Goal: Task Accomplishment & Management: Use online tool/utility

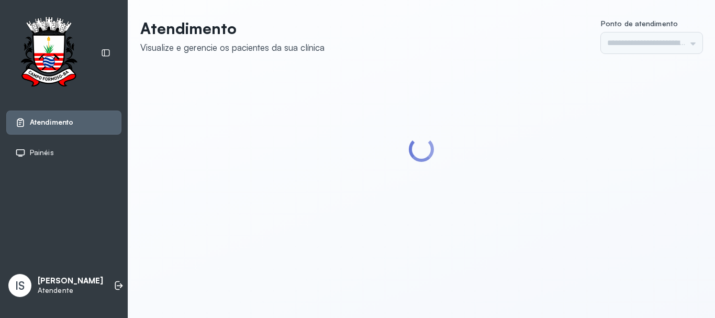
type input "******"
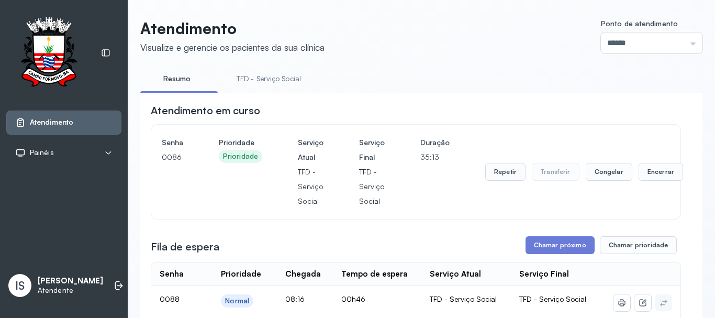
click at [272, 75] on link "TFD - Serviço Social" at bounding box center [268, 78] width 85 height 17
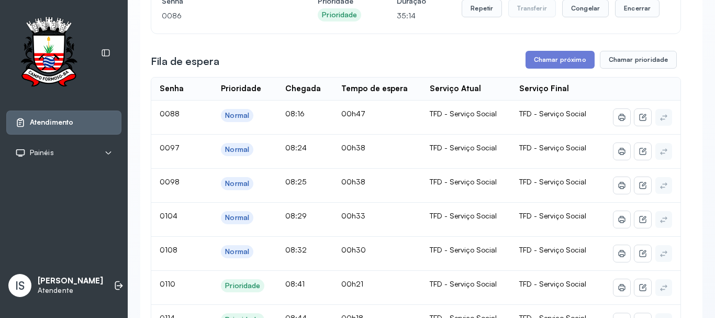
scroll to position [157, 0]
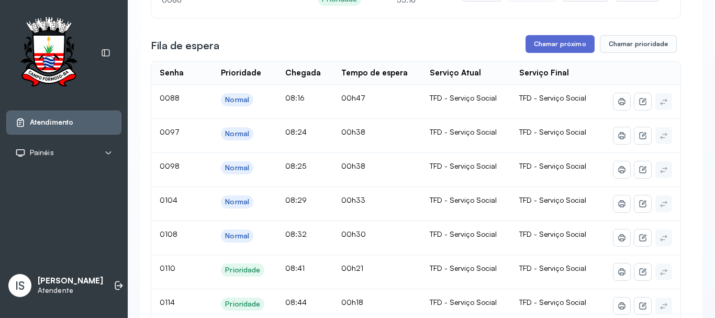
click at [559, 48] on button "Chamar próximo" at bounding box center [559, 44] width 69 height 18
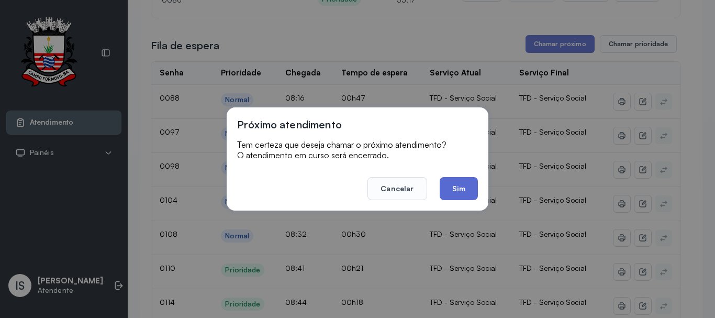
click at [459, 188] on button "Sim" at bounding box center [458, 188] width 38 height 23
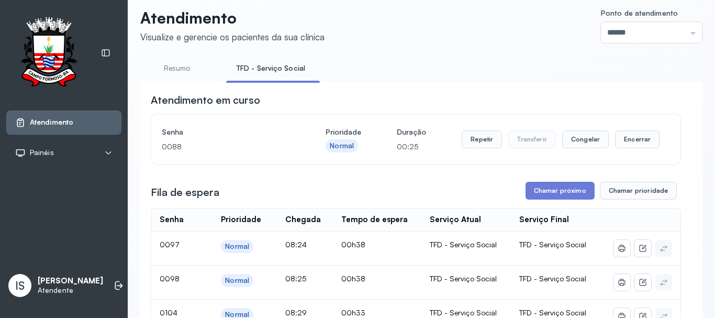
scroll to position [0, 0]
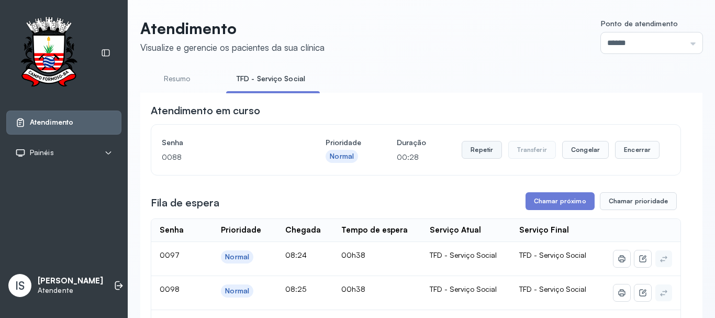
click at [478, 155] on button "Repetir" at bounding box center [481, 150] width 40 height 18
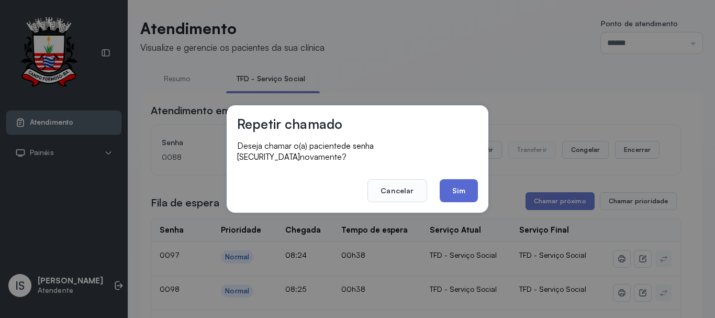
click at [459, 185] on button "Sim" at bounding box center [458, 190] width 38 height 23
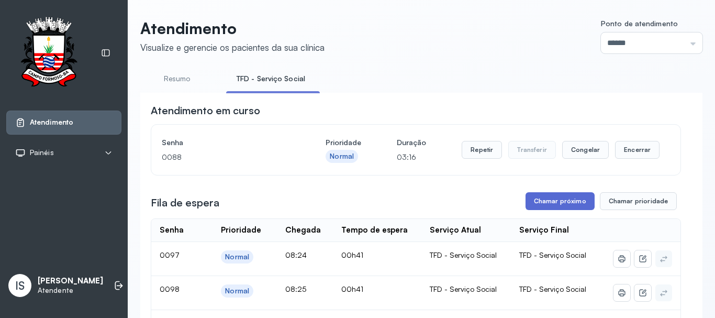
click at [548, 207] on button "Chamar próximo" at bounding box center [559, 201] width 69 height 18
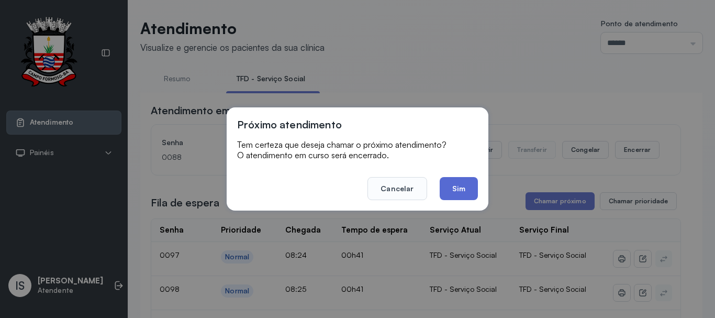
click at [458, 186] on button "Sim" at bounding box center [458, 188] width 38 height 23
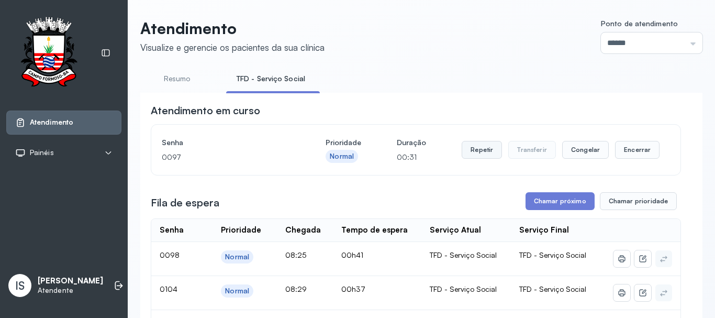
click at [479, 153] on button "Repetir" at bounding box center [481, 150] width 40 height 18
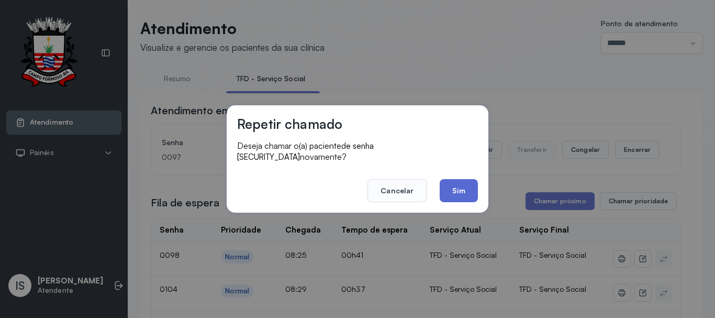
click at [458, 185] on button "Sim" at bounding box center [458, 190] width 38 height 23
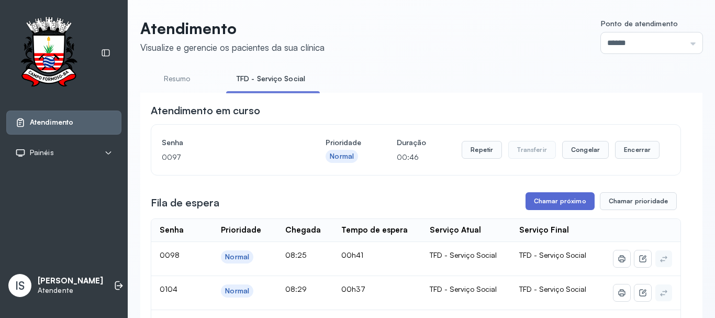
click at [552, 202] on button "Chamar próximo" at bounding box center [559, 201] width 69 height 18
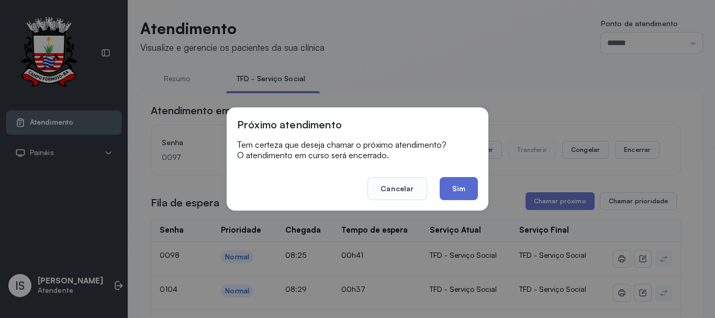
click at [459, 183] on button "Sim" at bounding box center [458, 188] width 38 height 23
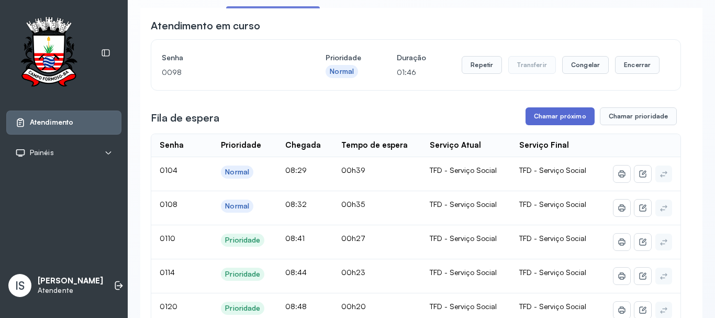
scroll to position [105, 0]
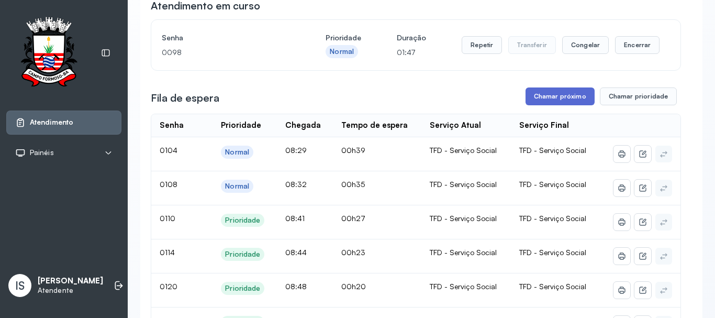
click at [553, 97] on button "Chamar próximo" at bounding box center [559, 96] width 69 height 18
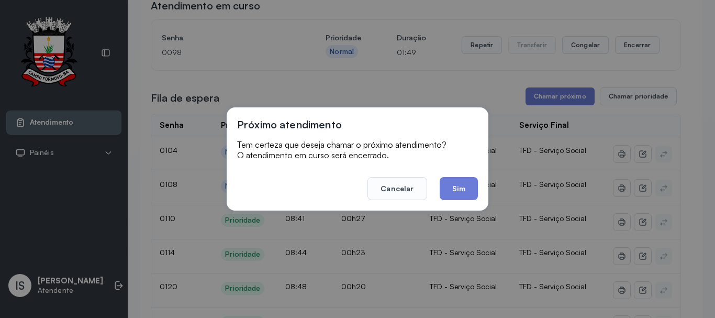
click at [457, 189] on button "Sim" at bounding box center [458, 188] width 38 height 23
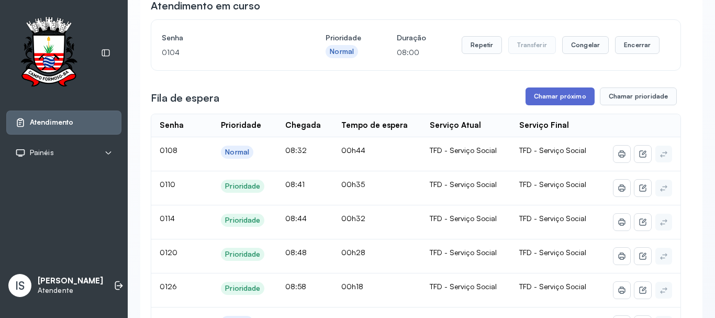
click at [562, 97] on button "Chamar próximo" at bounding box center [559, 96] width 69 height 18
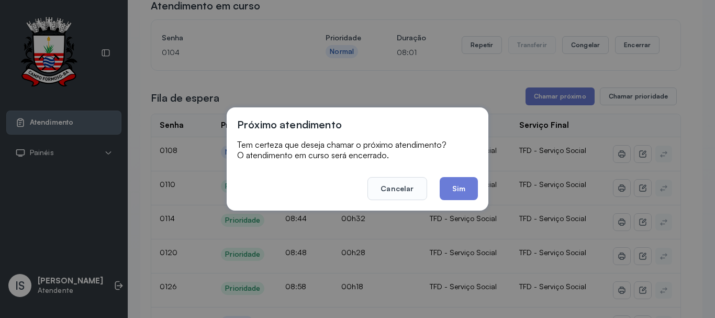
click at [454, 188] on button "Sim" at bounding box center [458, 188] width 38 height 23
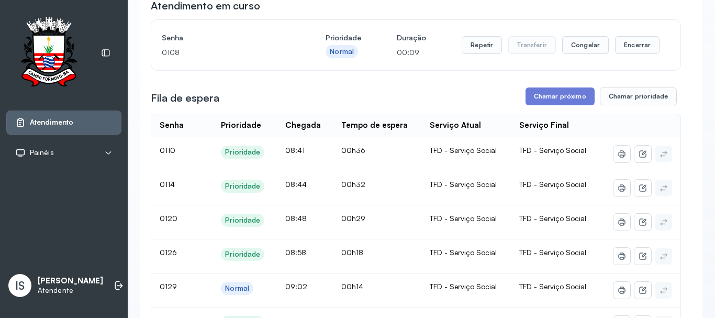
scroll to position [52, 0]
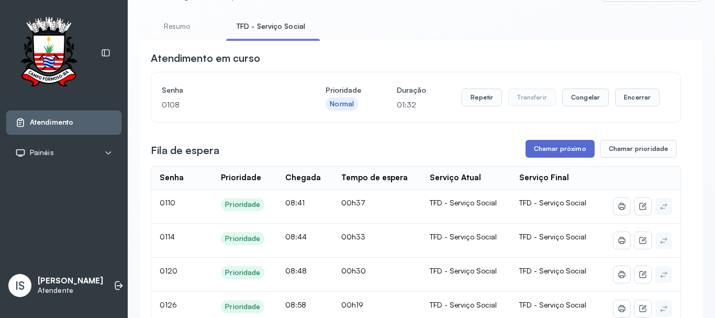
click at [562, 152] on button "Chamar próximo" at bounding box center [559, 149] width 69 height 18
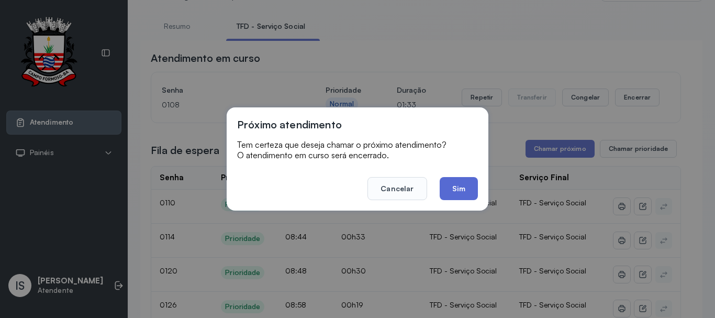
click at [452, 187] on button "Sim" at bounding box center [458, 188] width 38 height 23
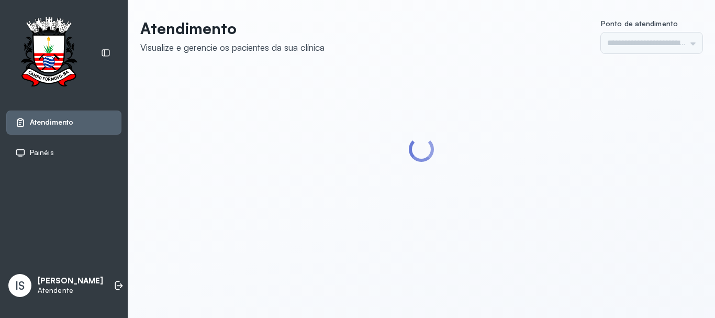
type input "******"
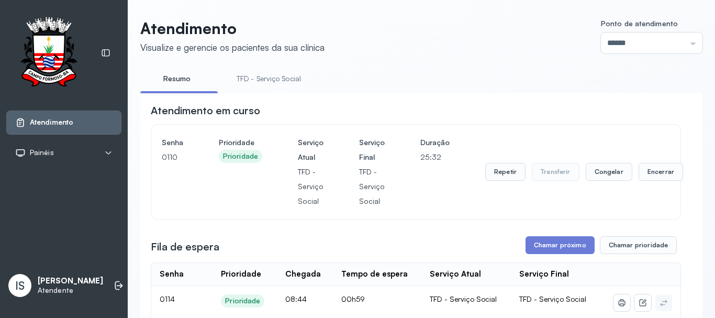
click at [278, 76] on link "TFD - Serviço Social" at bounding box center [268, 78] width 85 height 17
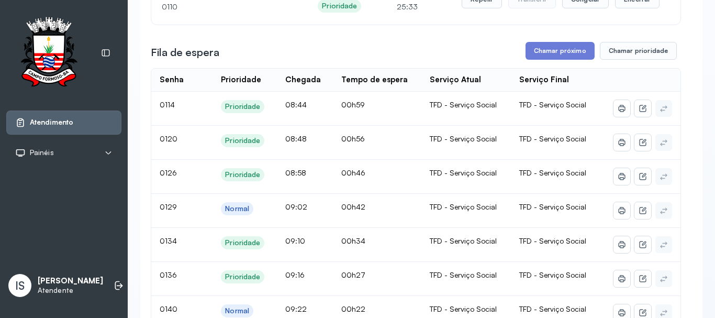
scroll to position [157, 0]
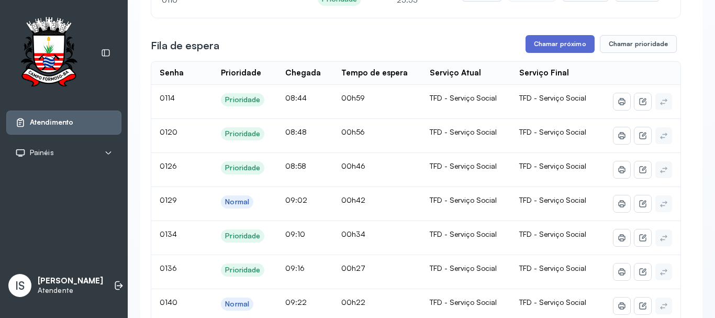
click at [567, 48] on button "Chamar próximo" at bounding box center [559, 44] width 69 height 18
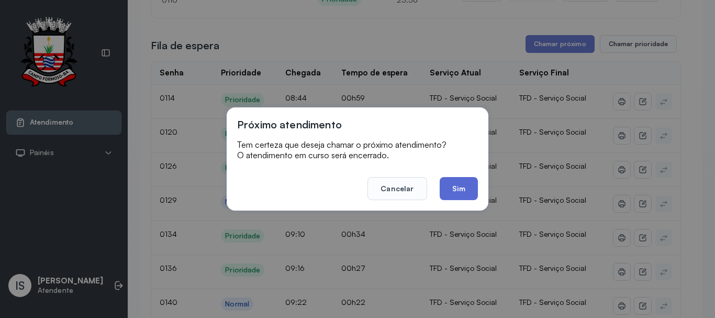
click at [449, 184] on button "Sim" at bounding box center [458, 188] width 38 height 23
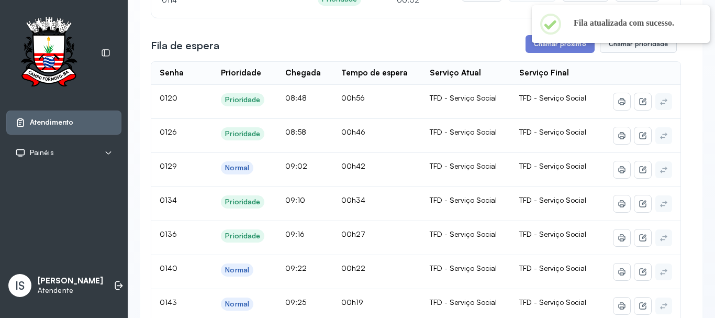
scroll to position [0, 0]
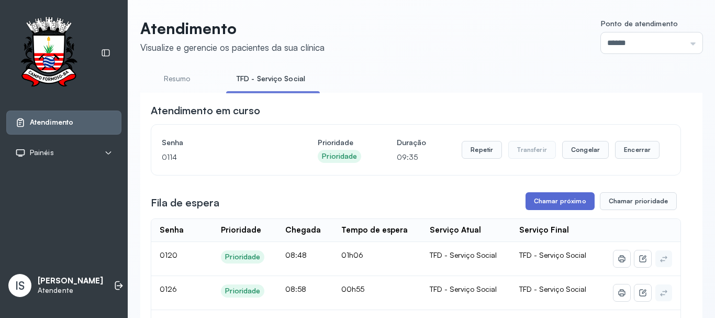
click at [551, 201] on button "Chamar próximo" at bounding box center [559, 201] width 69 height 18
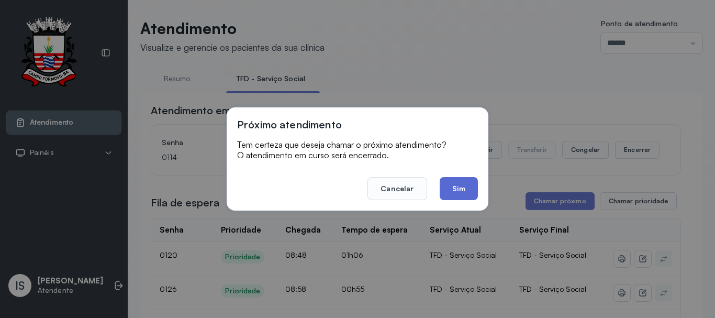
click at [461, 187] on button "Sim" at bounding box center [458, 188] width 38 height 23
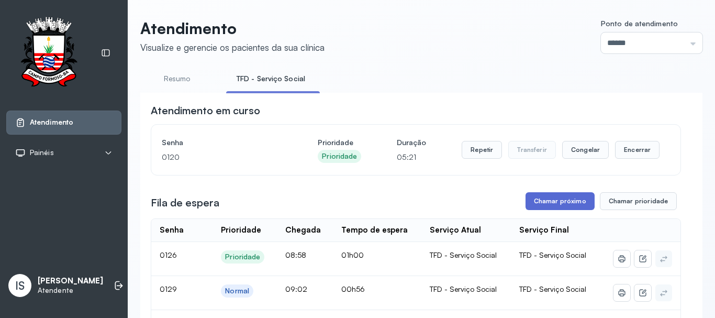
click at [564, 203] on button "Chamar próximo" at bounding box center [559, 201] width 69 height 18
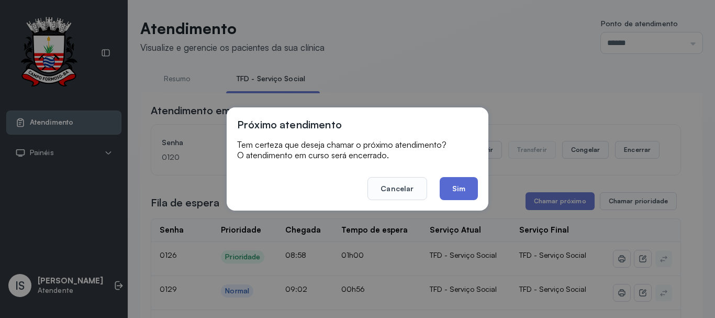
click at [457, 189] on button "Sim" at bounding box center [458, 188] width 38 height 23
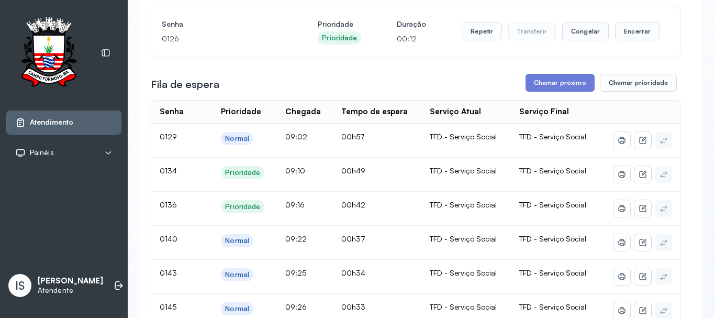
scroll to position [105, 0]
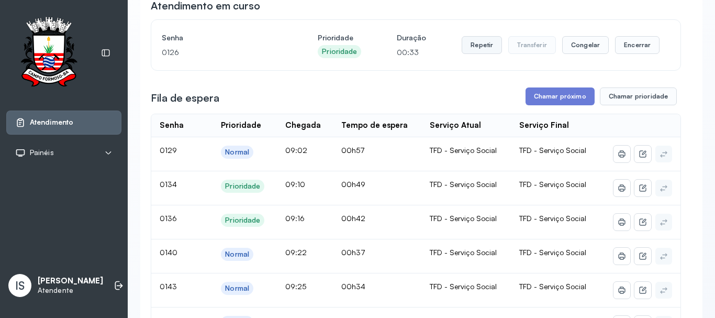
click at [480, 48] on button "Repetir" at bounding box center [481, 45] width 40 height 18
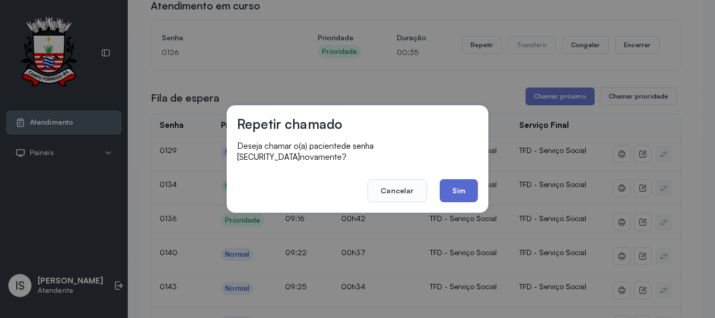
click at [462, 185] on button "Sim" at bounding box center [458, 190] width 38 height 23
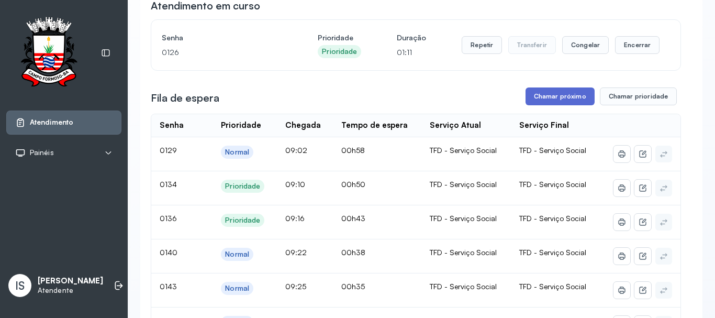
click at [557, 97] on button "Chamar próximo" at bounding box center [559, 96] width 69 height 18
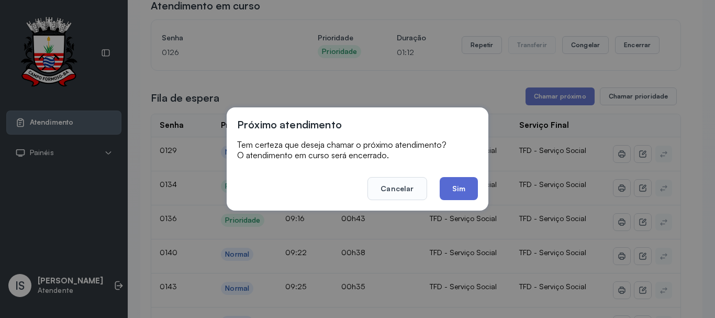
click at [448, 194] on button "Sim" at bounding box center [458, 188] width 38 height 23
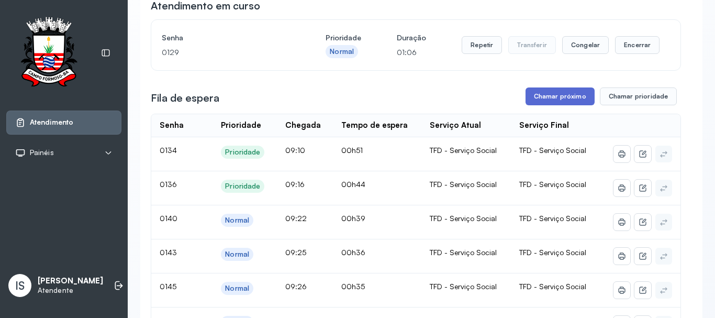
click at [554, 97] on button "Chamar próximo" at bounding box center [559, 96] width 69 height 18
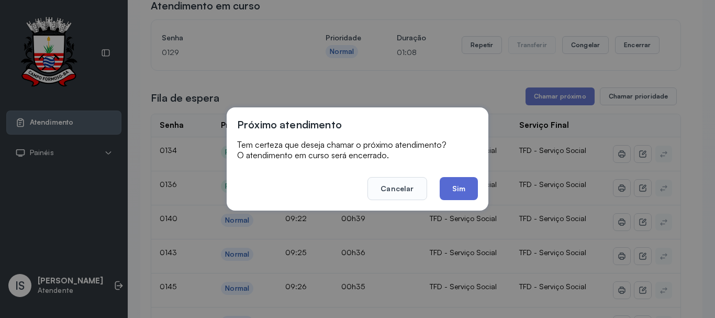
click at [467, 191] on button "Sim" at bounding box center [458, 188] width 38 height 23
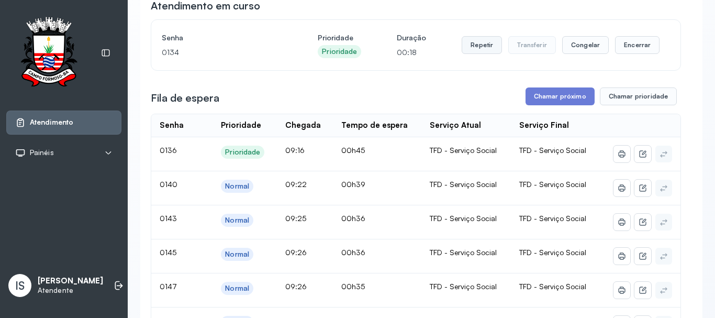
click at [479, 47] on button "Repetir" at bounding box center [481, 45] width 40 height 18
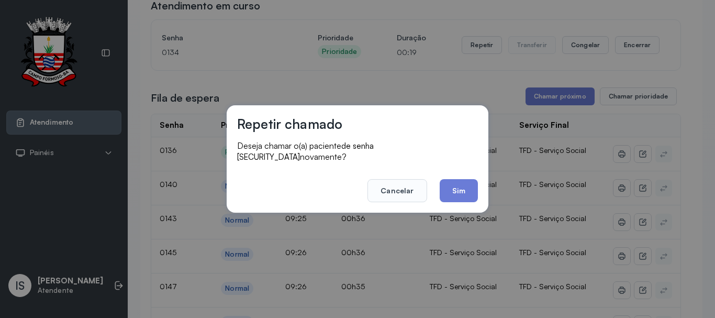
click at [468, 185] on button "Sim" at bounding box center [458, 190] width 38 height 23
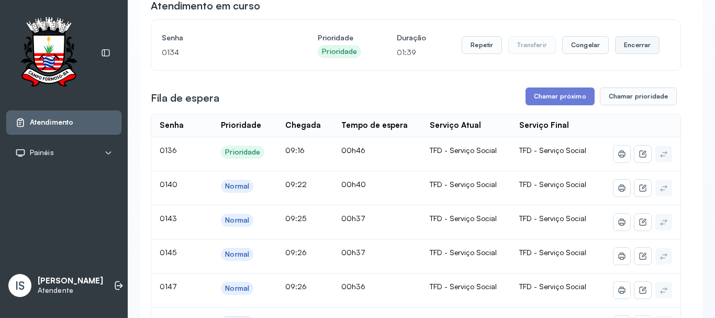
click at [615, 50] on button "Encerrar" at bounding box center [637, 45] width 44 height 18
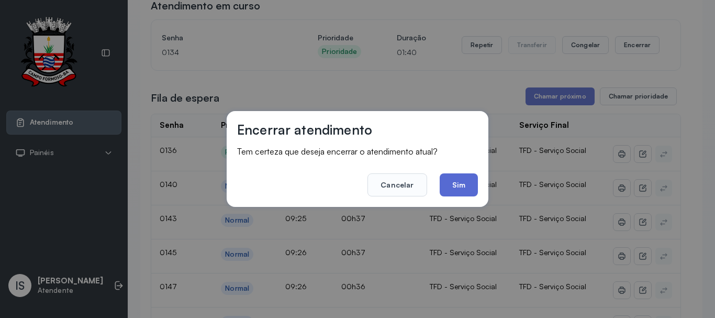
click at [465, 186] on button "Sim" at bounding box center [458, 184] width 38 height 23
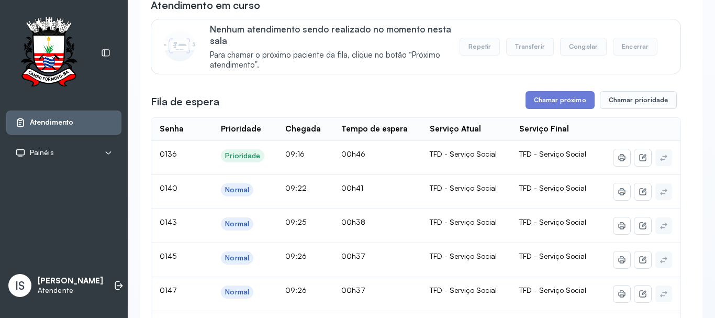
scroll to position [52, 0]
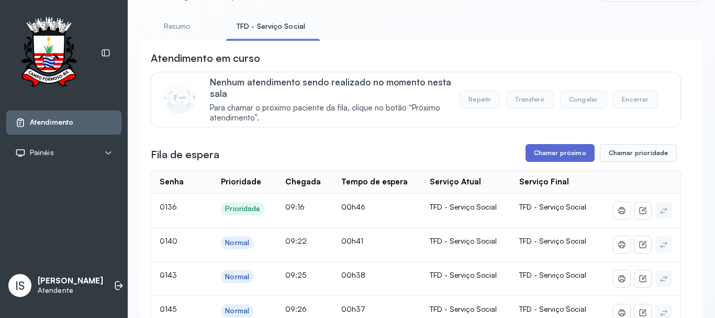
click at [539, 150] on button "Chamar próximo" at bounding box center [559, 153] width 69 height 18
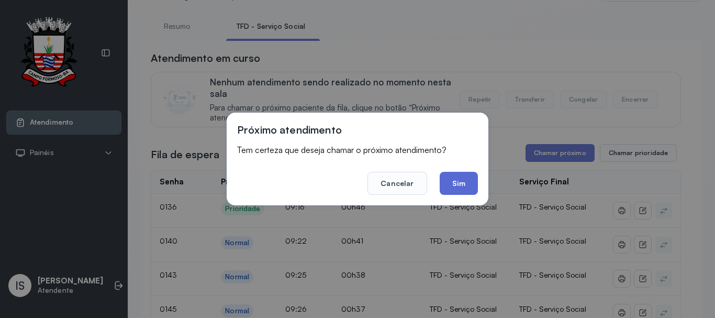
click at [474, 178] on button "Sim" at bounding box center [458, 183] width 38 height 23
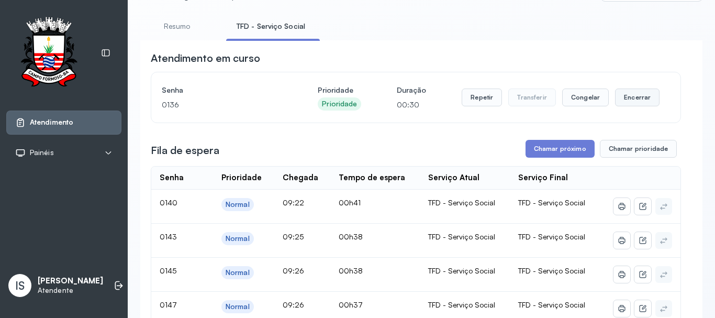
click at [627, 101] on button "Encerrar" at bounding box center [637, 97] width 44 height 18
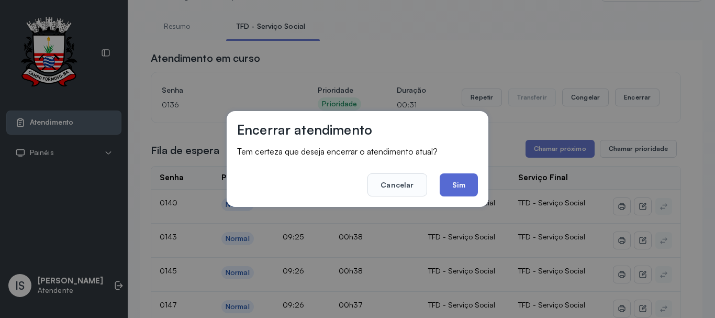
click at [456, 179] on button "Sim" at bounding box center [458, 184] width 38 height 23
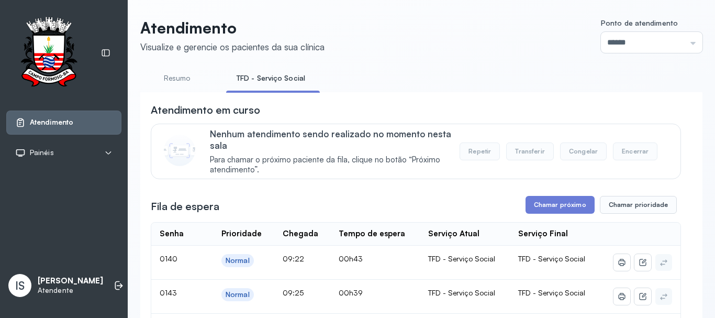
scroll to position [0, 0]
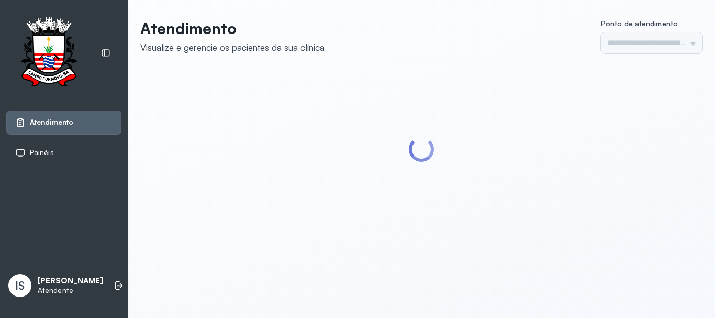
type input "******"
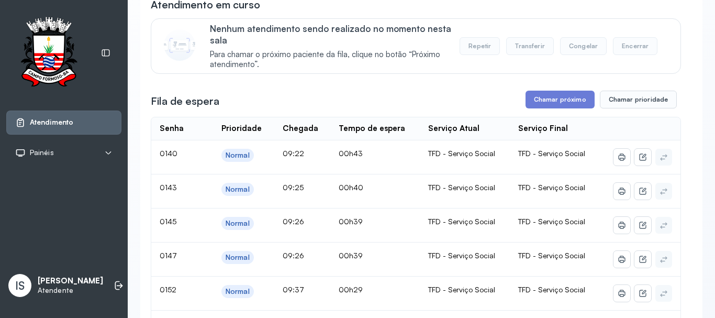
scroll to position [105, 0]
click at [548, 97] on button "Chamar próximo" at bounding box center [559, 101] width 69 height 18
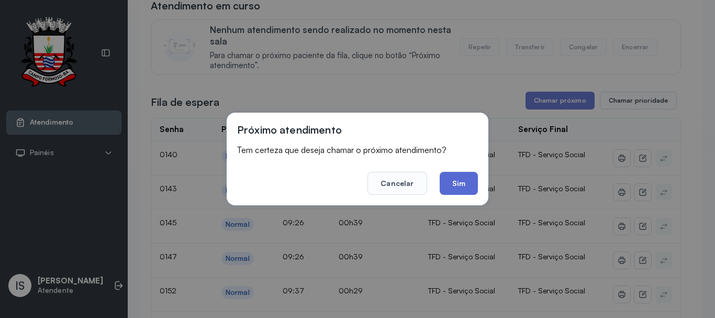
click at [456, 184] on button "Sim" at bounding box center [458, 183] width 38 height 23
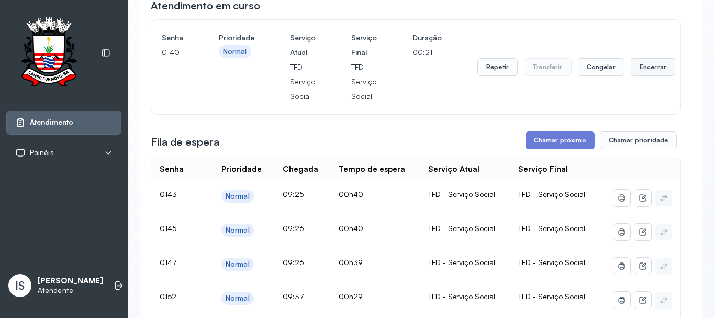
click at [637, 67] on button "Encerrar" at bounding box center [652, 67] width 44 height 18
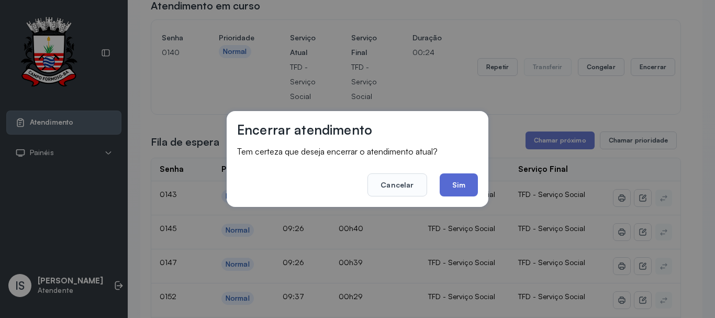
click at [447, 176] on button "Sim" at bounding box center [458, 184] width 38 height 23
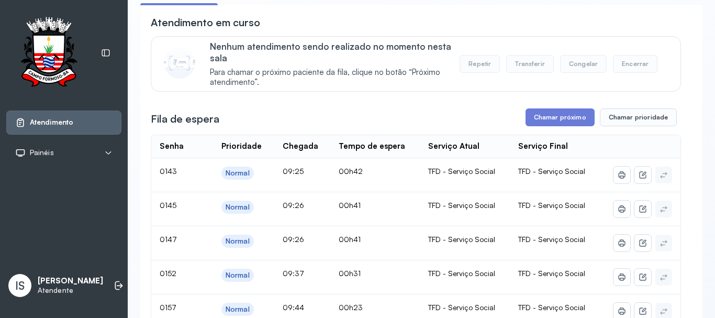
scroll to position [52, 0]
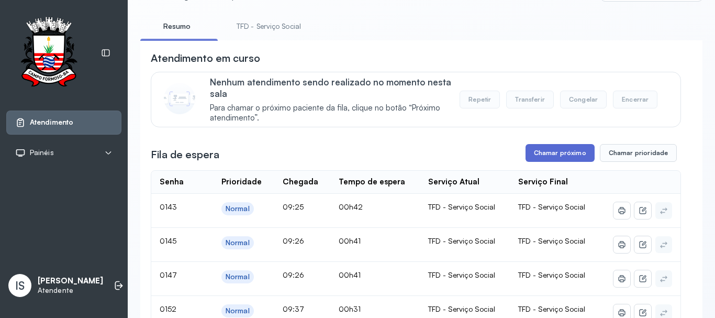
click at [552, 154] on button "Chamar próximo" at bounding box center [559, 153] width 69 height 18
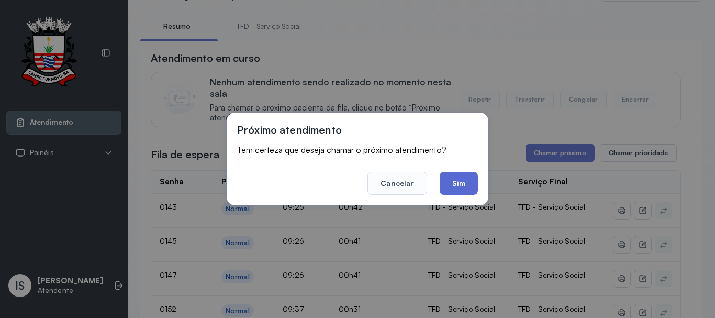
click at [457, 173] on button "Sim" at bounding box center [458, 183] width 38 height 23
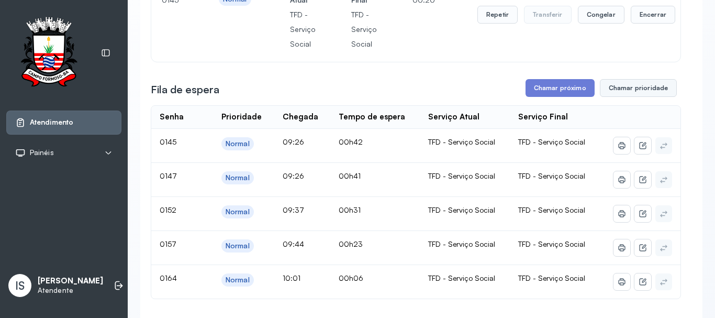
scroll to position [105, 0]
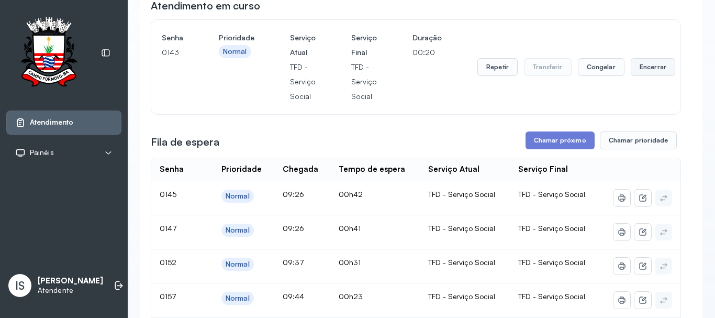
click at [644, 76] on button "Encerrar" at bounding box center [652, 67] width 44 height 18
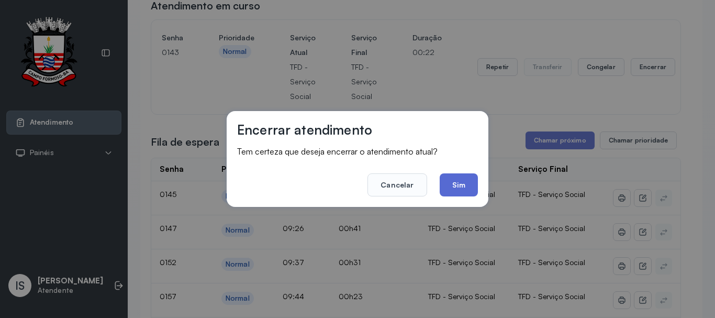
click at [468, 183] on button "Sim" at bounding box center [458, 184] width 38 height 23
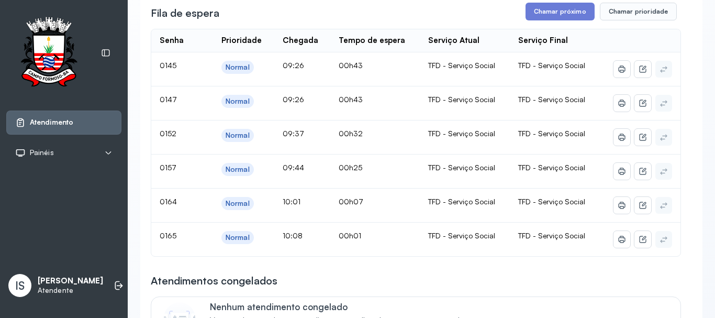
scroll to position [209, 0]
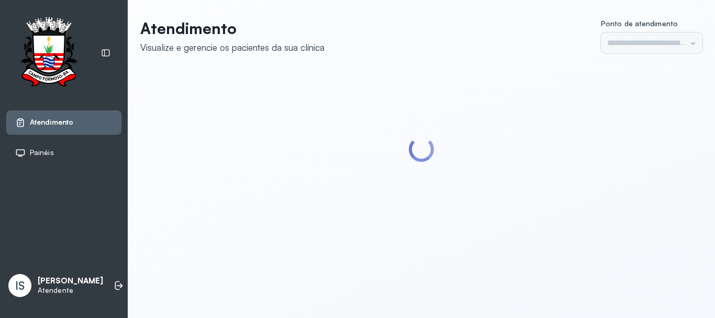
type input "******"
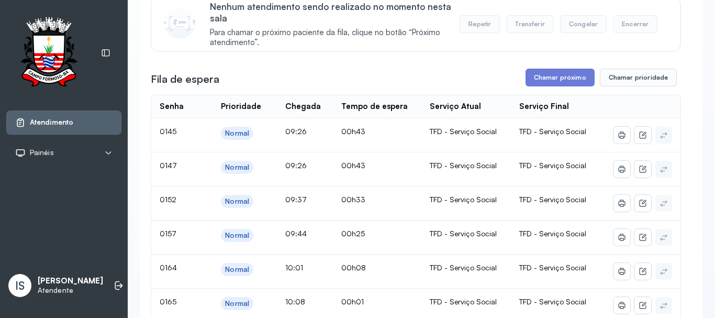
scroll to position [105, 0]
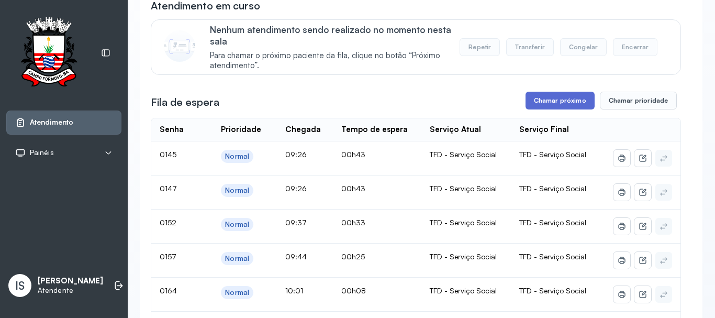
click at [525, 108] on button "Chamar próximo" at bounding box center [559, 101] width 69 height 18
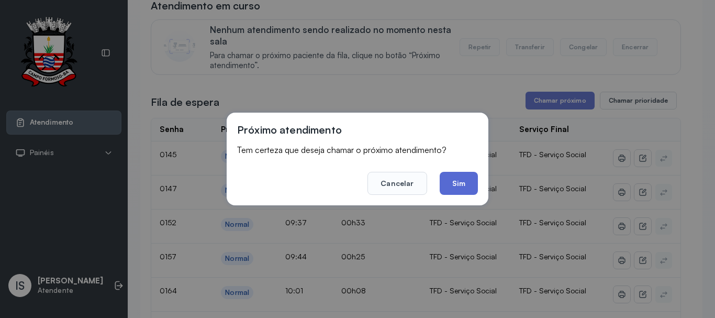
click at [457, 182] on button "Sim" at bounding box center [458, 183] width 38 height 23
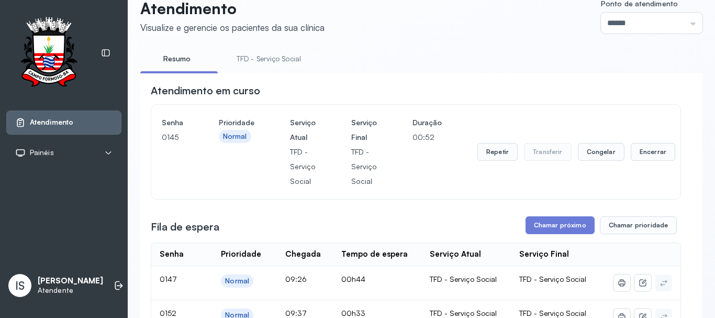
scroll to position [52, 0]
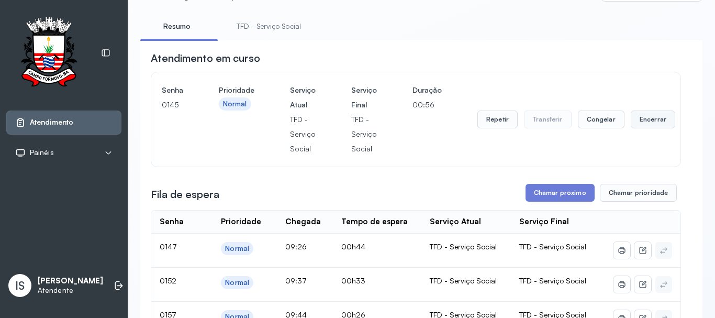
click at [654, 123] on button "Encerrar" at bounding box center [652, 119] width 44 height 18
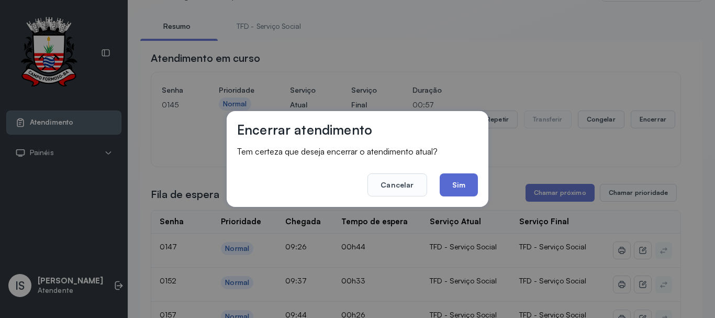
click at [448, 186] on button "Sim" at bounding box center [458, 184] width 38 height 23
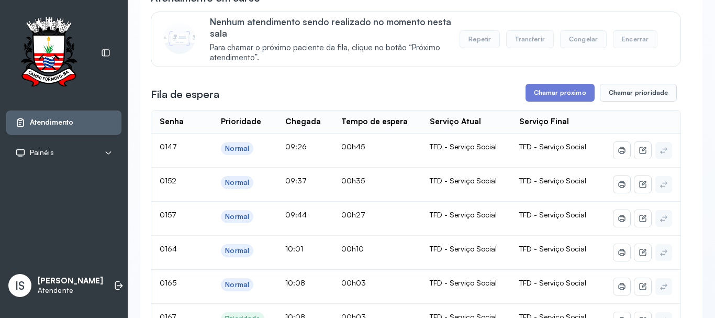
scroll to position [105, 0]
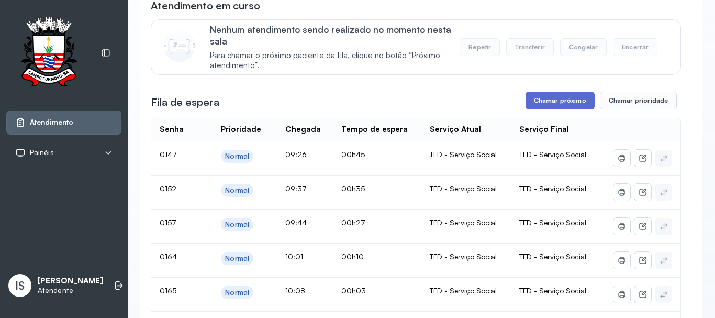
click at [558, 94] on button "Chamar próximo" at bounding box center [559, 101] width 69 height 18
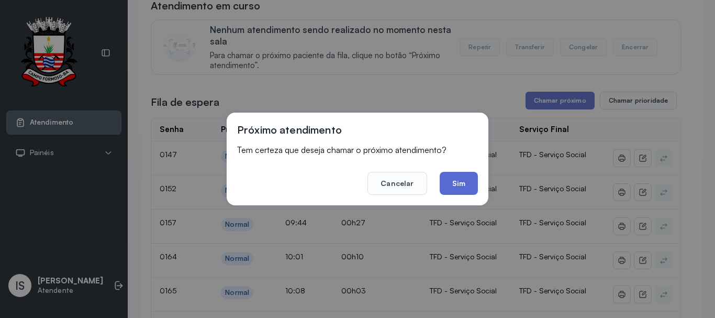
click at [460, 172] on button "Sim" at bounding box center [458, 183] width 38 height 23
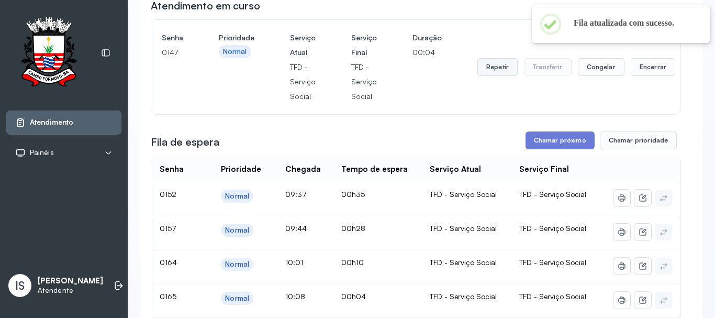
click at [497, 73] on button "Repetir" at bounding box center [497, 67] width 40 height 18
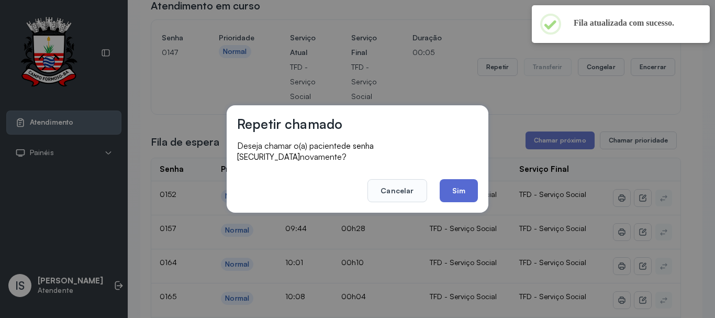
click at [451, 184] on button "Sim" at bounding box center [458, 190] width 38 height 23
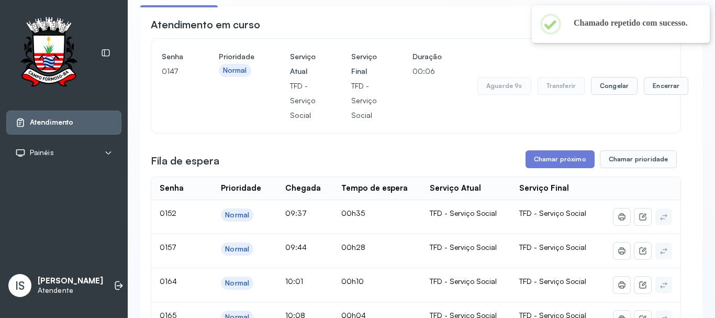
scroll to position [52, 0]
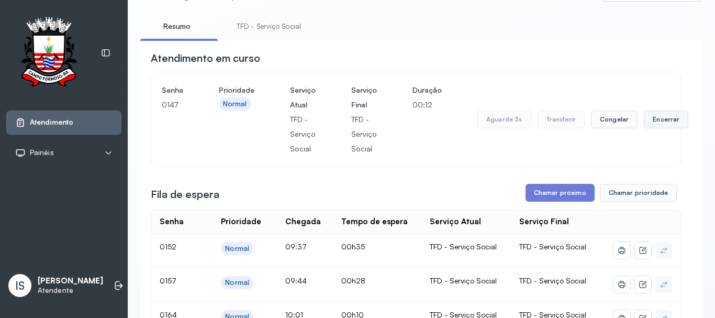
click at [656, 124] on button "Encerrar" at bounding box center [665, 119] width 44 height 18
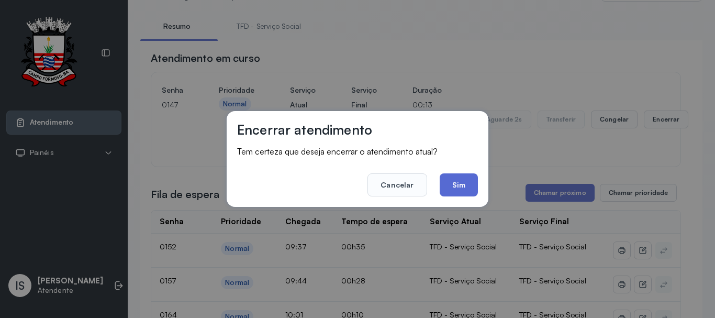
click at [459, 187] on button "Sim" at bounding box center [458, 184] width 38 height 23
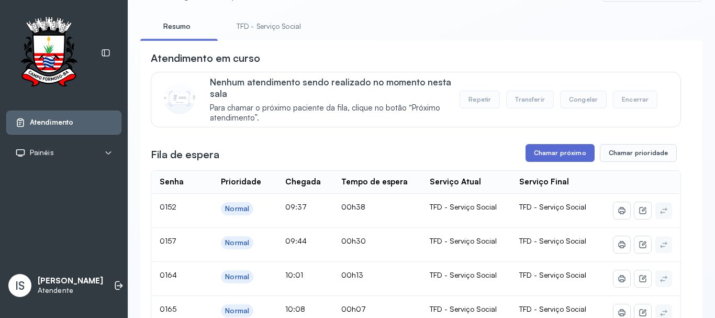
click at [538, 156] on button "Chamar próximo" at bounding box center [559, 153] width 69 height 18
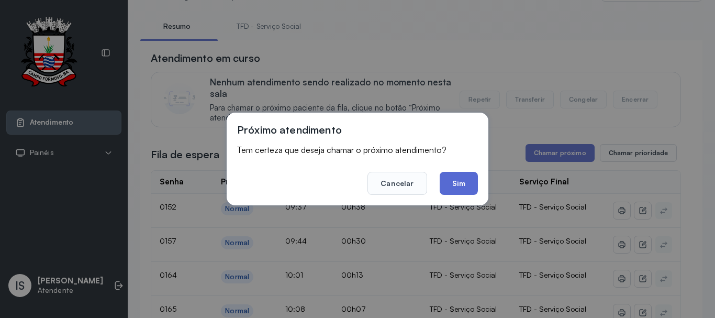
click at [457, 173] on button "Sim" at bounding box center [458, 183] width 38 height 23
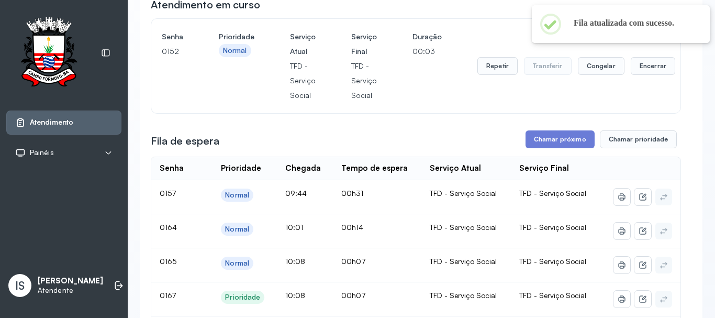
scroll to position [105, 0]
click at [506, 73] on button "Repetir" at bounding box center [497, 67] width 40 height 18
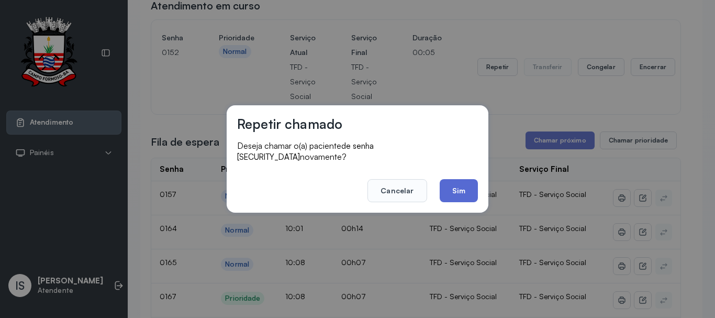
click at [464, 185] on button "Sim" at bounding box center [458, 190] width 38 height 23
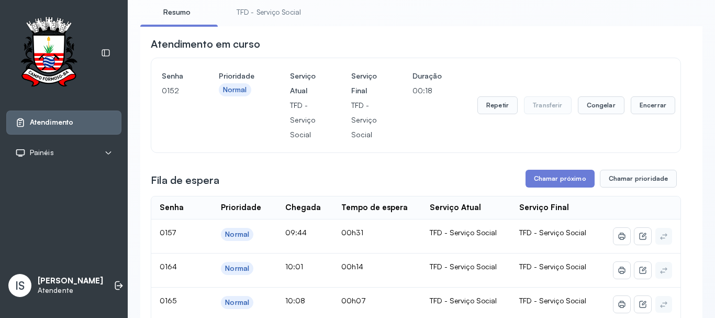
scroll to position [52, 0]
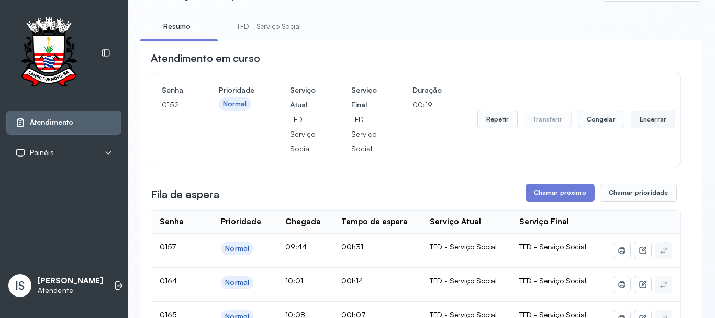
click at [641, 117] on button "Encerrar" at bounding box center [652, 119] width 44 height 18
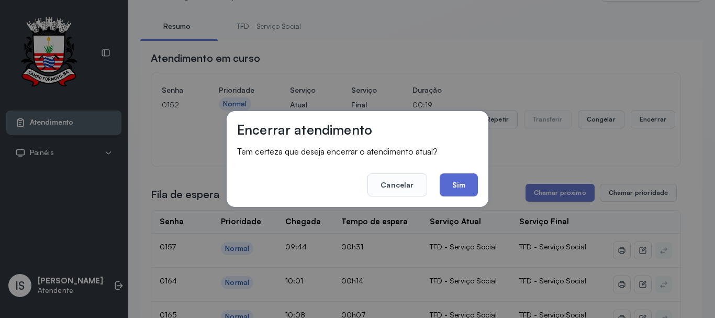
click at [468, 188] on button "Sim" at bounding box center [458, 184] width 38 height 23
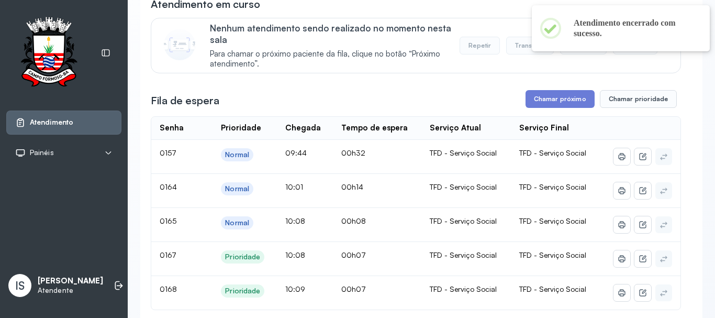
scroll to position [157, 0]
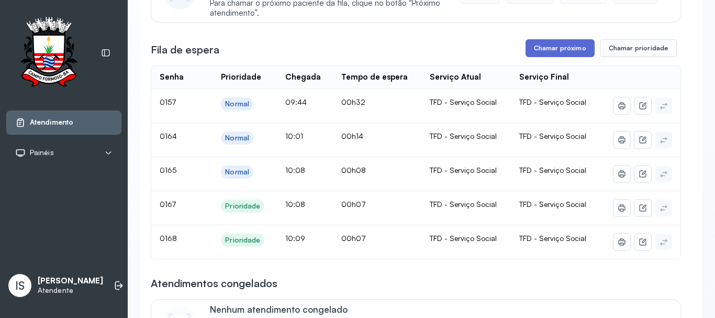
click at [546, 51] on button "Chamar próximo" at bounding box center [559, 48] width 69 height 18
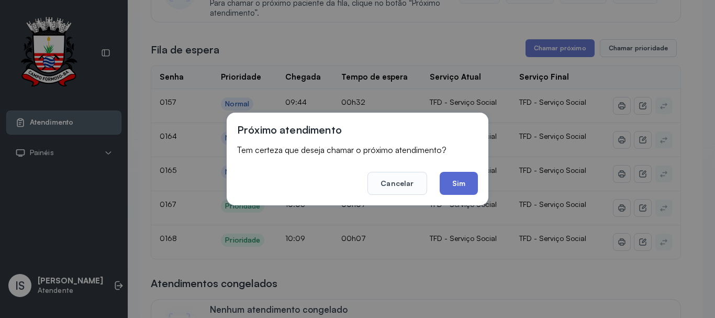
click at [464, 179] on button "Sim" at bounding box center [458, 183] width 38 height 23
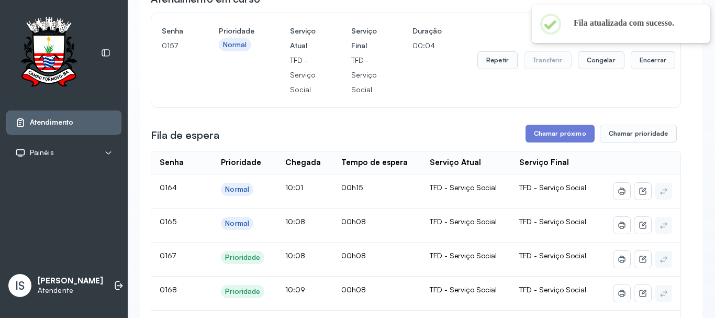
scroll to position [105, 0]
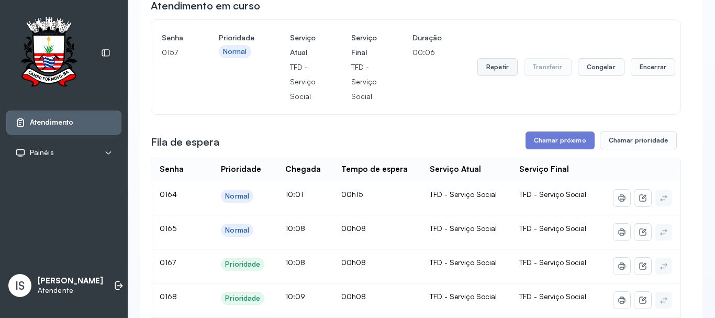
click at [494, 75] on button "Repetir" at bounding box center [497, 67] width 40 height 18
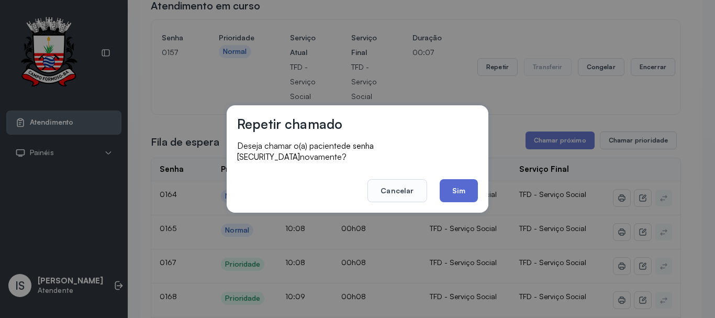
click at [467, 183] on button "Sim" at bounding box center [458, 190] width 38 height 23
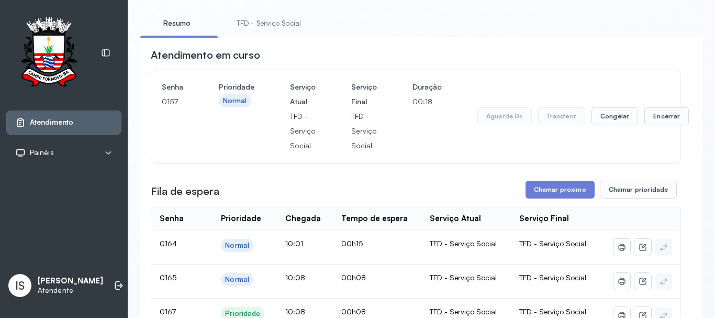
scroll to position [52, 0]
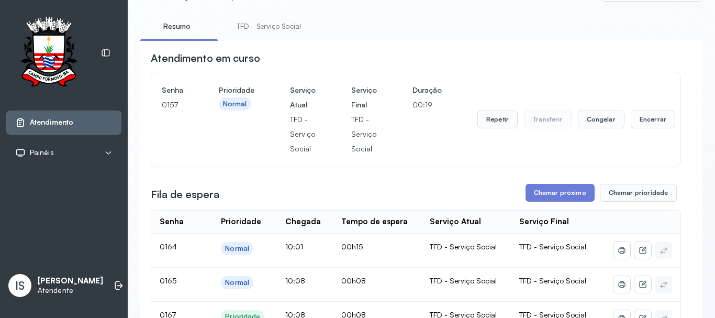
click at [484, 110] on div "Repetir Transferir Congelar Encerrar" at bounding box center [576, 119] width 198 height 73
click at [503, 111] on div "Repetir Transferir Congelar Encerrar" at bounding box center [576, 119] width 198 height 73
drag, startPoint x: 502, startPoint y: 111, endPoint x: 494, endPoint y: 121, distance: 12.3
click at [502, 112] on div "Repetir Transferir Congelar Encerrar" at bounding box center [576, 119] width 198 height 73
click at [493, 123] on button "Repetir" at bounding box center [497, 119] width 40 height 18
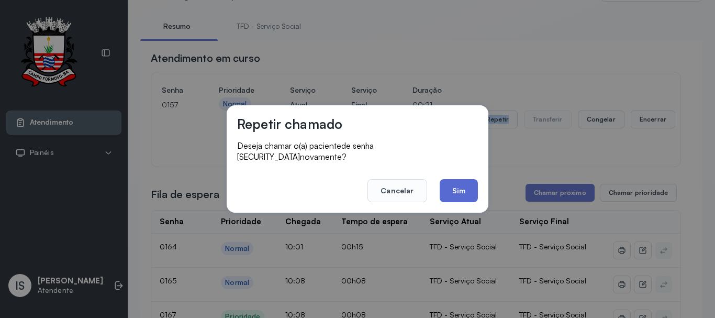
click at [468, 190] on button "Sim" at bounding box center [458, 190] width 38 height 23
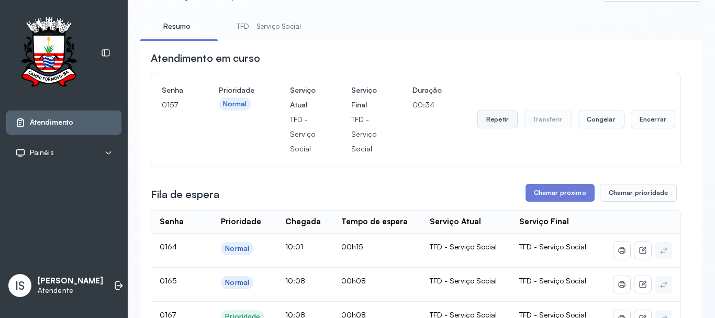
click at [508, 123] on button "Repetir" at bounding box center [497, 119] width 40 height 18
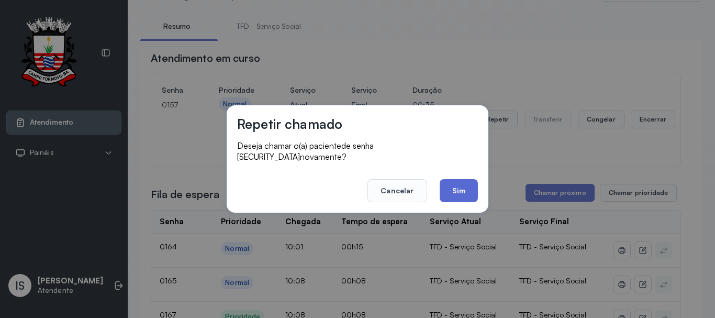
click at [467, 183] on button "Sim" at bounding box center [458, 190] width 38 height 23
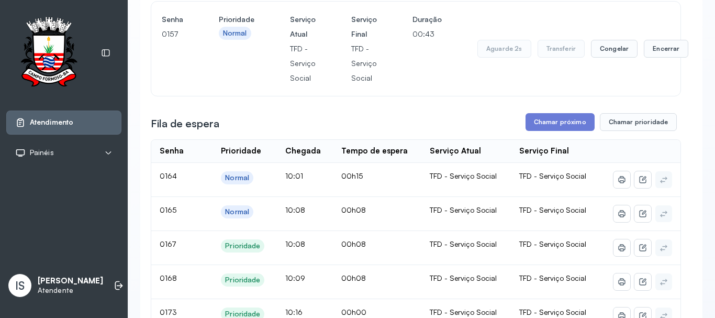
scroll to position [105, 0]
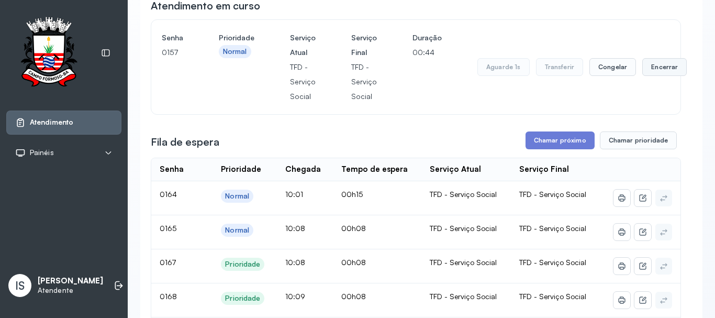
click at [643, 70] on button "Encerrar" at bounding box center [664, 67] width 44 height 18
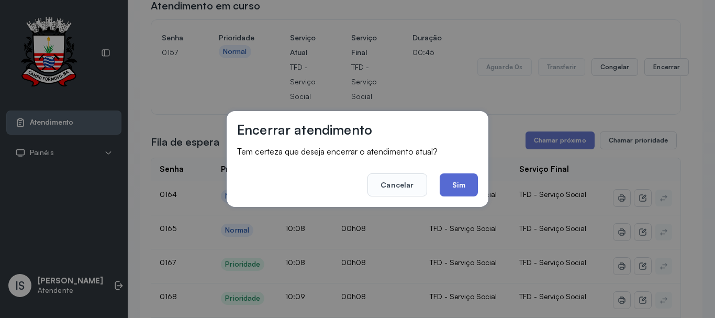
click at [462, 179] on button "Sim" at bounding box center [458, 184] width 38 height 23
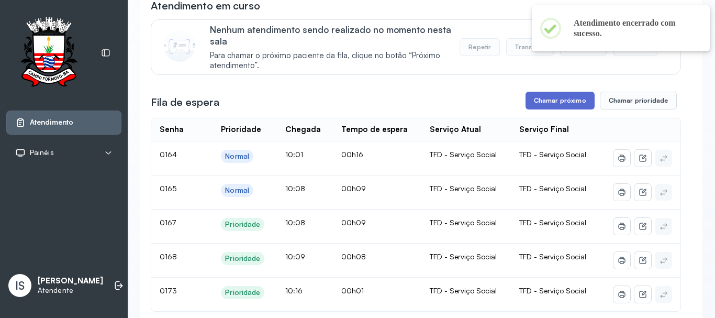
click at [558, 97] on button "Chamar próximo" at bounding box center [559, 101] width 69 height 18
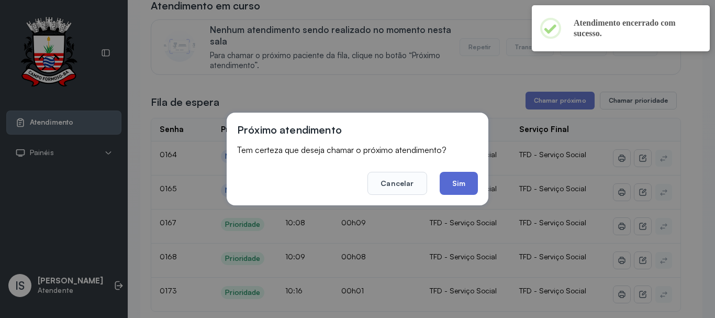
click at [470, 176] on button "Sim" at bounding box center [458, 183] width 38 height 23
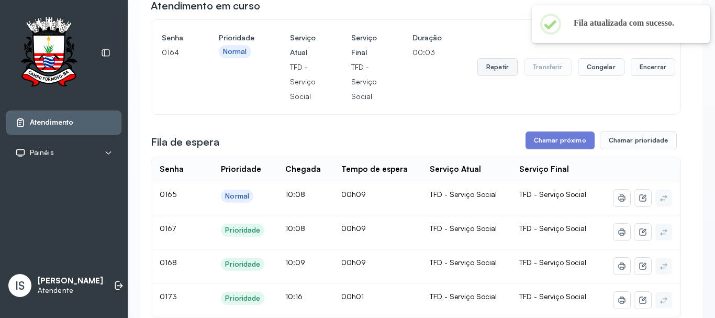
click at [497, 76] on button "Repetir" at bounding box center [497, 67] width 40 height 18
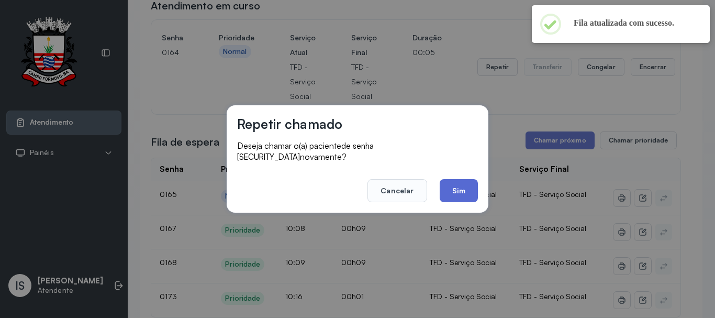
click at [452, 184] on button "Sim" at bounding box center [458, 190] width 38 height 23
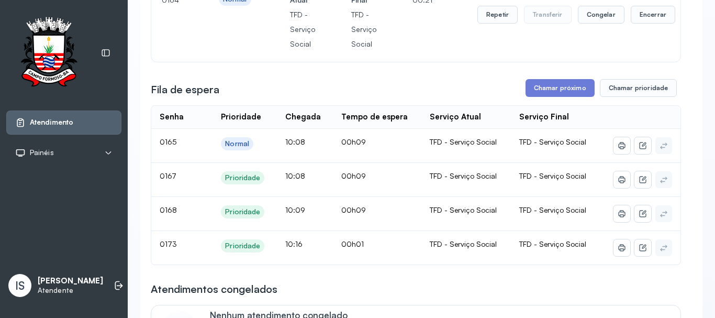
scroll to position [52, 0]
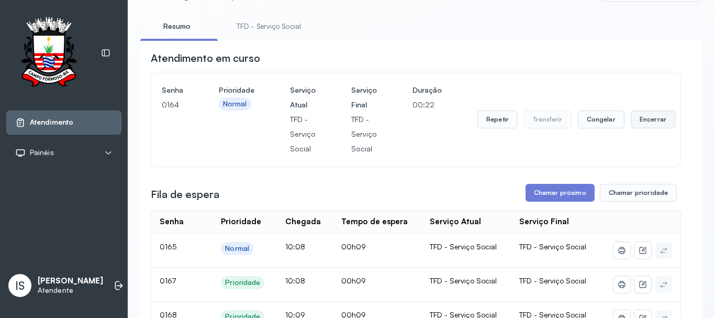
click at [657, 123] on button "Encerrar" at bounding box center [652, 119] width 44 height 18
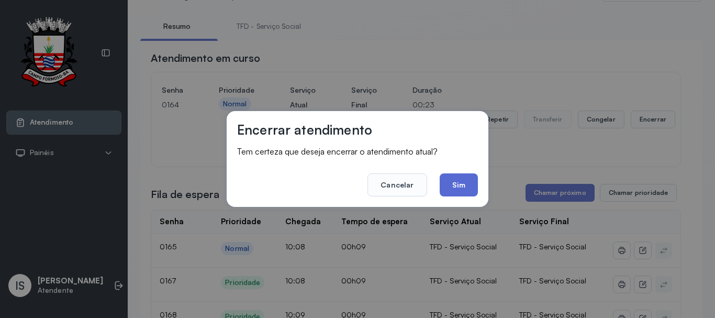
click at [458, 187] on button "Sim" at bounding box center [458, 184] width 38 height 23
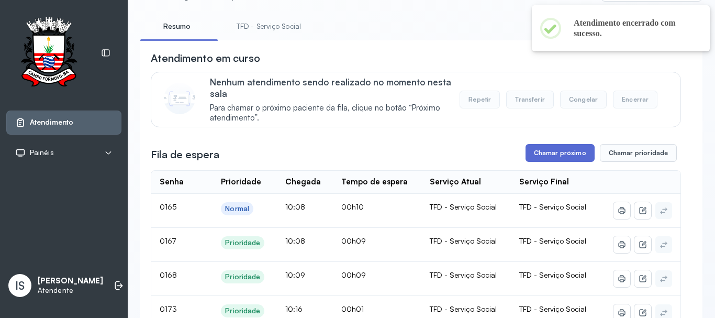
click at [540, 148] on button "Chamar próximo" at bounding box center [559, 153] width 69 height 18
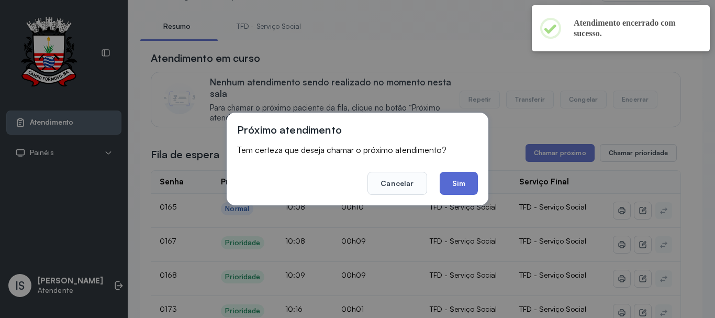
click at [462, 179] on button "Sim" at bounding box center [458, 183] width 38 height 23
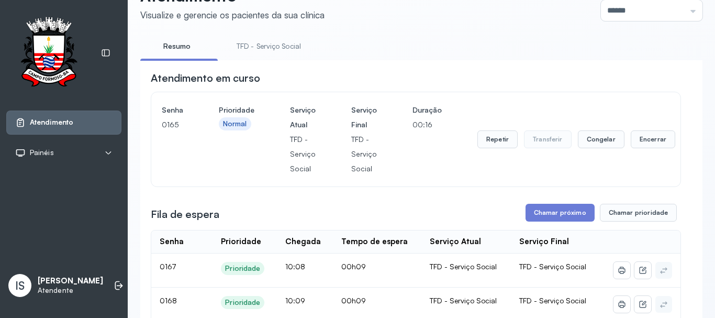
scroll to position [105, 0]
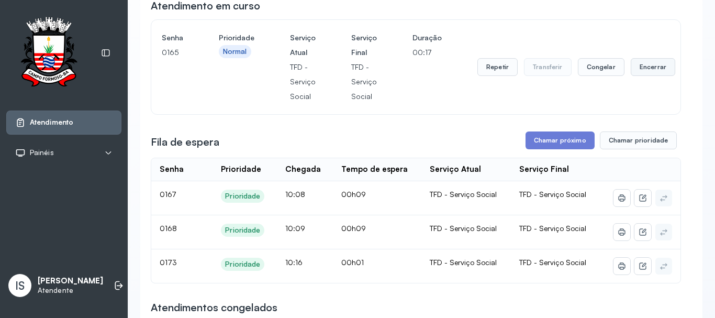
click at [639, 68] on button "Encerrar" at bounding box center [652, 67] width 44 height 18
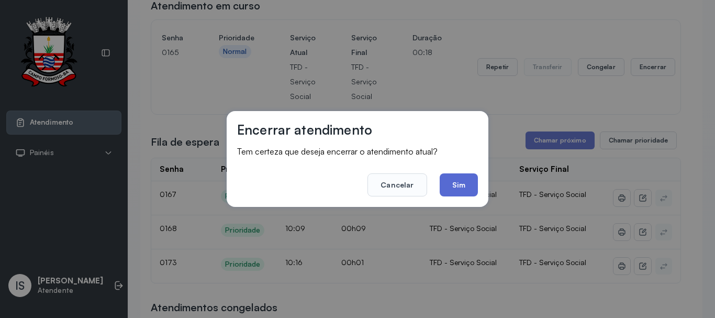
click at [450, 192] on button "Sim" at bounding box center [458, 184] width 38 height 23
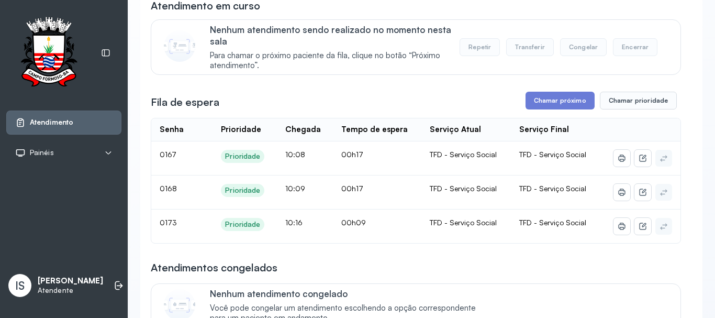
click at [553, 101] on button "Chamar próximo" at bounding box center [559, 101] width 69 height 18
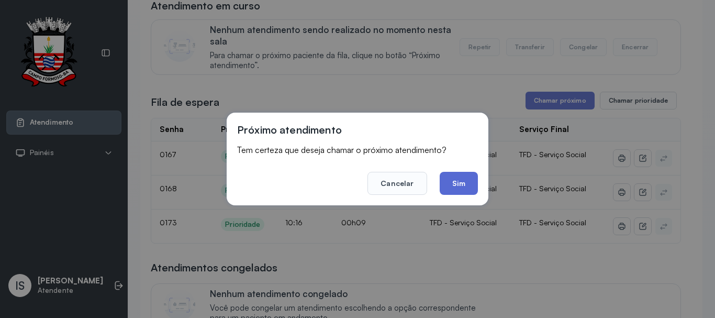
click at [454, 183] on button "Sim" at bounding box center [458, 183] width 38 height 23
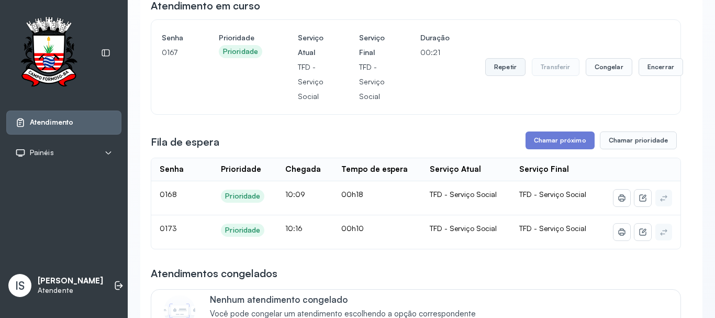
click at [515, 69] on button "Repetir" at bounding box center [505, 67] width 40 height 18
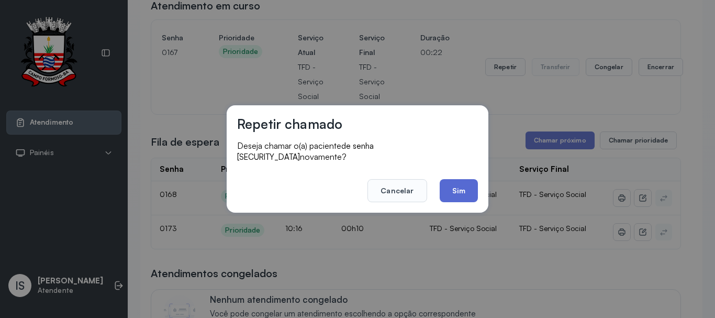
click at [452, 185] on button "Sim" at bounding box center [458, 190] width 38 height 23
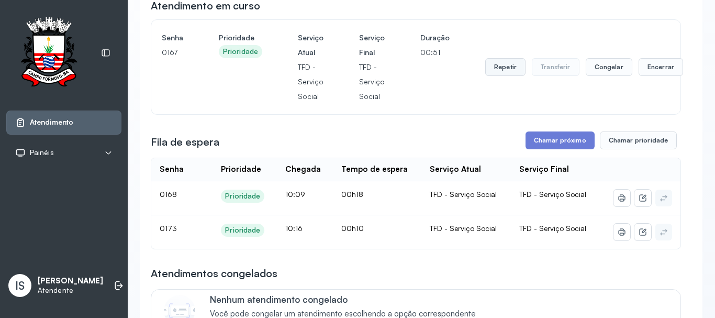
click at [514, 71] on button "Repetir" at bounding box center [505, 67] width 40 height 18
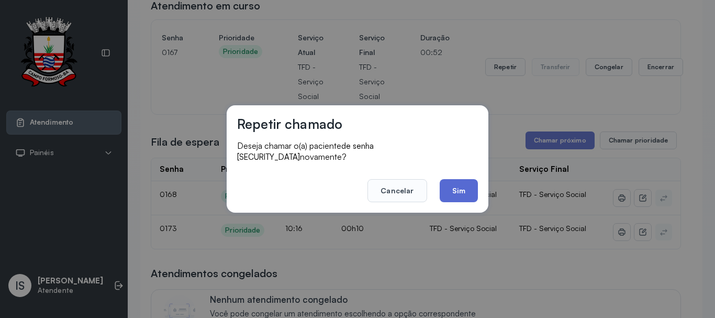
click at [464, 194] on button "Sim" at bounding box center [458, 190] width 38 height 23
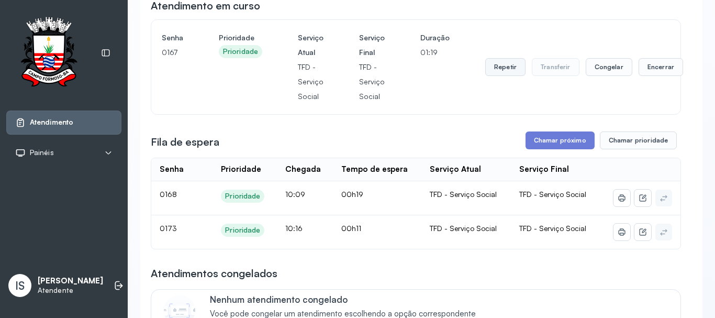
click at [505, 75] on button "Repetir" at bounding box center [505, 67] width 40 height 18
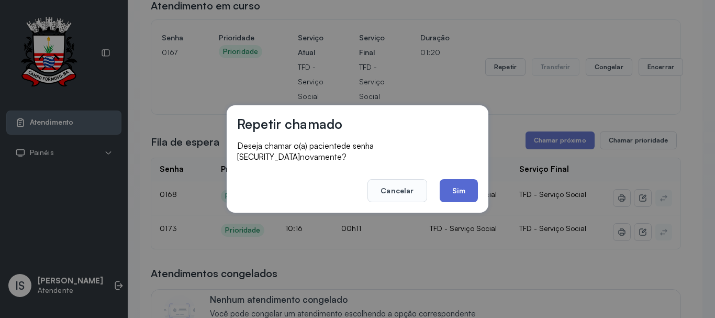
click at [449, 191] on button "Sim" at bounding box center [458, 190] width 38 height 23
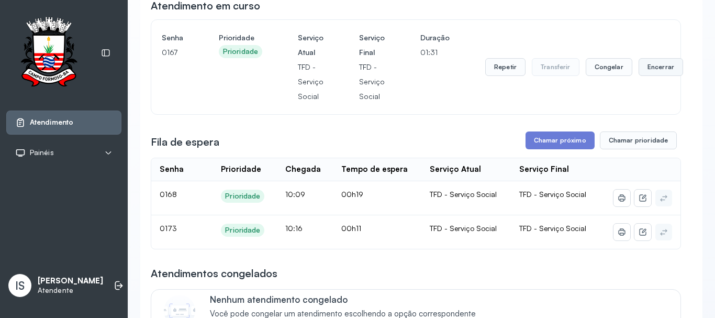
click at [672, 71] on button "Encerrar" at bounding box center [660, 67] width 44 height 18
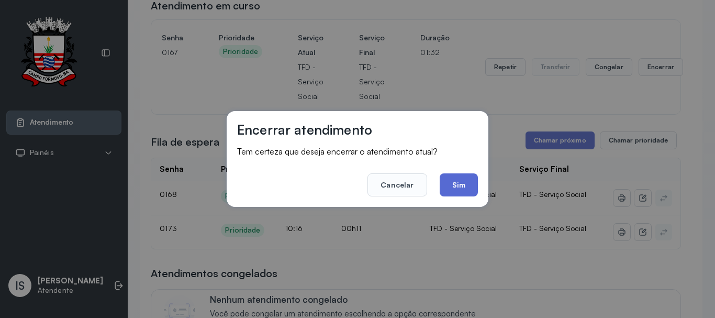
click at [469, 187] on button "Sim" at bounding box center [458, 184] width 38 height 23
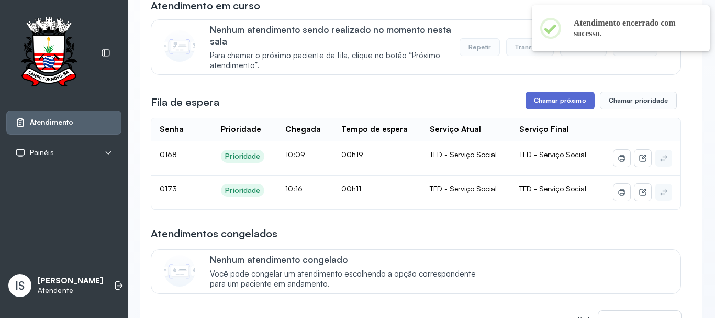
click at [541, 105] on button "Chamar próximo" at bounding box center [559, 101] width 69 height 18
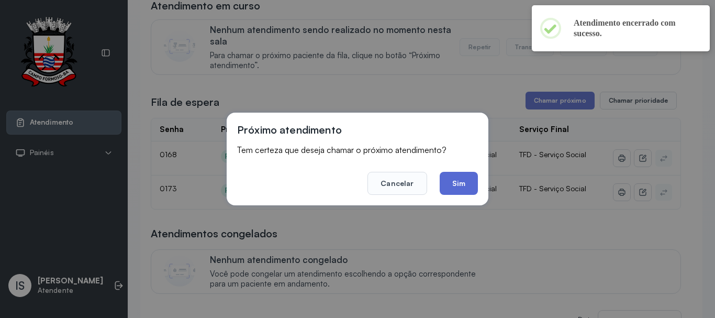
click at [463, 179] on button "Sim" at bounding box center [458, 183] width 38 height 23
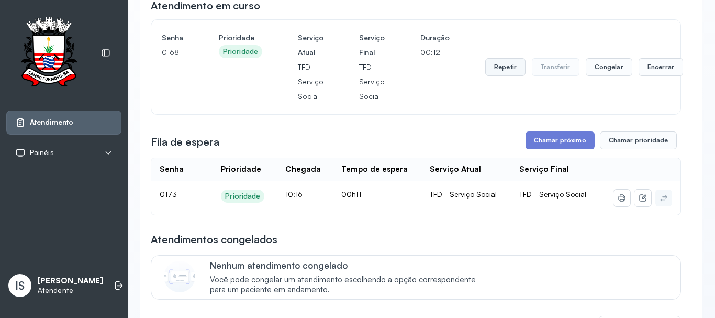
click at [492, 67] on button "Repetir" at bounding box center [505, 67] width 40 height 18
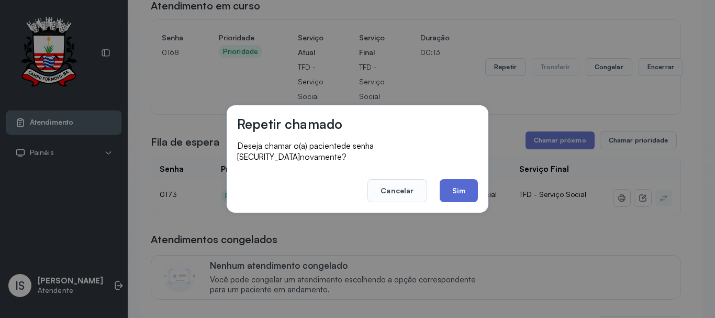
click at [466, 182] on button "Sim" at bounding box center [458, 190] width 38 height 23
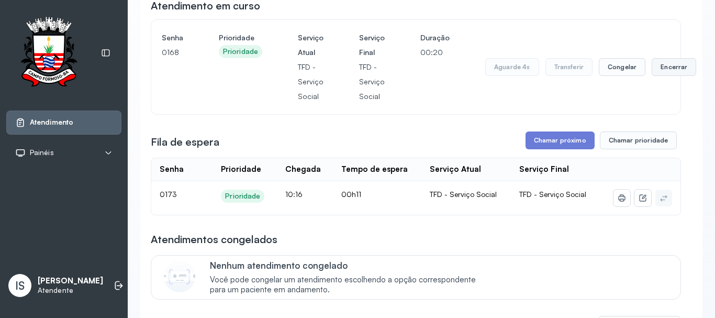
click at [663, 66] on button "Encerrar" at bounding box center [673, 67] width 44 height 18
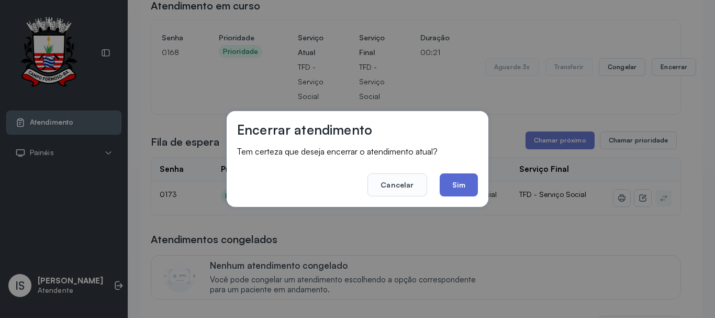
click at [453, 186] on button "Sim" at bounding box center [458, 184] width 38 height 23
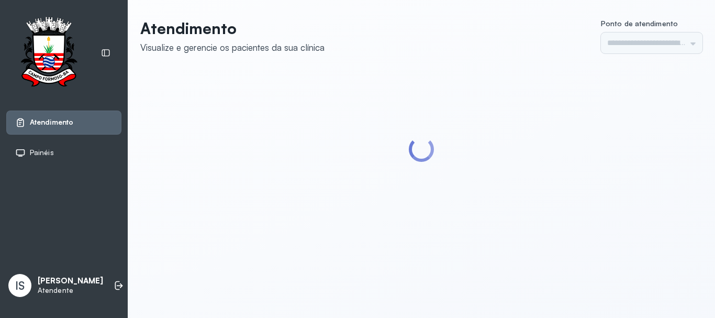
type input "******"
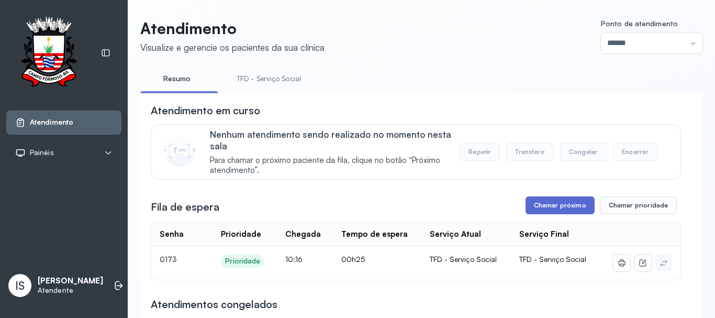
click at [528, 206] on button "Chamar próximo" at bounding box center [559, 205] width 69 height 18
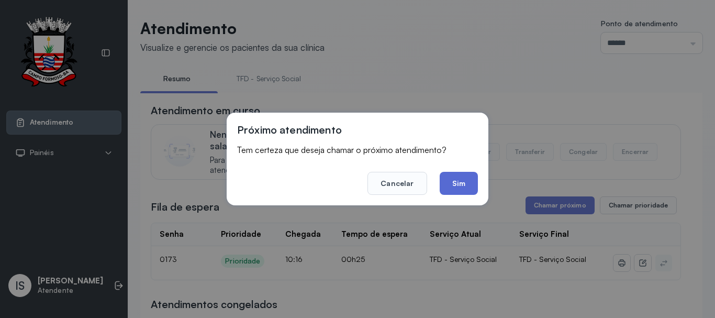
click at [452, 185] on button "Sim" at bounding box center [458, 183] width 38 height 23
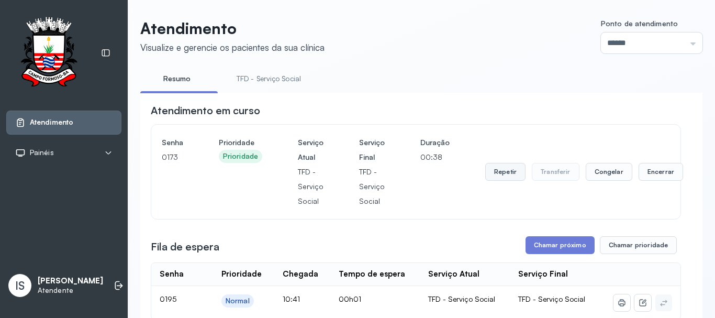
click at [493, 174] on button "Repetir" at bounding box center [505, 172] width 40 height 18
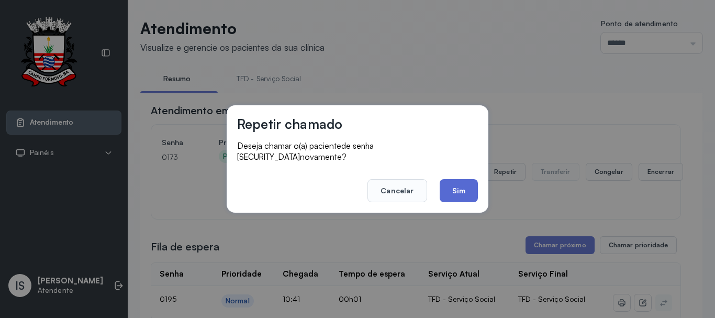
click at [461, 185] on button "Sim" at bounding box center [458, 190] width 38 height 23
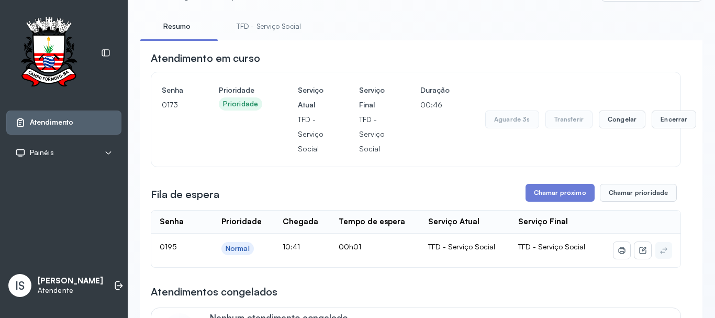
scroll to position [105, 0]
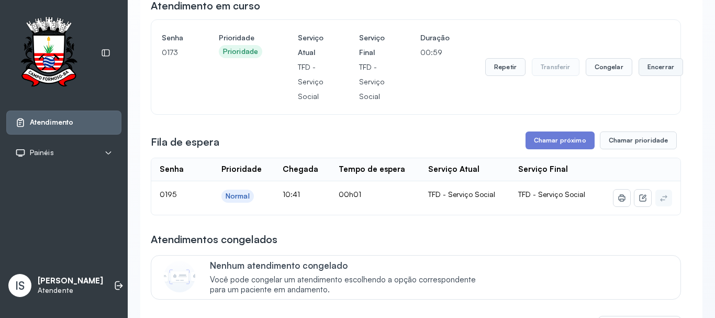
click at [642, 71] on button "Encerrar" at bounding box center [660, 67] width 44 height 18
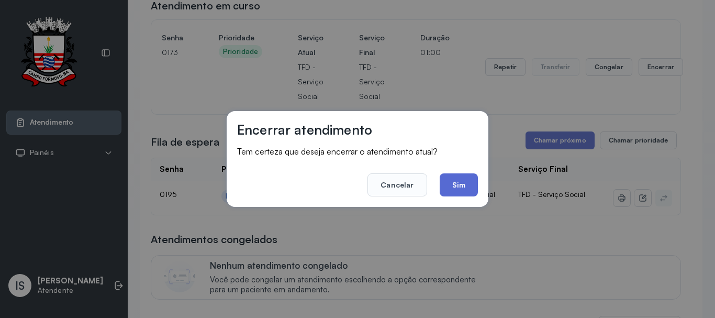
click at [459, 185] on button "Sim" at bounding box center [458, 184] width 38 height 23
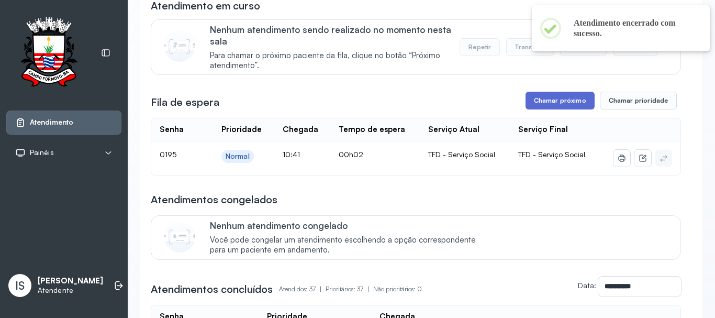
click at [556, 109] on button "Chamar próximo" at bounding box center [559, 101] width 69 height 18
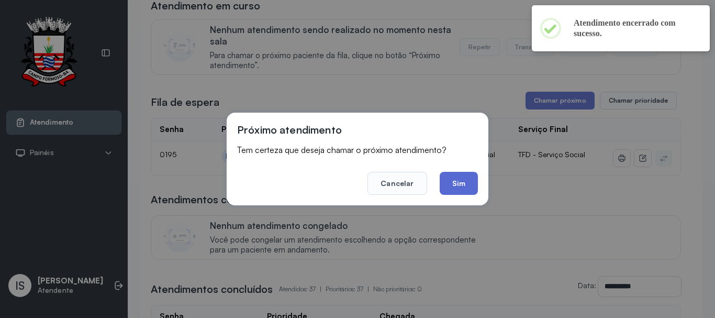
click at [451, 189] on button "Sim" at bounding box center [458, 183] width 38 height 23
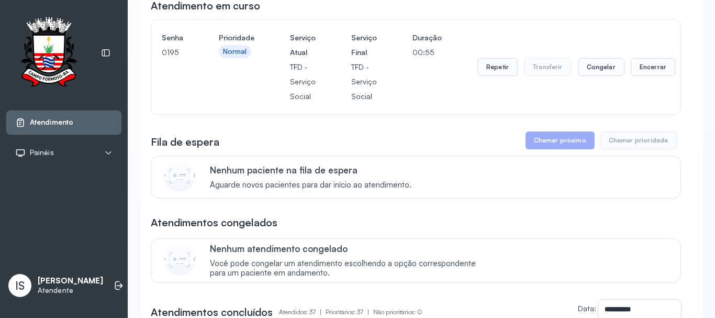
click at [493, 49] on div "Repetir Transferir Congelar Encerrar" at bounding box center [576, 66] width 198 height 73
click at [491, 66] on button "Repetir" at bounding box center [497, 67] width 40 height 18
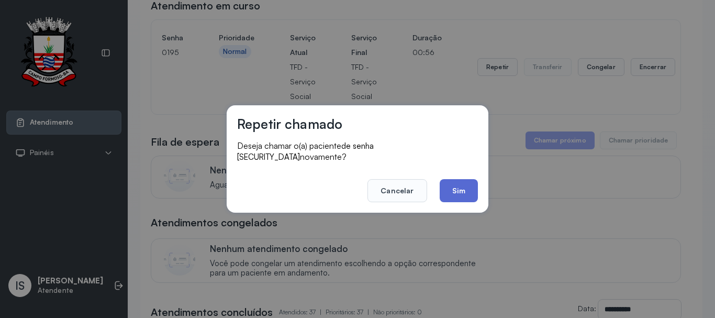
click at [461, 179] on button "Sim" at bounding box center [458, 190] width 38 height 23
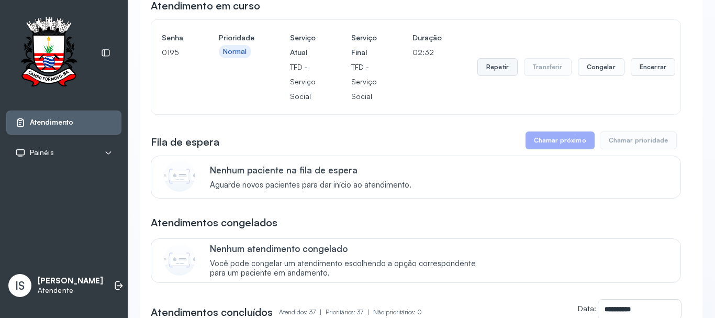
click at [492, 76] on button "Repetir" at bounding box center [497, 67] width 40 height 18
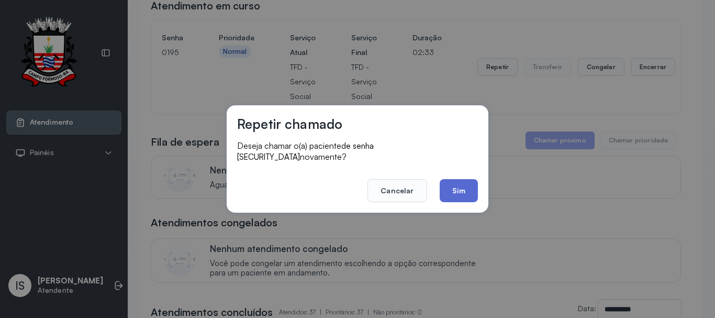
click at [460, 179] on button "Sim" at bounding box center [458, 190] width 38 height 23
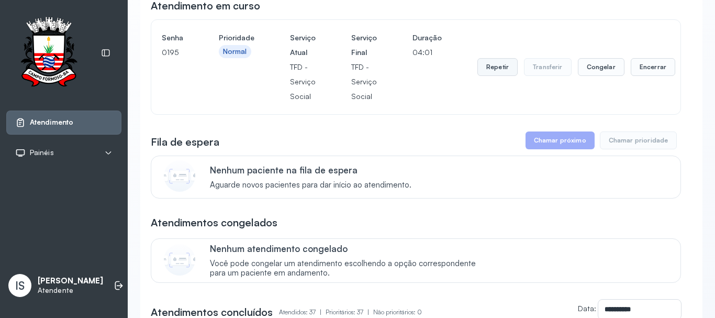
click at [493, 74] on button "Repetir" at bounding box center [497, 67] width 40 height 18
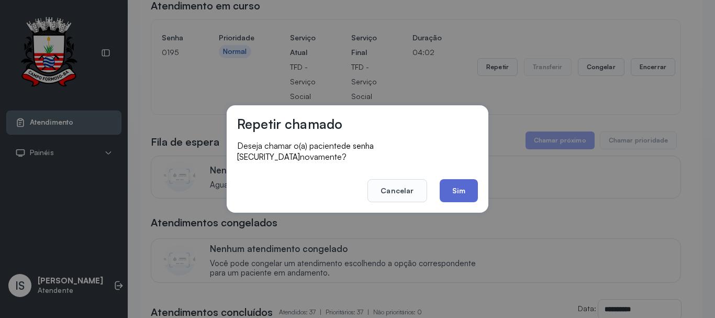
click at [467, 184] on button "Sim" at bounding box center [458, 190] width 38 height 23
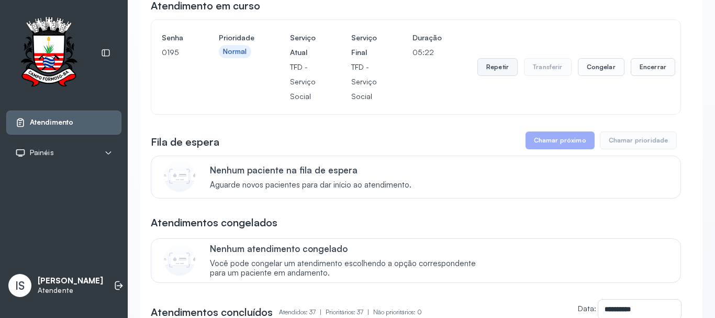
click at [489, 64] on button "Repetir" at bounding box center [497, 67] width 40 height 18
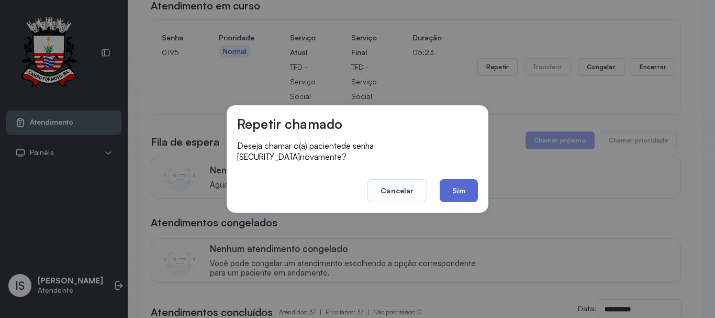
click at [440, 189] on button "Sim" at bounding box center [458, 190] width 38 height 23
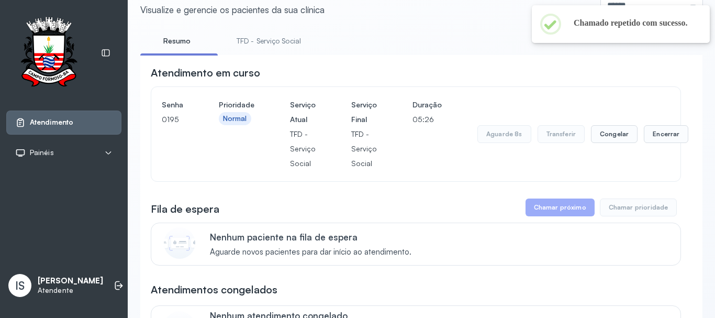
scroll to position [0, 0]
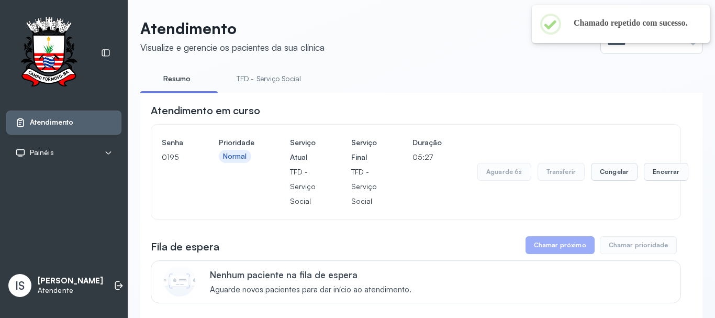
click at [256, 77] on link "TFD - Serviço Social" at bounding box center [268, 78] width 85 height 17
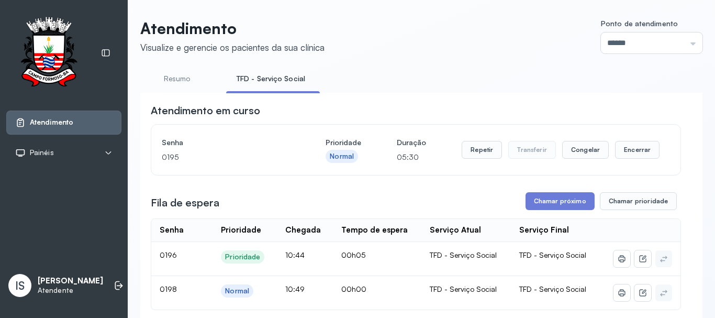
scroll to position [52, 0]
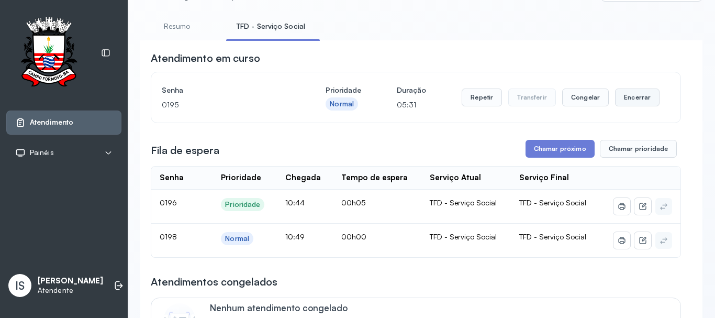
click at [633, 101] on button "Encerrar" at bounding box center [637, 97] width 44 height 18
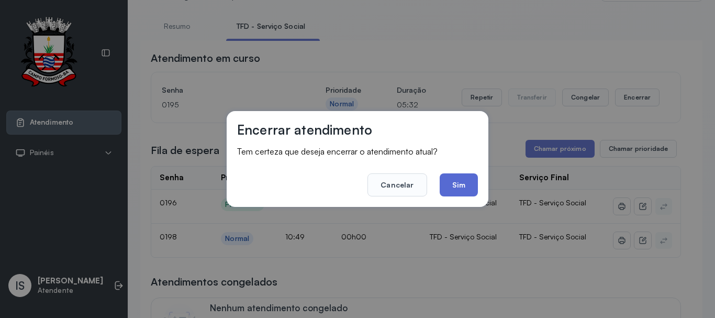
click at [454, 184] on button "Sim" at bounding box center [458, 184] width 38 height 23
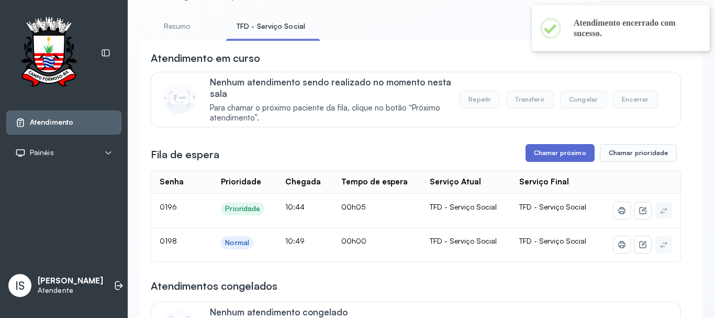
click at [542, 155] on button "Chamar próximo" at bounding box center [559, 153] width 69 height 18
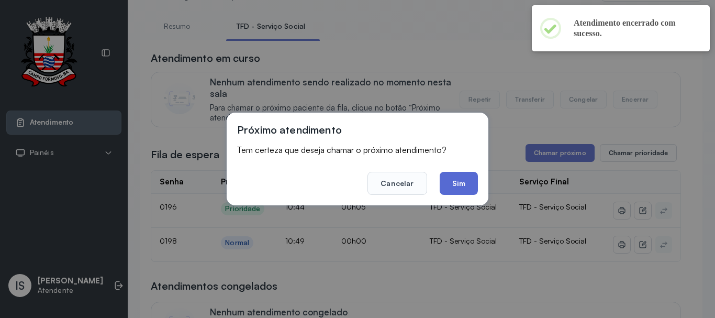
click at [475, 179] on button "Sim" at bounding box center [458, 183] width 38 height 23
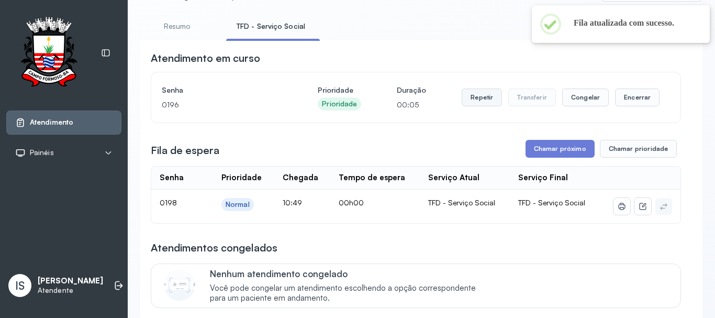
click at [471, 106] on button "Repetir" at bounding box center [481, 97] width 40 height 18
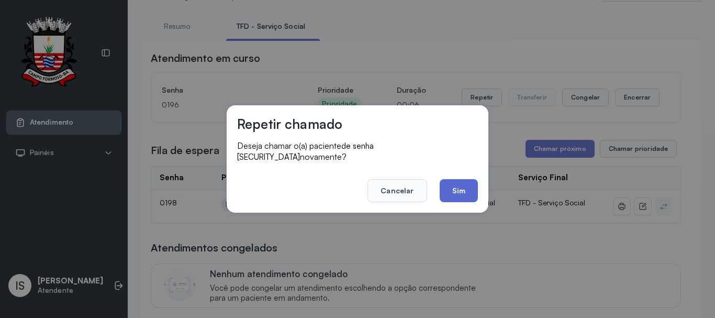
click at [451, 190] on button "Sim" at bounding box center [458, 190] width 38 height 23
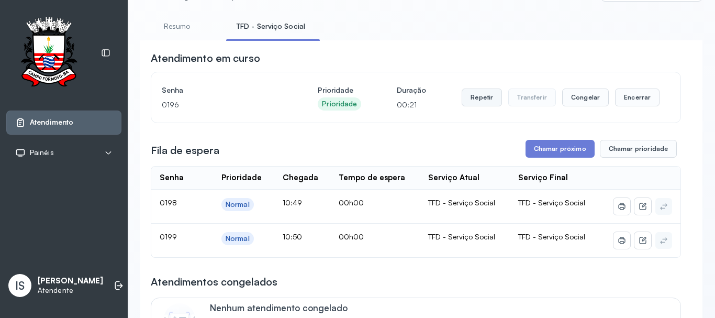
click at [482, 105] on button "Repetir" at bounding box center [481, 97] width 40 height 18
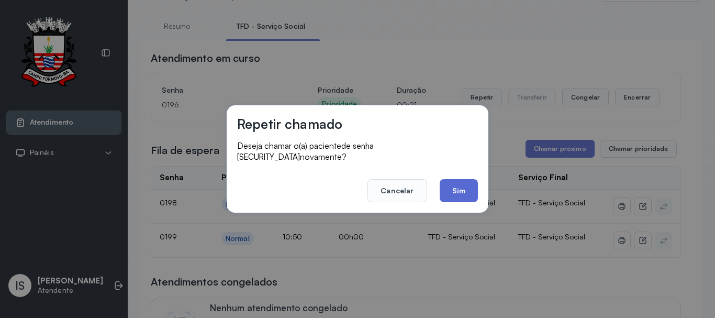
click at [465, 190] on button "Sim" at bounding box center [458, 190] width 38 height 23
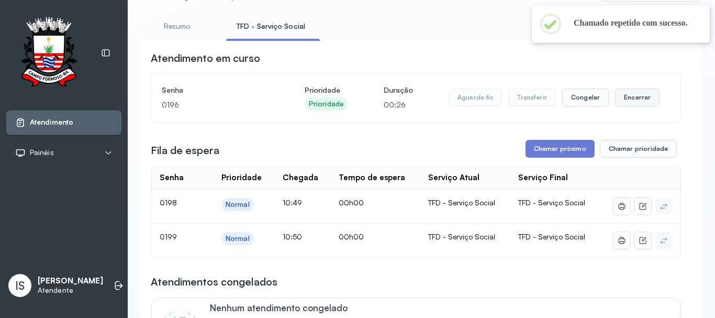
click at [632, 93] on button "Encerrar" at bounding box center [637, 97] width 44 height 18
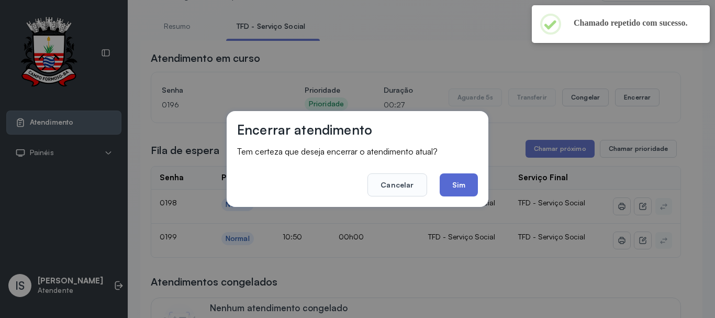
click at [468, 189] on button "Sim" at bounding box center [458, 184] width 38 height 23
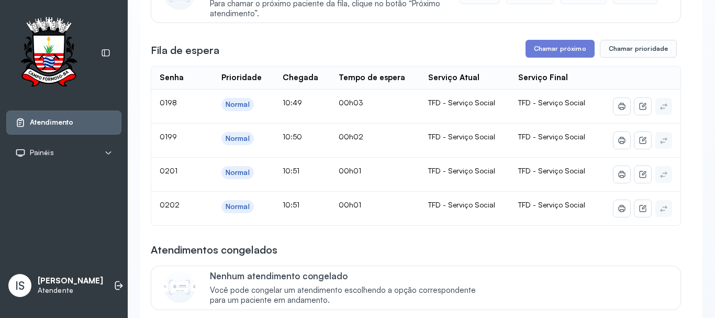
scroll to position [157, 0]
click at [570, 57] on button "Chamar próximo" at bounding box center [559, 48] width 69 height 18
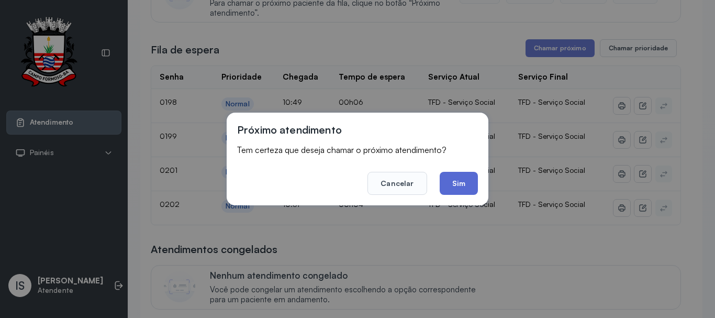
click at [468, 180] on button "Sim" at bounding box center [458, 183] width 38 height 23
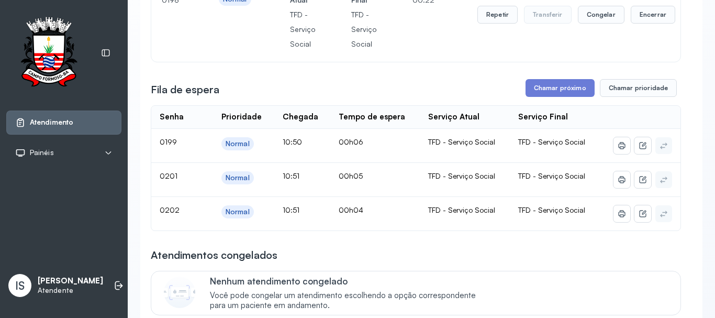
scroll to position [105, 0]
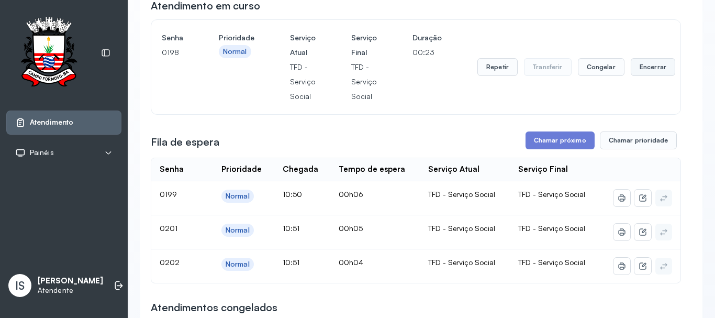
click at [644, 71] on button "Encerrar" at bounding box center [652, 67] width 44 height 18
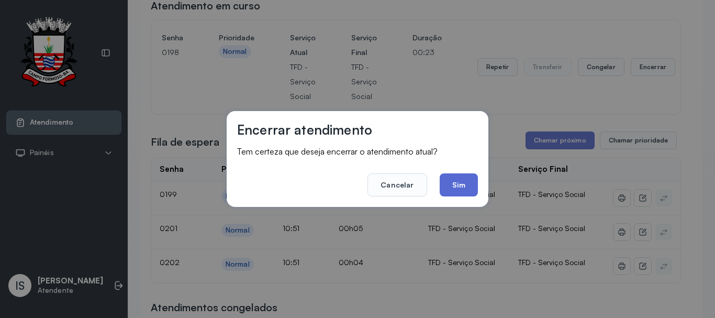
click at [464, 187] on button "Sim" at bounding box center [458, 184] width 38 height 23
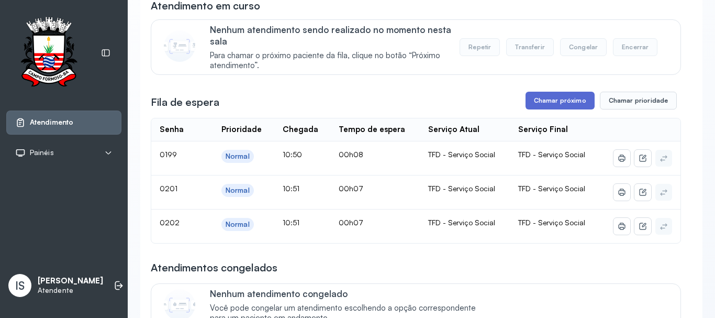
click at [567, 106] on button "Chamar próximo" at bounding box center [559, 101] width 69 height 18
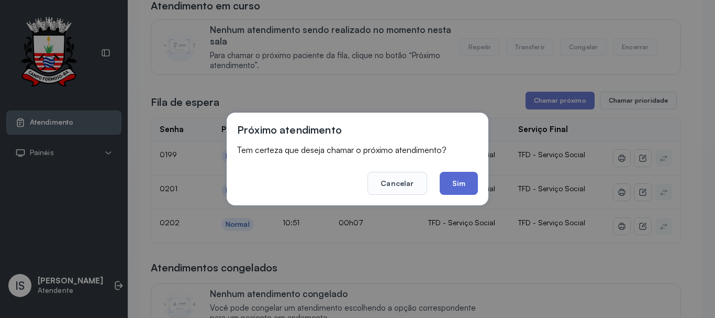
click at [453, 187] on button "Sim" at bounding box center [458, 183] width 38 height 23
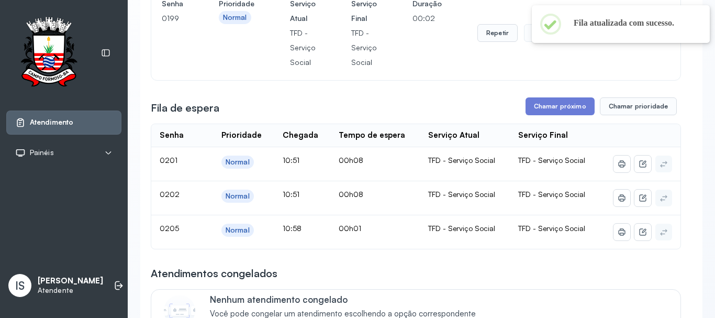
scroll to position [157, 0]
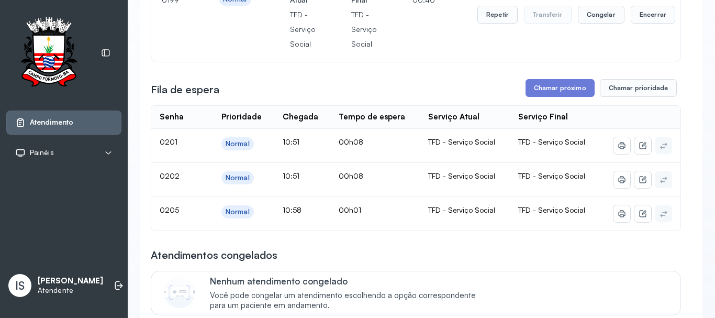
click at [635, 37] on div "Repetir Transferir Congelar Encerrar" at bounding box center [576, 14] width 198 height 73
click at [643, 22] on button "Encerrar" at bounding box center [652, 15] width 44 height 18
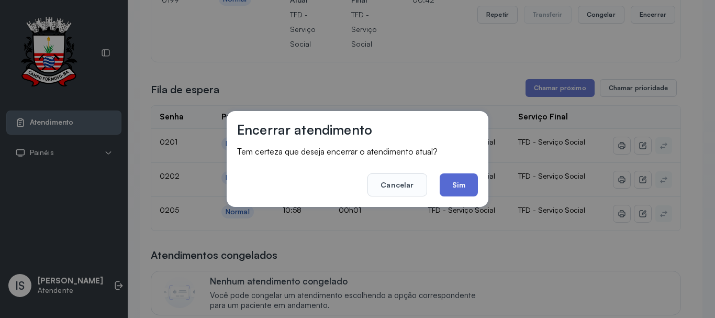
click at [459, 194] on button "Sim" at bounding box center [458, 184] width 38 height 23
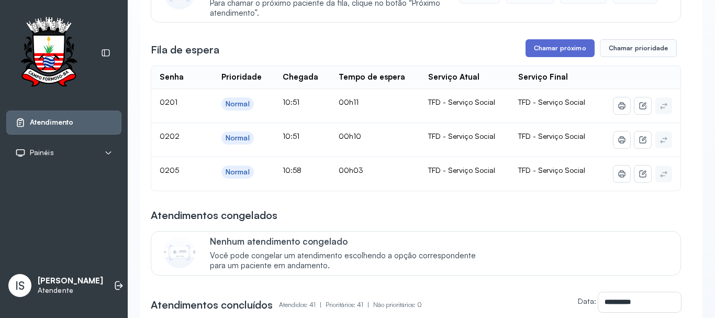
click at [551, 57] on button "Chamar próximo" at bounding box center [559, 48] width 69 height 18
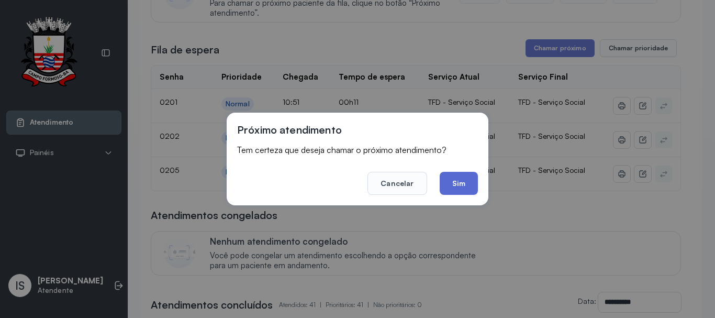
click at [456, 184] on button "Sim" at bounding box center [458, 183] width 38 height 23
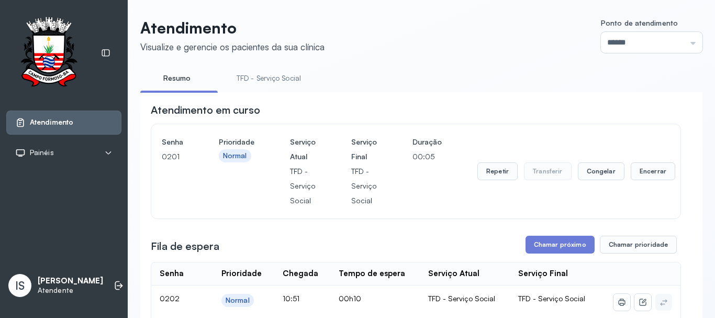
scroll to position [0, 0]
click at [498, 173] on button "Repetir" at bounding box center [497, 172] width 40 height 18
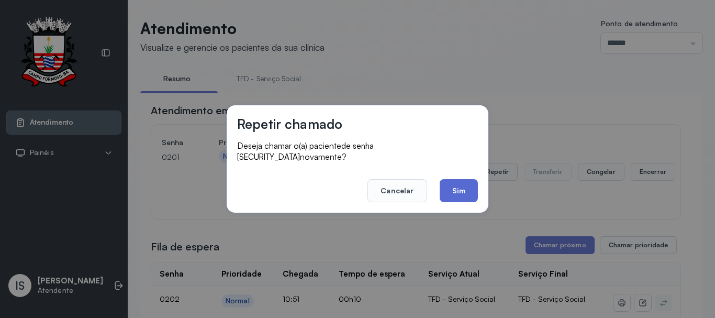
click at [454, 183] on button "Sim" at bounding box center [458, 190] width 38 height 23
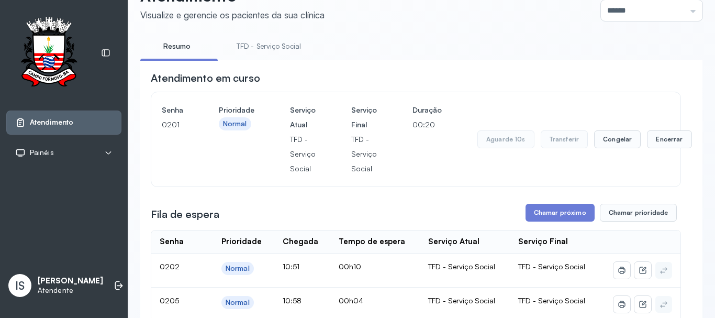
scroll to position [105, 0]
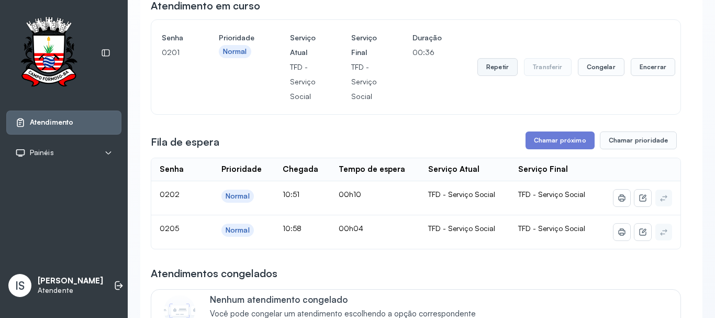
click at [498, 70] on button "Repetir" at bounding box center [497, 67] width 40 height 18
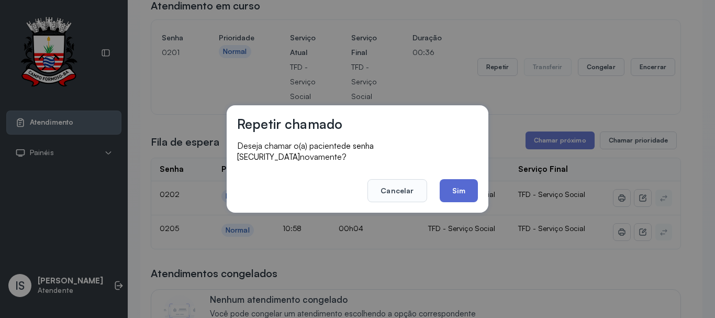
click at [463, 184] on button "Sim" at bounding box center [458, 190] width 38 height 23
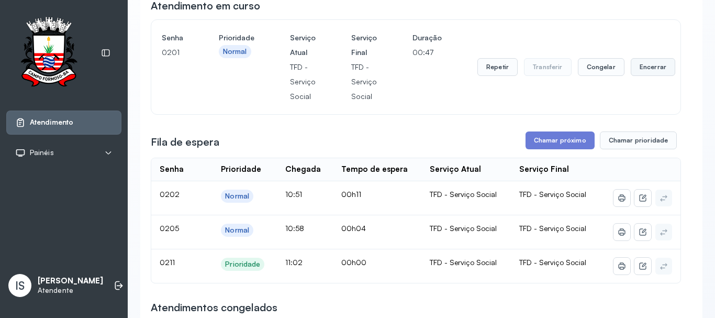
click at [657, 63] on button "Encerrar" at bounding box center [652, 67] width 44 height 18
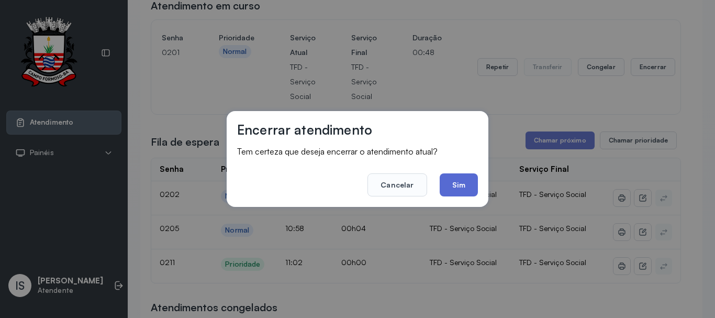
click at [465, 189] on button "Sim" at bounding box center [458, 184] width 38 height 23
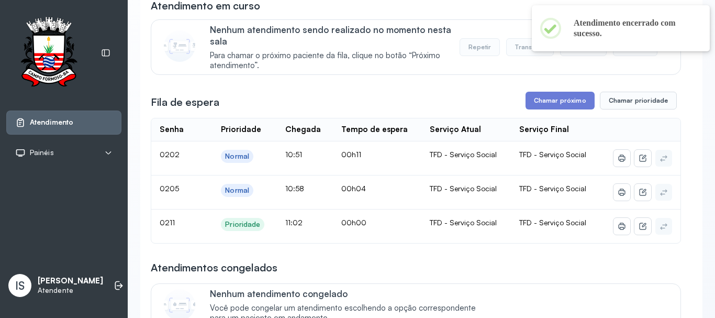
click at [511, 108] on div "Fila de espera Chamar próximo Chamar prioridade" at bounding box center [416, 101] width 530 height 18
click at [547, 99] on button "Chamar próximo" at bounding box center [559, 101] width 69 height 18
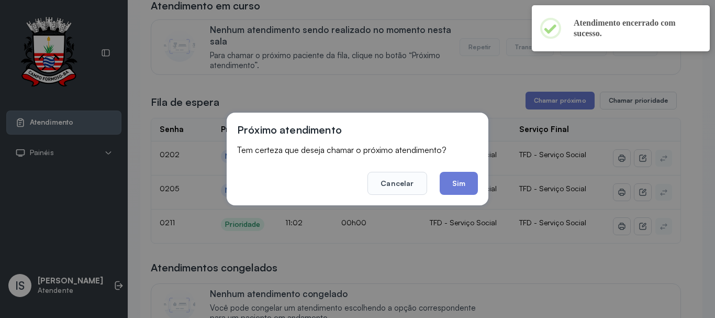
click at [455, 169] on footer "Cancelar Sim" at bounding box center [357, 176] width 241 height 38
click at [455, 182] on button "Sim" at bounding box center [458, 183] width 38 height 23
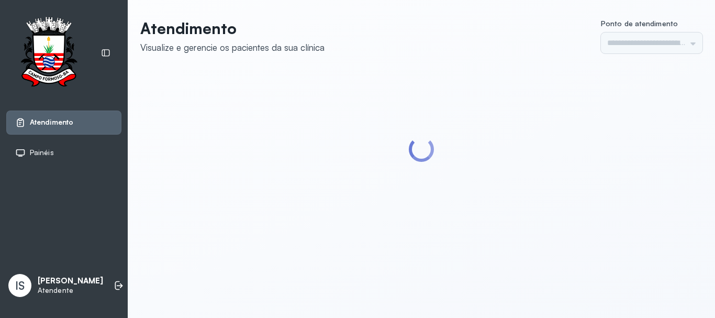
type input "******"
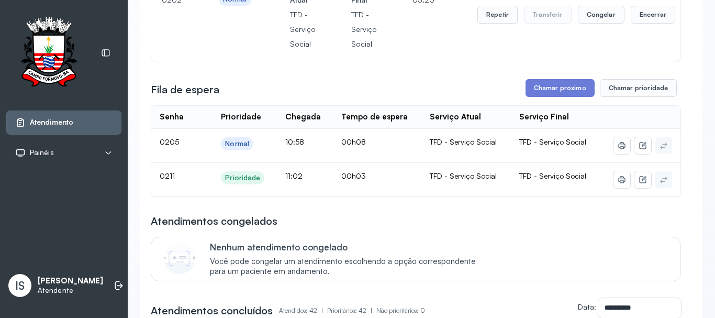
scroll to position [105, 0]
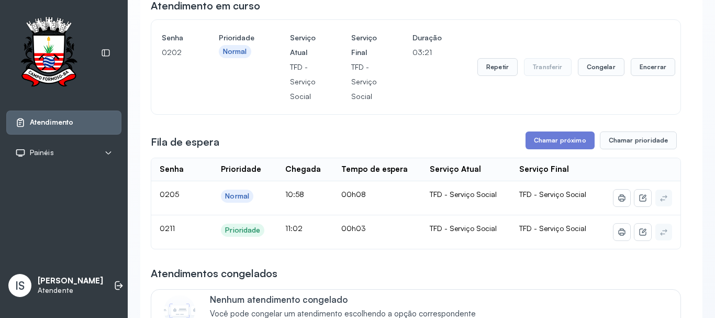
click at [454, 75] on div "Senha [SECURITY_DATA] Prioridade Normal Serviço Atual TFD - Serviço Social Serv…" at bounding box center [416, 66] width 508 height 73
click at [477, 76] on button "Repetir" at bounding box center [497, 67] width 40 height 18
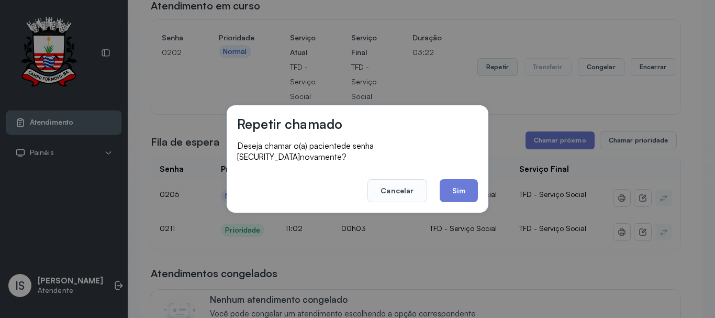
click at [485, 68] on div "Repetir chamado Deseja chamar o(a) paciente de senha [SECURITY_DATA] novamente?…" at bounding box center [357, 159] width 715 height 318
drag, startPoint x: 480, startPoint y: 177, endPoint x: 470, endPoint y: 182, distance: 11.5
click at [479, 178] on div "Repetir chamado Deseja chamar o(a) paciente de senha [SECURITY_DATA] novamente?…" at bounding box center [357, 158] width 262 height 107
click at [454, 188] on button "Sim" at bounding box center [458, 190] width 38 height 23
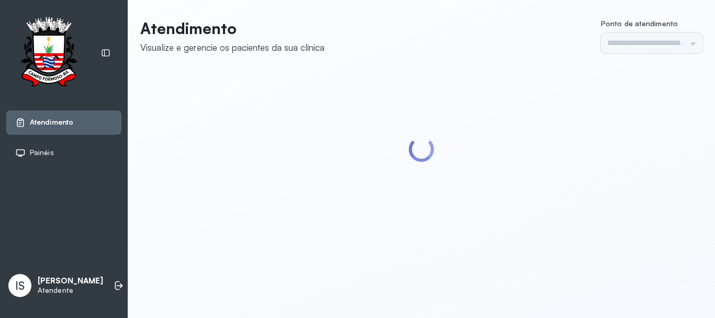
type input "******"
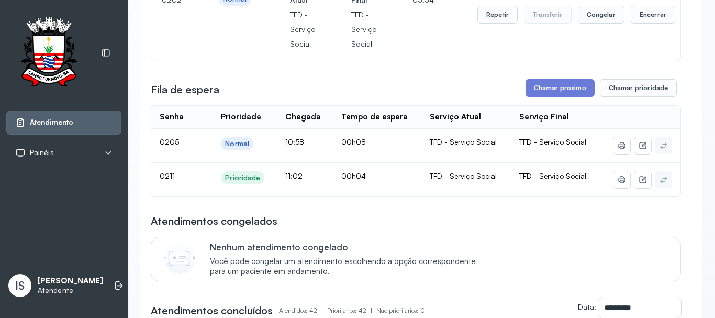
scroll to position [52, 0]
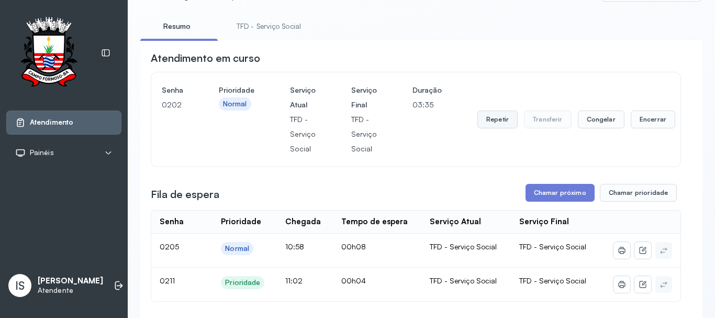
click at [488, 128] on button "Repetir" at bounding box center [497, 119] width 40 height 18
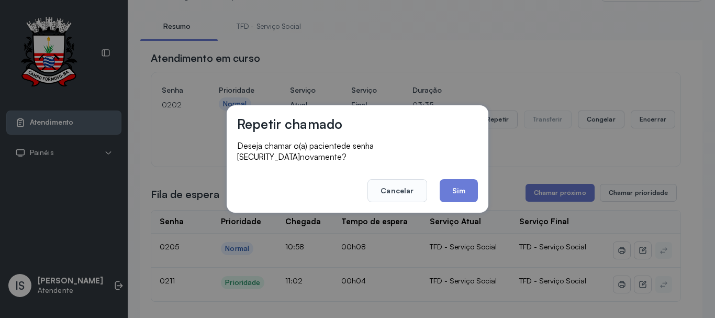
click at [465, 179] on button "Sim" at bounding box center [458, 190] width 38 height 23
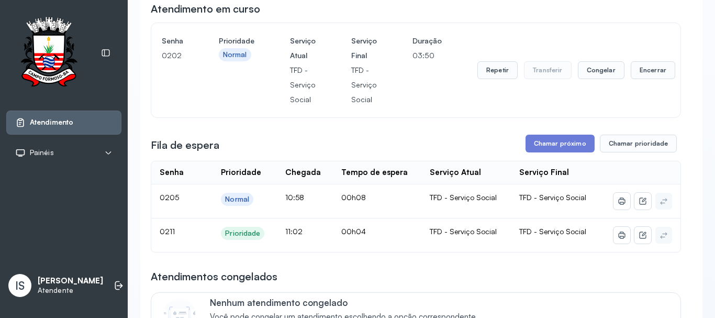
scroll to position [157, 0]
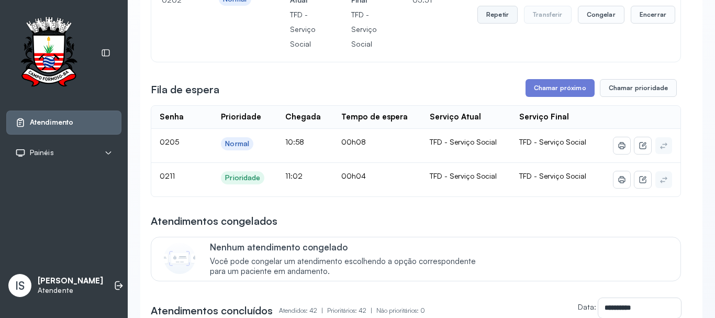
click at [493, 16] on button "Repetir" at bounding box center [497, 15] width 40 height 18
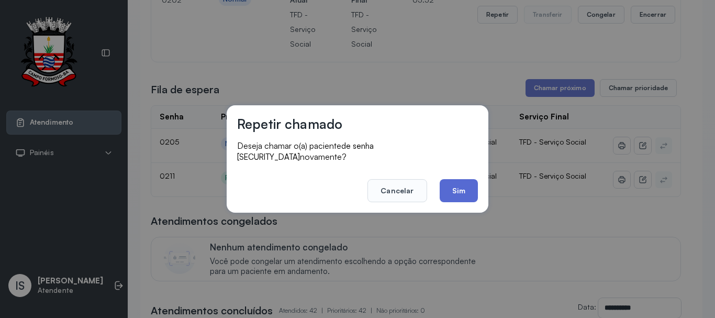
click at [450, 187] on button "Sim" at bounding box center [458, 190] width 38 height 23
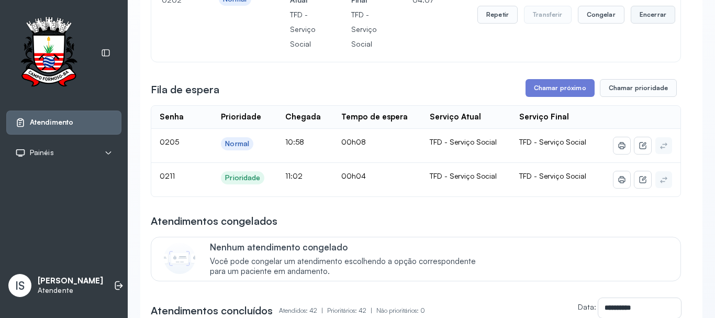
click at [634, 21] on button "Encerrar" at bounding box center [652, 15] width 44 height 18
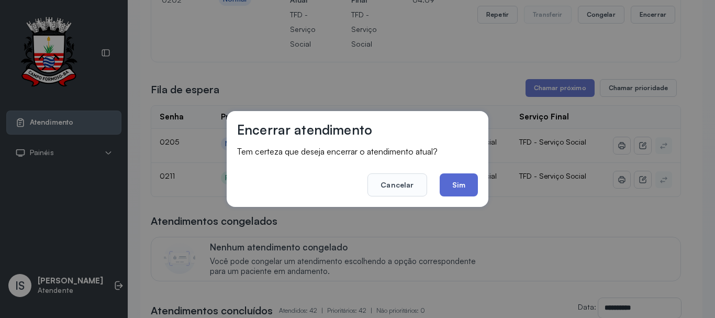
click at [469, 178] on button "Sim" at bounding box center [458, 184] width 38 height 23
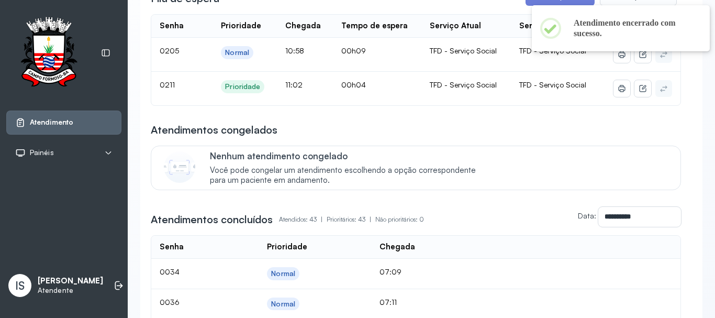
scroll to position [52, 0]
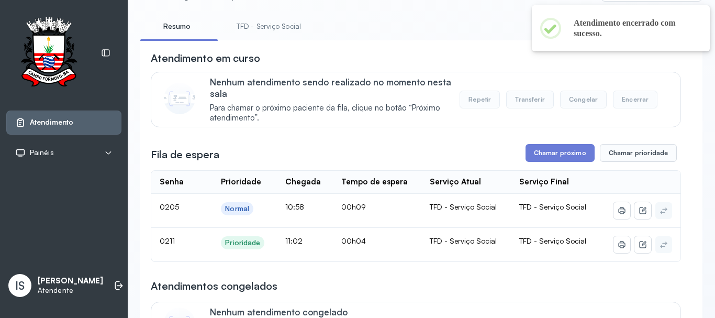
click at [262, 25] on link "TFD - Serviço Social" at bounding box center [268, 26] width 85 height 17
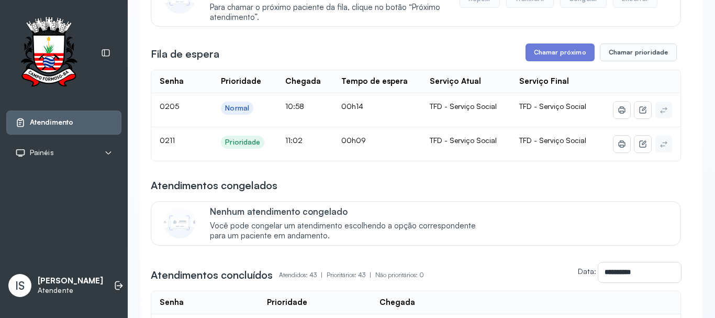
scroll to position [157, 0]
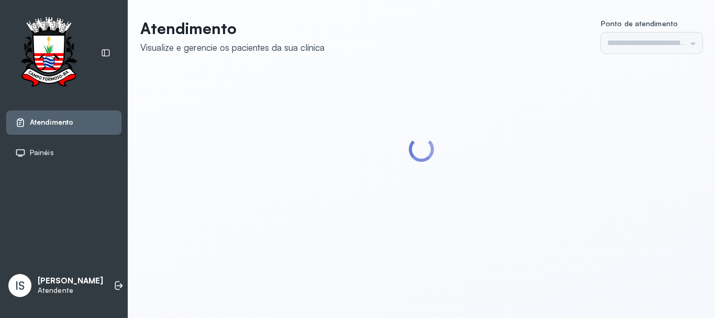
type input "******"
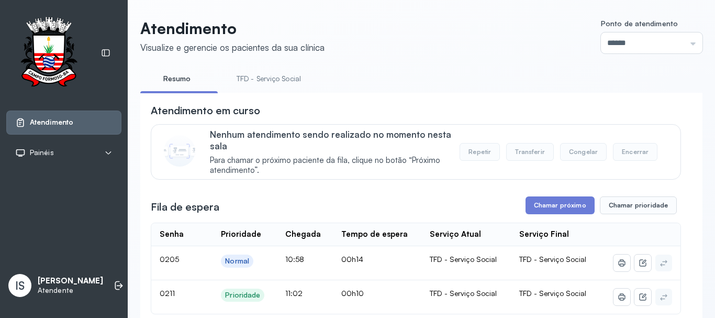
click at [287, 73] on link "TFD - Serviço Social" at bounding box center [268, 78] width 85 height 17
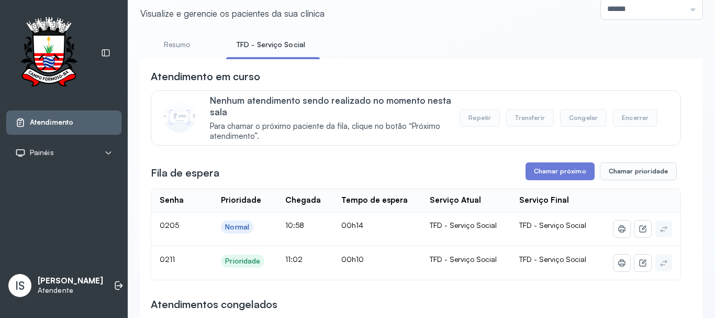
scroll to position [52, 0]
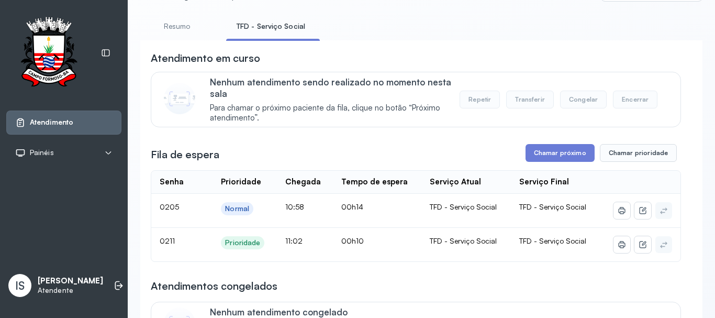
click at [485, 148] on div "Fila de espera Chamar próximo Chamar prioridade" at bounding box center [416, 153] width 530 height 18
click at [543, 157] on button "Chamar próximo" at bounding box center [559, 153] width 69 height 18
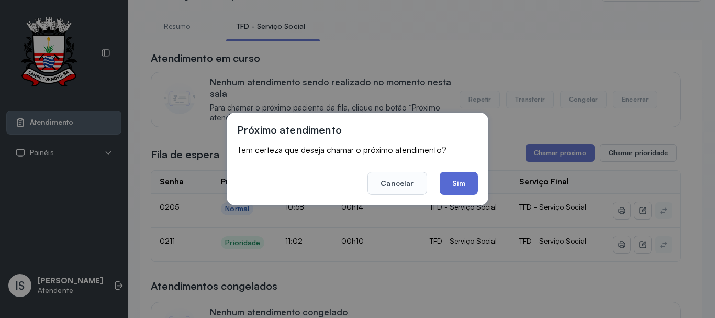
click at [455, 174] on button "Sim" at bounding box center [458, 183] width 38 height 23
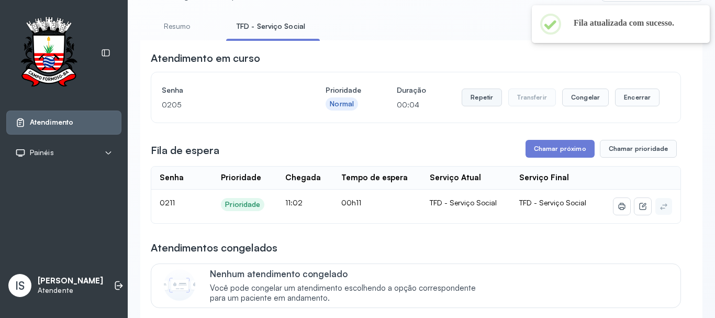
click at [465, 99] on button "Repetir" at bounding box center [481, 97] width 40 height 18
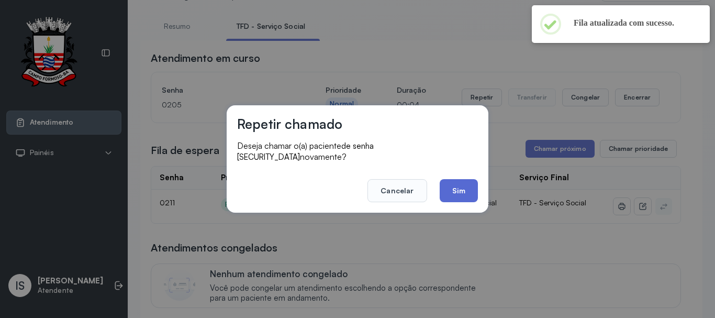
click at [456, 184] on button "Sim" at bounding box center [458, 190] width 38 height 23
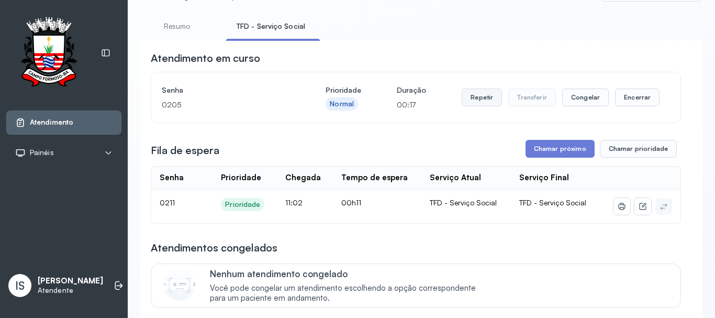
click at [479, 101] on button "Repetir" at bounding box center [481, 97] width 40 height 18
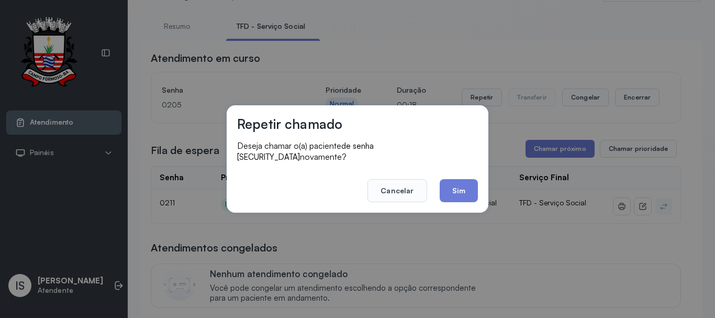
click at [438, 185] on footer "Cancelar Sim" at bounding box center [357, 183] width 241 height 38
click at [445, 186] on button "Sim" at bounding box center [458, 190] width 38 height 23
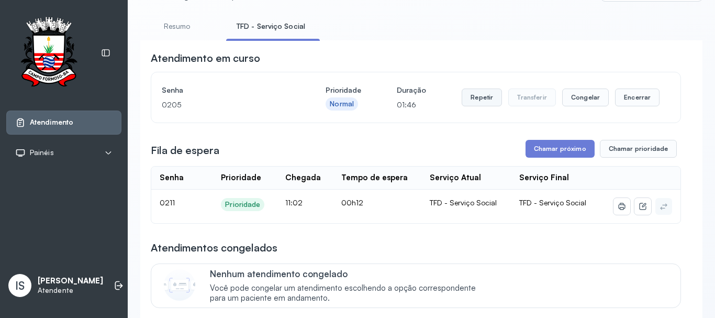
click at [479, 101] on button "Repetir" at bounding box center [481, 97] width 40 height 18
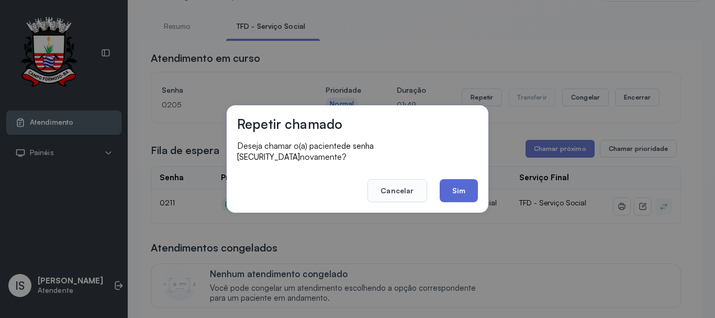
click at [452, 186] on button "Sim" at bounding box center [458, 190] width 38 height 23
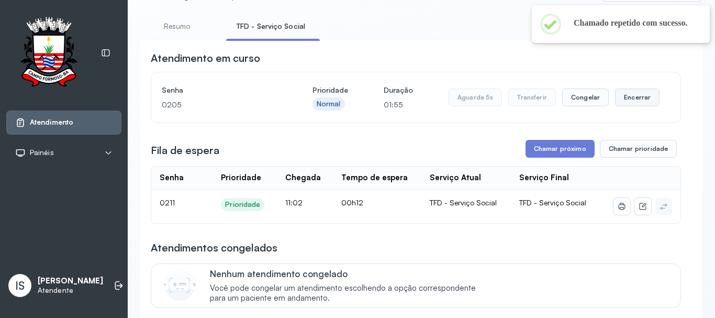
click at [621, 106] on button "Encerrar" at bounding box center [637, 97] width 44 height 18
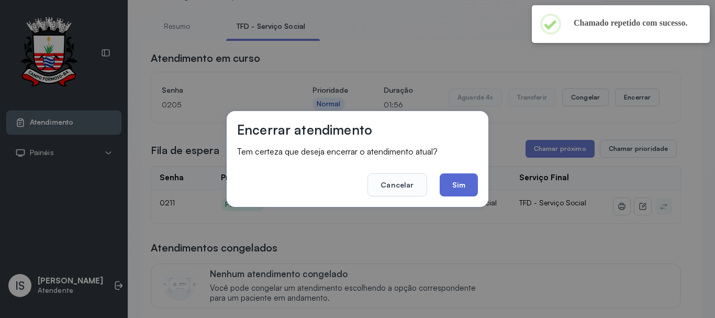
click at [469, 181] on button "Sim" at bounding box center [458, 184] width 38 height 23
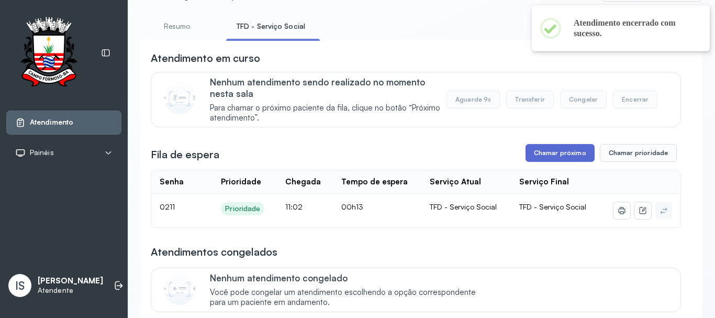
click at [545, 153] on button "Chamar próximo" at bounding box center [559, 153] width 69 height 18
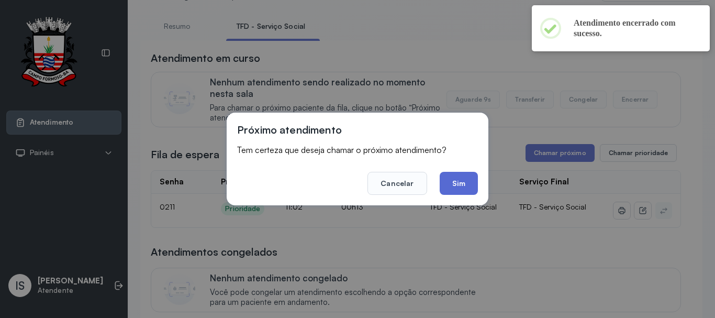
click at [466, 178] on button "Sim" at bounding box center [458, 183] width 38 height 23
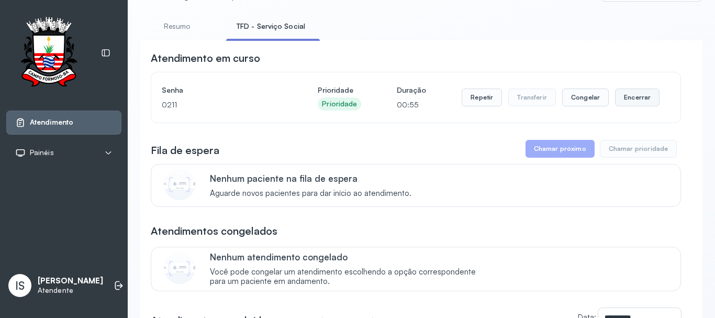
click at [649, 99] on button "Encerrar" at bounding box center [637, 97] width 44 height 18
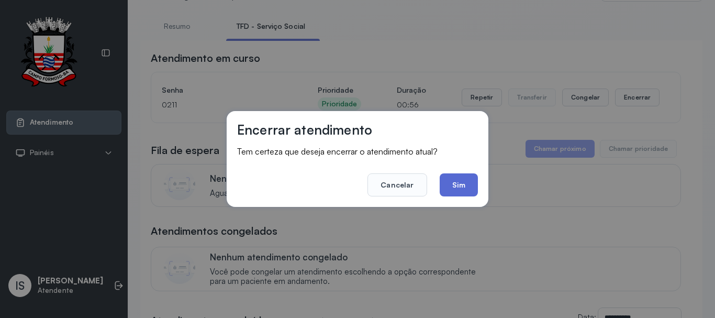
click at [455, 182] on button "Sim" at bounding box center [458, 184] width 38 height 23
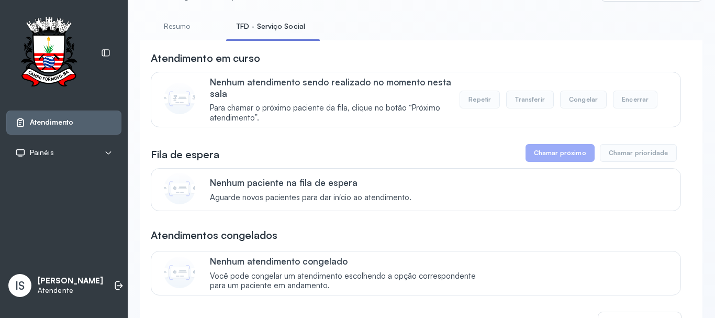
click at [173, 27] on link "Resumo" at bounding box center [176, 26] width 73 height 17
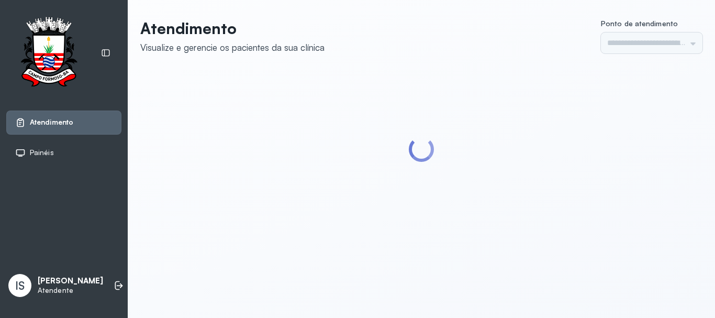
type input "******"
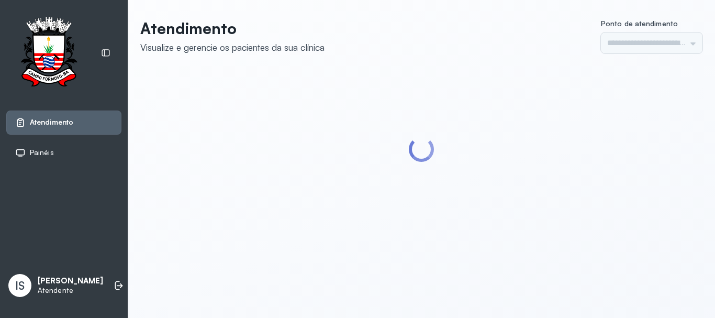
type input "******"
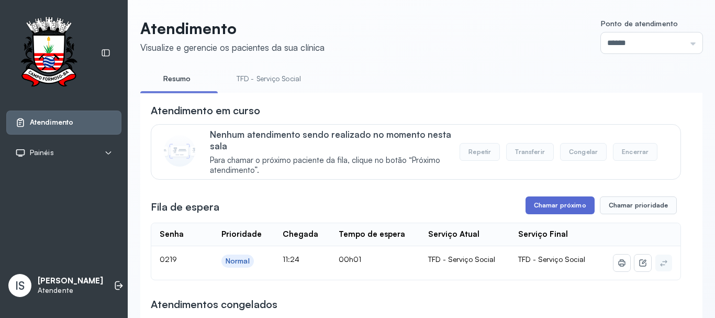
click at [525, 206] on button "Chamar próximo" at bounding box center [559, 205] width 69 height 18
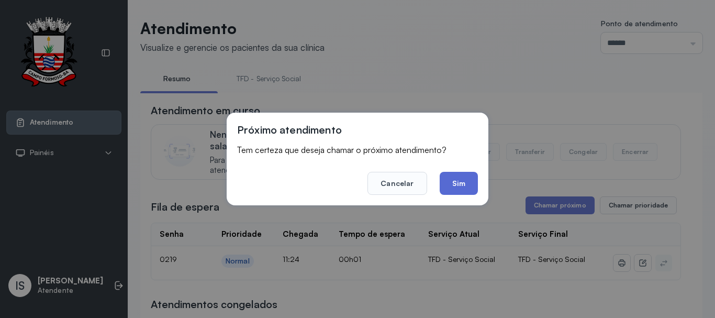
click at [465, 182] on button "Sim" at bounding box center [458, 183] width 38 height 23
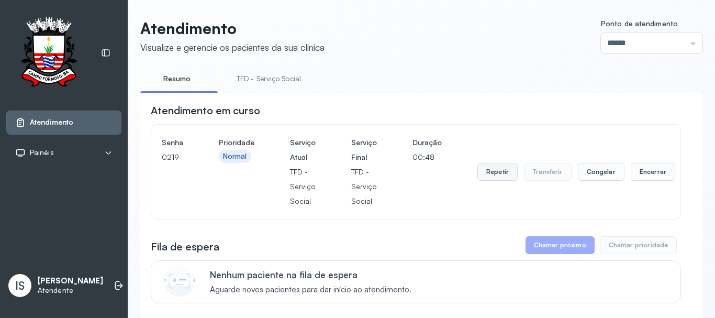
click at [491, 169] on button "Repetir" at bounding box center [497, 172] width 40 height 18
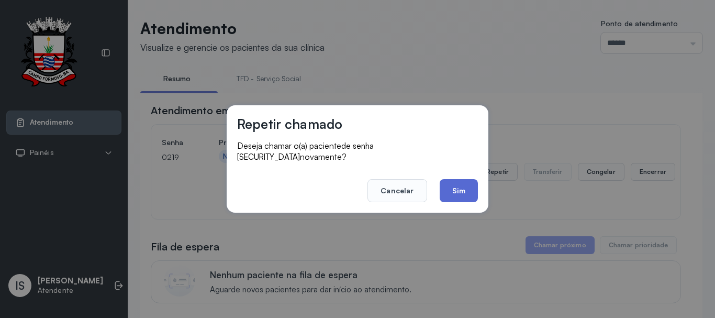
click at [460, 190] on button "Sim" at bounding box center [458, 190] width 38 height 23
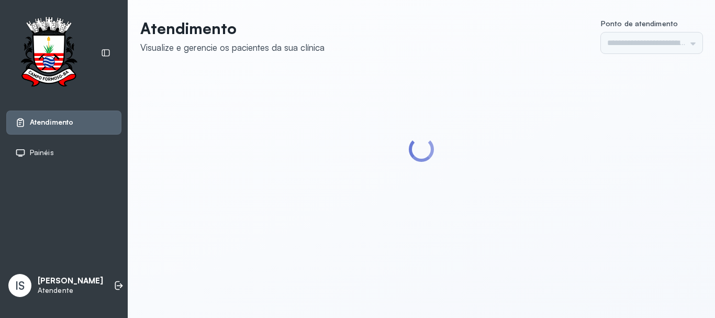
type input "******"
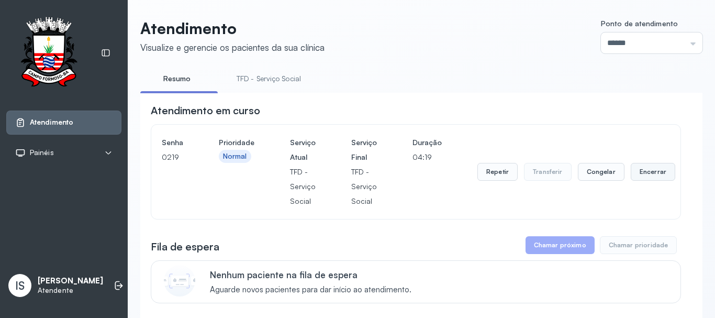
click at [643, 167] on button "Encerrar" at bounding box center [652, 172] width 44 height 18
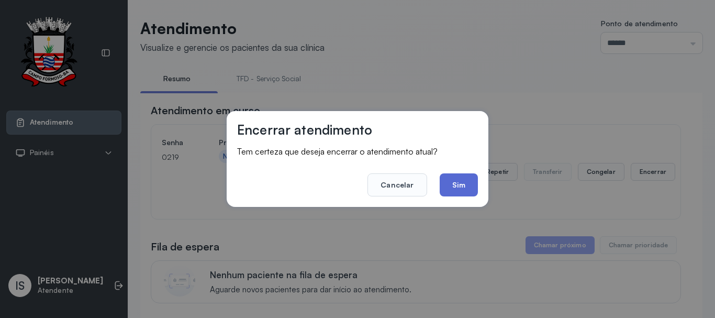
click at [455, 182] on button "Sim" at bounding box center [458, 184] width 38 height 23
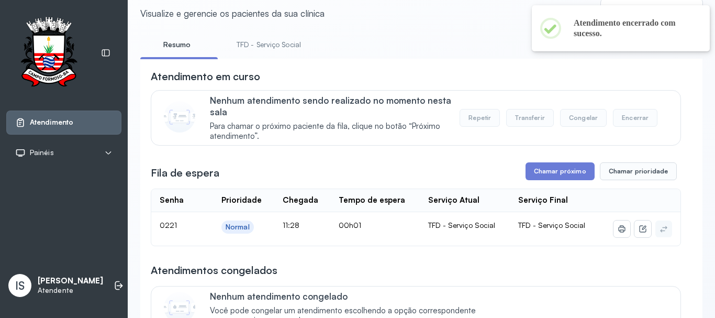
scroll to position [52, 0]
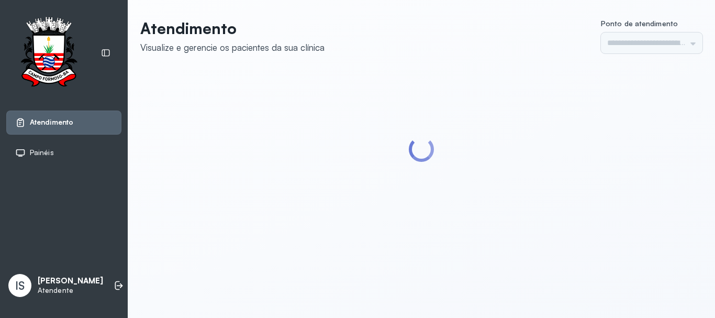
type input "******"
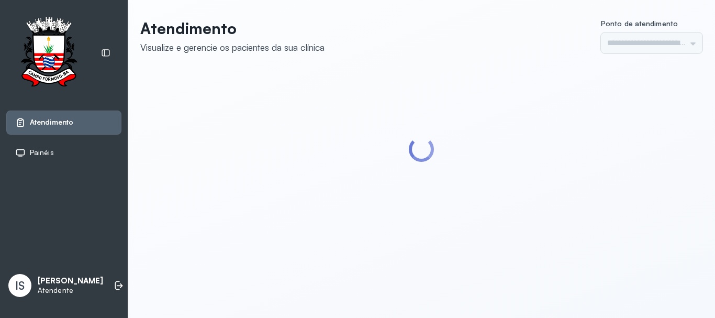
type input "******"
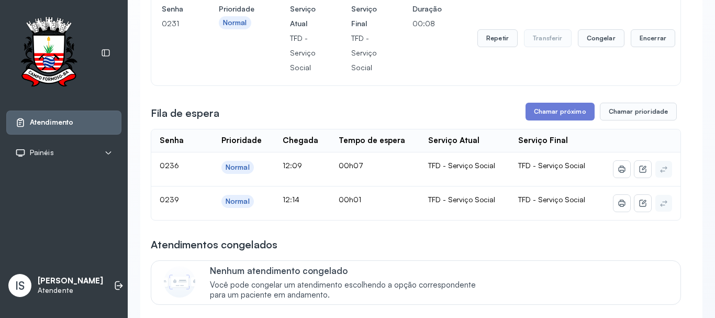
scroll to position [105, 0]
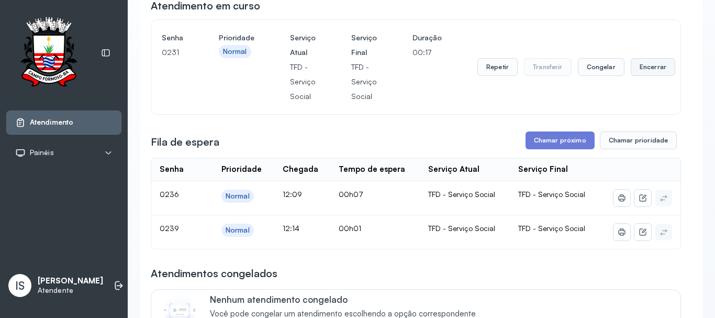
click at [630, 70] on button "Encerrar" at bounding box center [652, 67] width 44 height 18
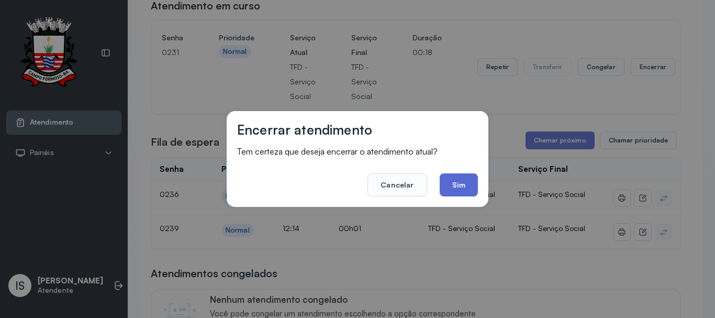
click at [473, 187] on button "Sim" at bounding box center [458, 184] width 38 height 23
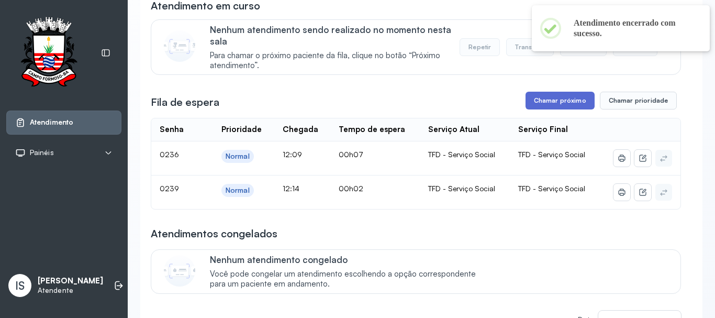
click at [550, 101] on button "Chamar próximo" at bounding box center [559, 101] width 69 height 18
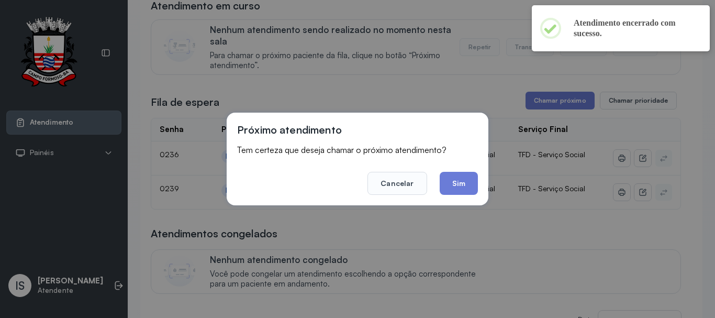
click at [453, 192] on button "Sim" at bounding box center [458, 183] width 38 height 23
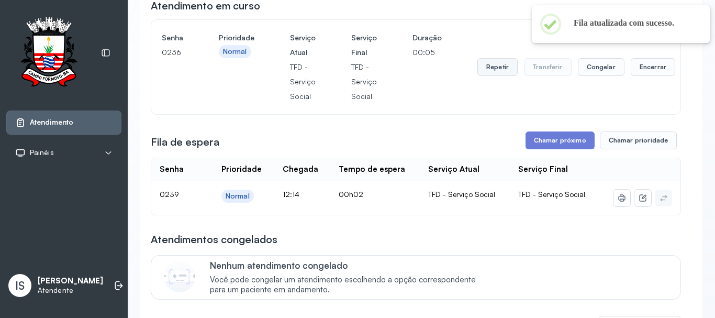
click at [494, 74] on button "Repetir" at bounding box center [497, 67] width 40 height 18
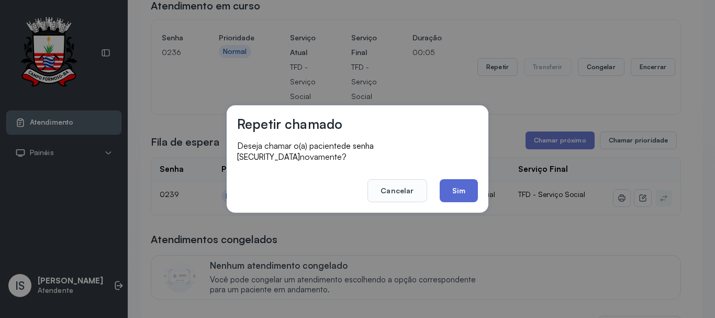
click at [467, 179] on button "Sim" at bounding box center [458, 190] width 38 height 23
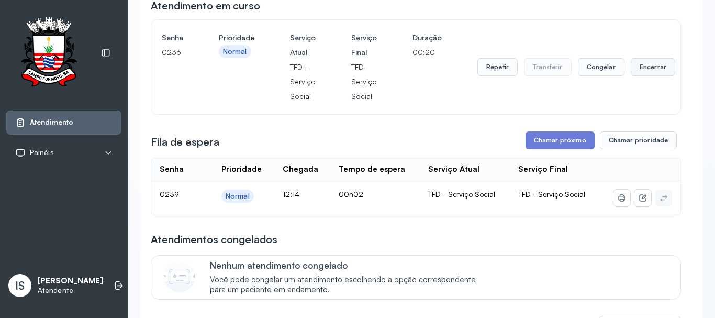
click at [642, 73] on button "Encerrar" at bounding box center [652, 67] width 44 height 18
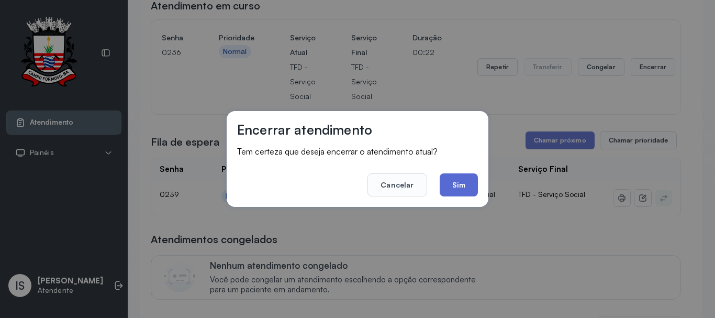
click at [470, 182] on button "Sim" at bounding box center [458, 184] width 38 height 23
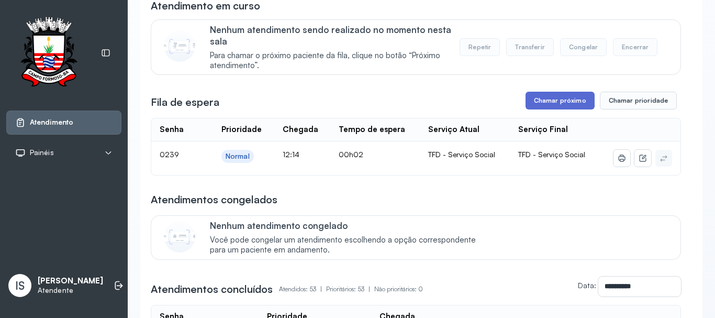
click at [551, 103] on button "Chamar próximo" at bounding box center [559, 101] width 69 height 18
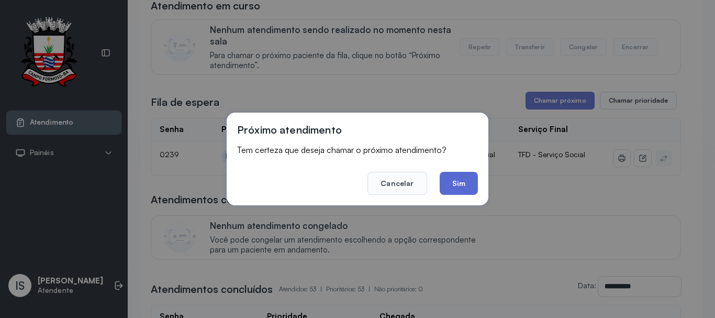
click at [456, 189] on button "Sim" at bounding box center [458, 183] width 38 height 23
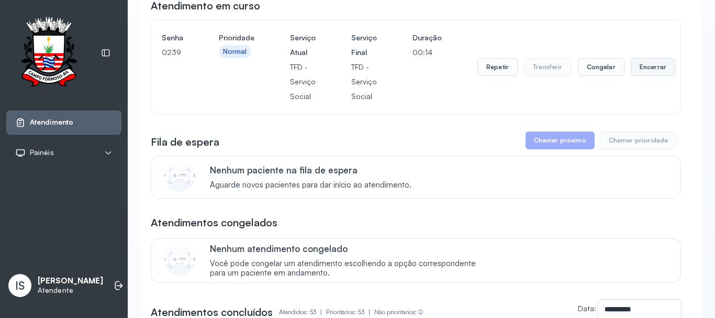
click at [651, 67] on button "Encerrar" at bounding box center [652, 67] width 44 height 18
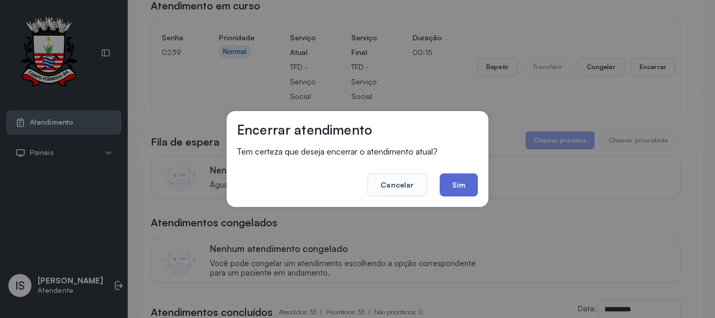
click at [463, 184] on button "Sim" at bounding box center [458, 184] width 38 height 23
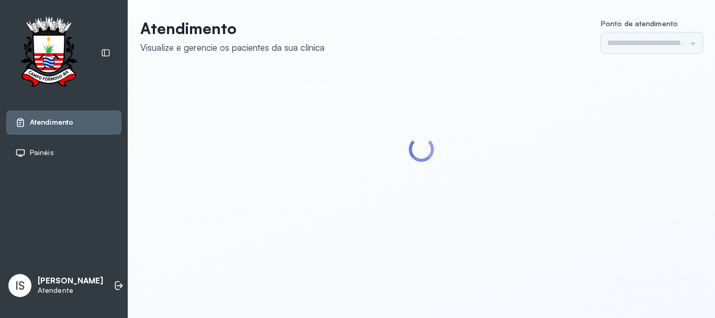
type input "******"
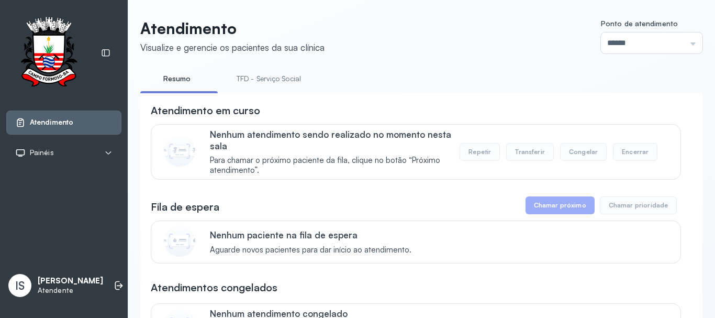
click at [254, 78] on link "TFD - Serviço Social" at bounding box center [268, 78] width 85 height 17
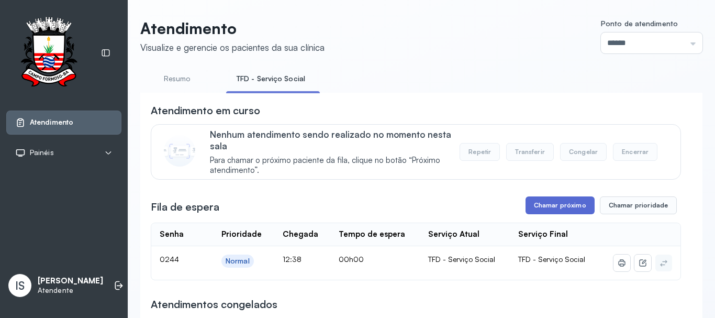
click at [560, 205] on button "Chamar próximo" at bounding box center [559, 205] width 69 height 18
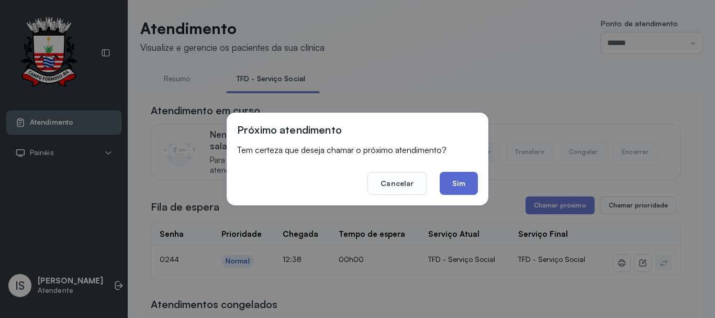
click at [442, 181] on button "Sim" at bounding box center [458, 183] width 38 height 23
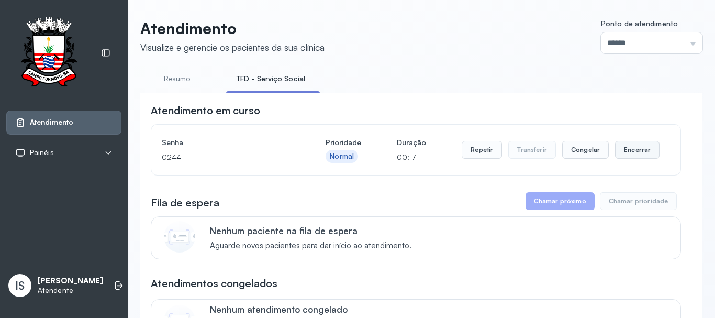
click at [626, 154] on button "Encerrar" at bounding box center [637, 150] width 44 height 18
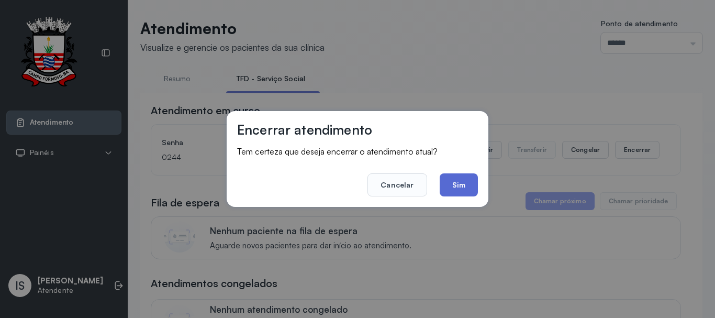
click at [456, 188] on button "Sim" at bounding box center [458, 184] width 38 height 23
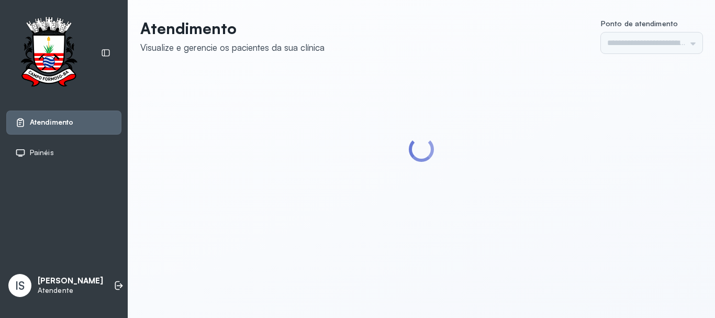
type input "******"
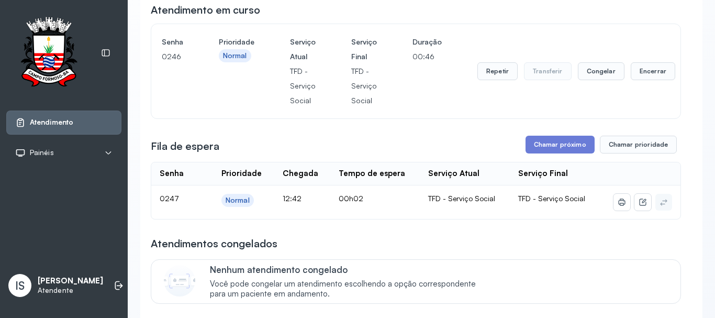
scroll to position [105, 0]
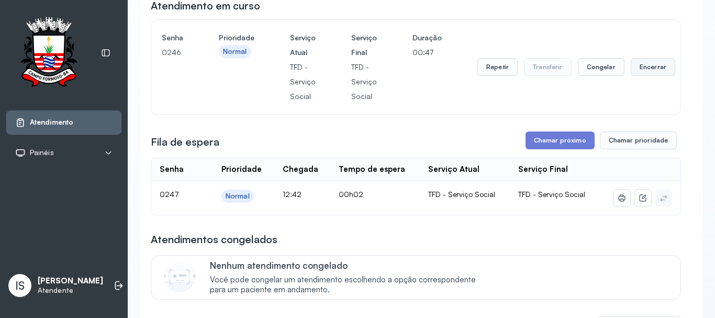
click at [656, 71] on button "Encerrar" at bounding box center [652, 67] width 44 height 18
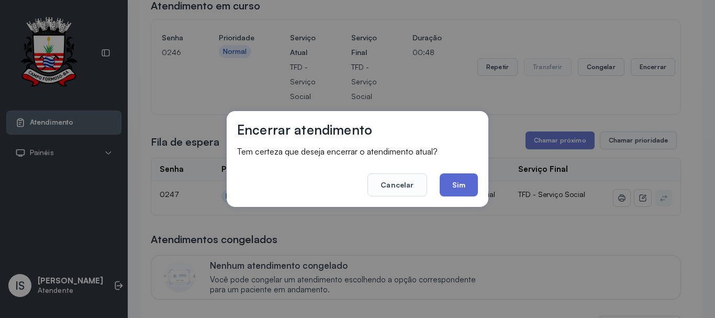
click at [460, 187] on button "Sim" at bounding box center [458, 184] width 38 height 23
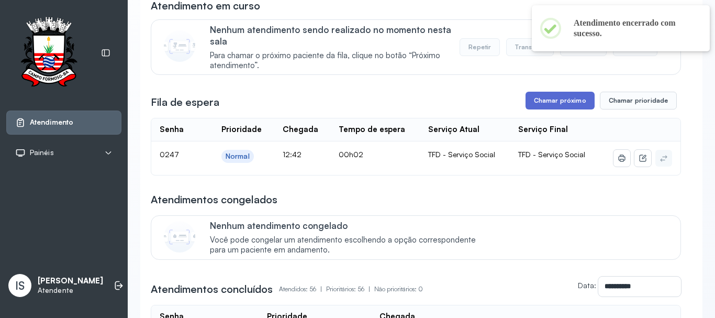
click at [558, 107] on button "Chamar próximo" at bounding box center [559, 101] width 69 height 18
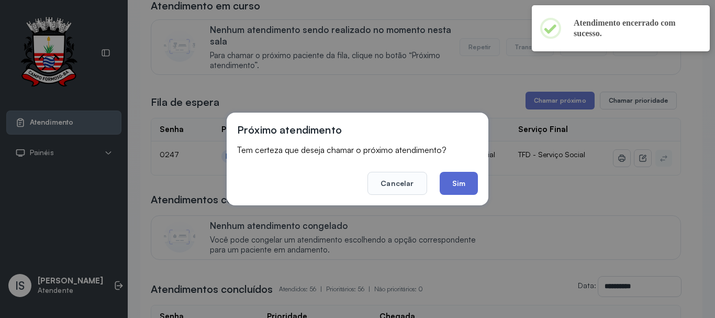
click at [470, 184] on button "Sim" at bounding box center [458, 183] width 38 height 23
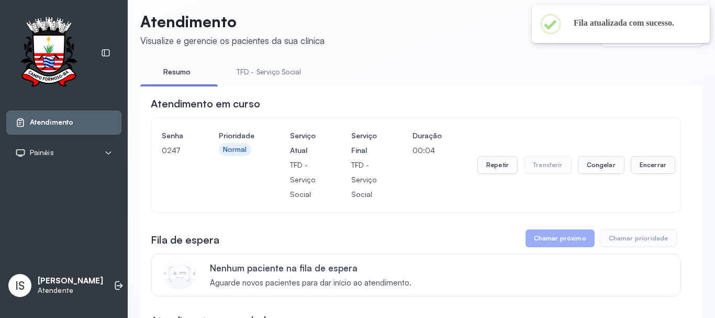
scroll to position [0, 0]
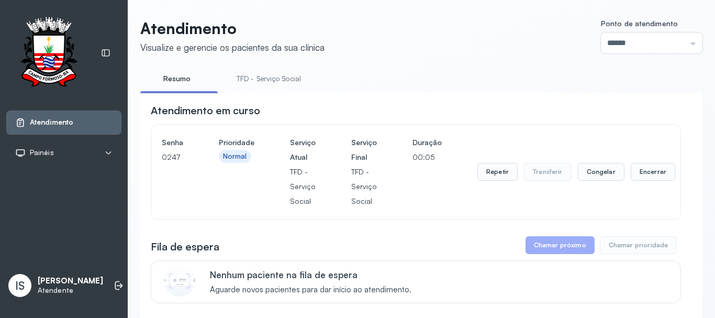
click at [268, 79] on link "TFD - Serviço Social" at bounding box center [268, 78] width 85 height 17
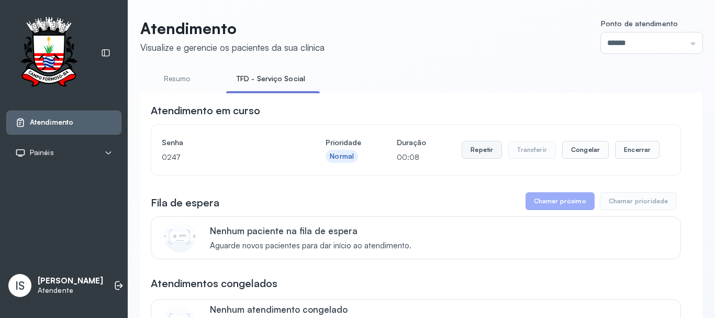
click at [490, 153] on button "Repetir" at bounding box center [481, 150] width 40 height 18
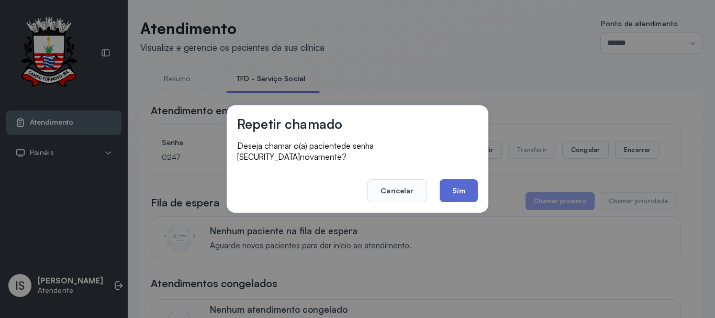
click at [469, 190] on button "Sim" at bounding box center [458, 190] width 38 height 23
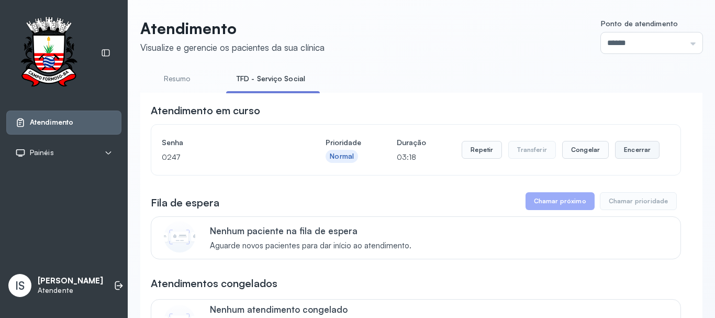
click at [615, 150] on button "Encerrar" at bounding box center [637, 150] width 44 height 18
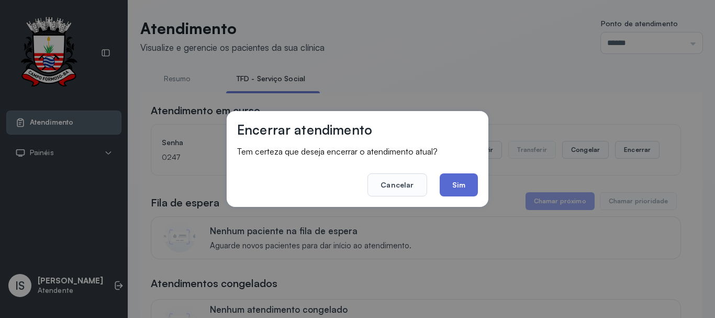
click at [467, 187] on button "Sim" at bounding box center [458, 184] width 38 height 23
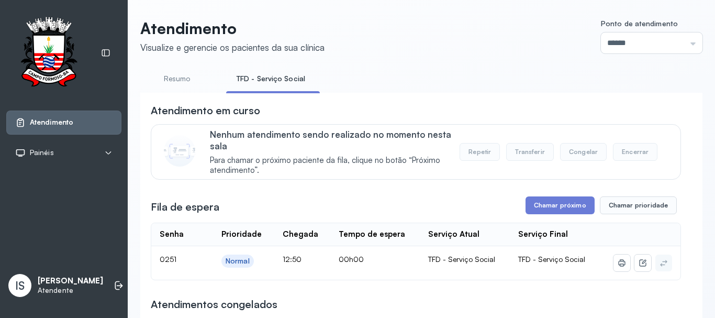
click at [545, 206] on button "Chamar próximo" at bounding box center [559, 205] width 69 height 18
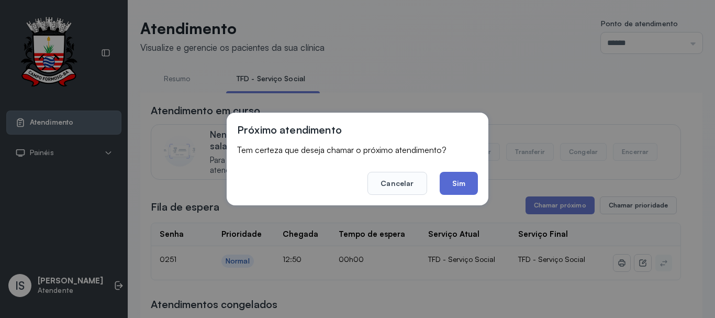
click at [475, 191] on button "Sim" at bounding box center [458, 183] width 38 height 23
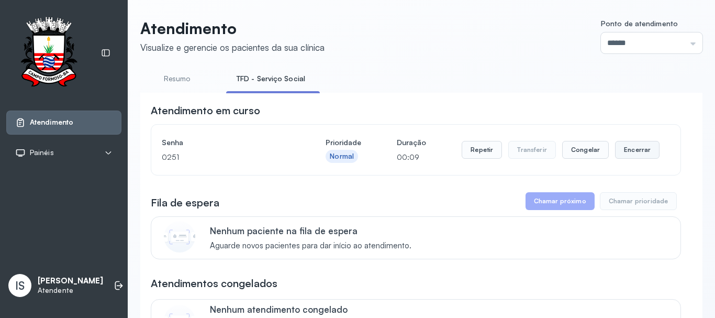
click at [624, 152] on button "Encerrar" at bounding box center [637, 150] width 44 height 18
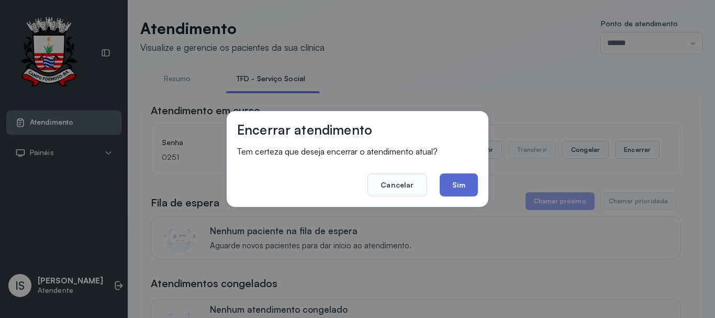
click at [454, 187] on button "Sim" at bounding box center [458, 184] width 38 height 23
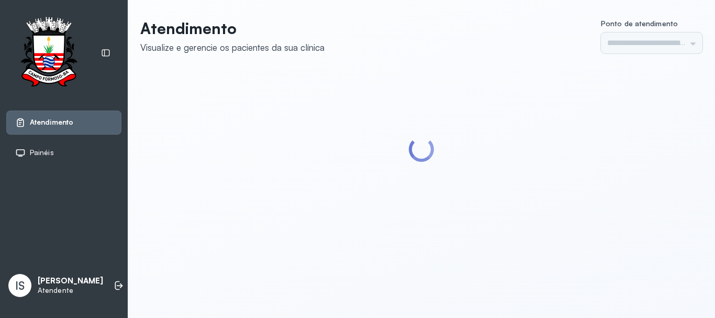
type input "******"
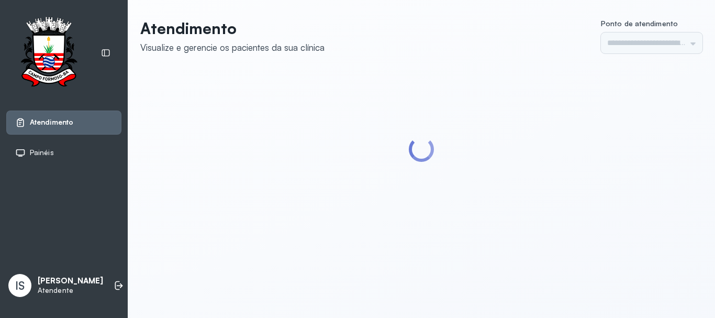
type input "******"
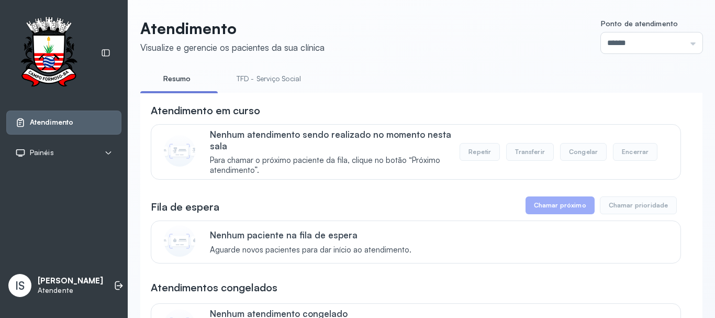
click at [242, 73] on link "TFD - Serviço Social" at bounding box center [268, 78] width 85 height 17
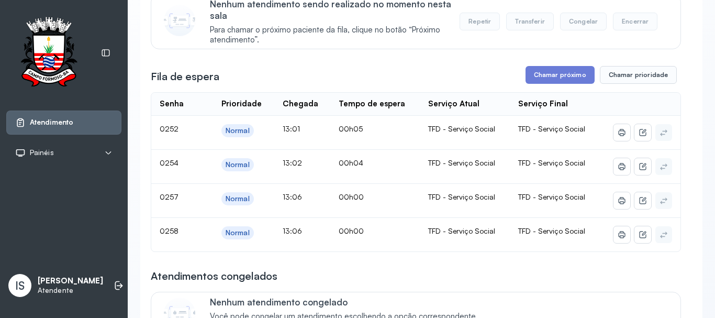
scroll to position [157, 0]
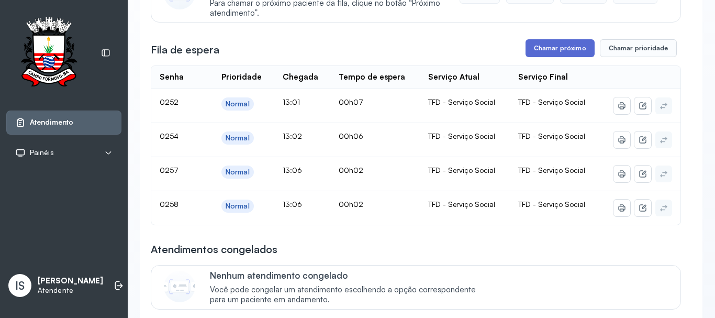
click at [555, 49] on button "Chamar próximo" at bounding box center [559, 48] width 69 height 18
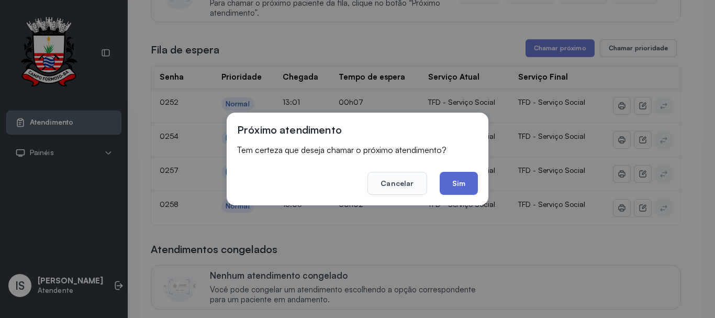
click at [443, 184] on button "Sim" at bounding box center [458, 183] width 38 height 23
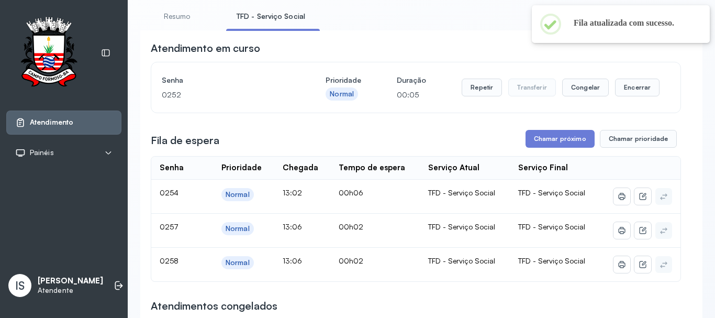
scroll to position [52, 0]
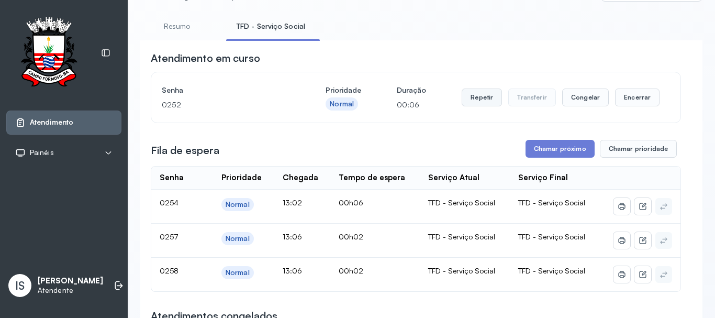
click at [477, 101] on button "Repetir" at bounding box center [481, 97] width 40 height 18
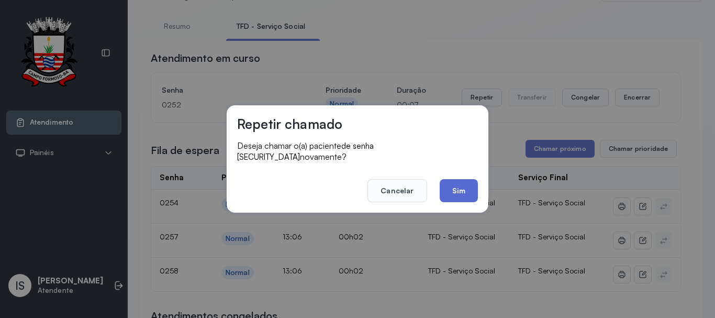
click at [458, 195] on button "Sim" at bounding box center [458, 190] width 38 height 23
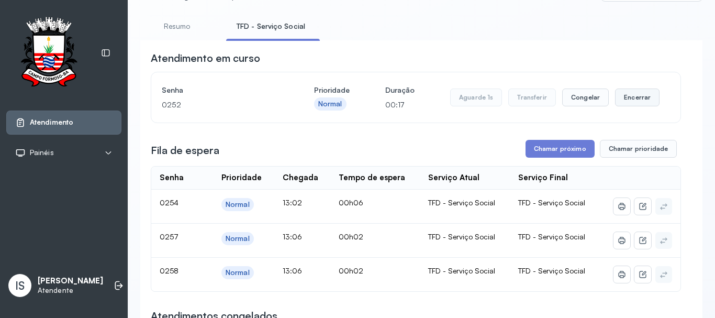
click at [632, 91] on button "Encerrar" at bounding box center [637, 97] width 44 height 18
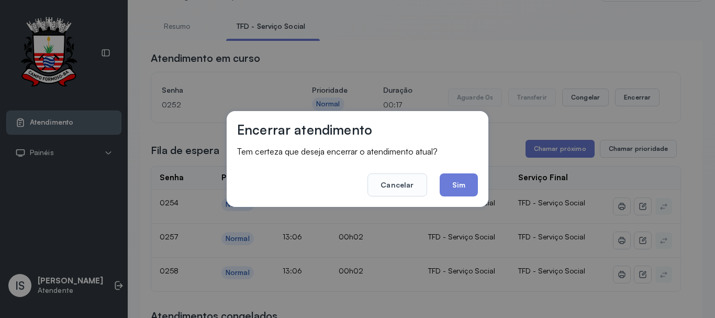
click at [449, 174] on button "Sim" at bounding box center [458, 184] width 38 height 23
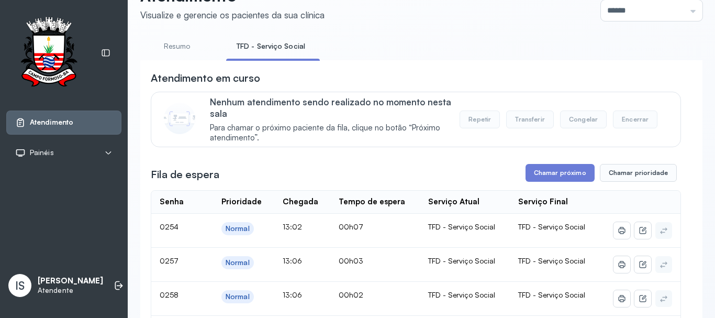
scroll to position [157, 0]
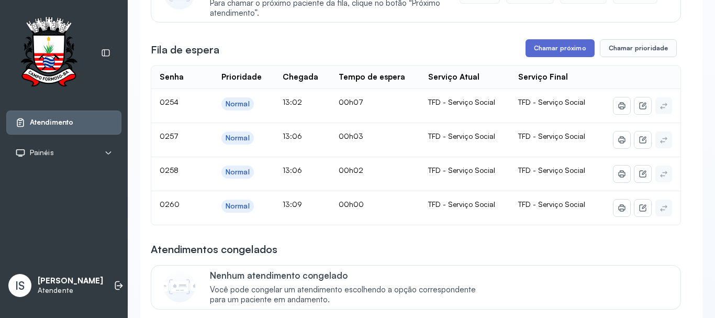
click at [552, 43] on button "Chamar próximo" at bounding box center [559, 48] width 69 height 18
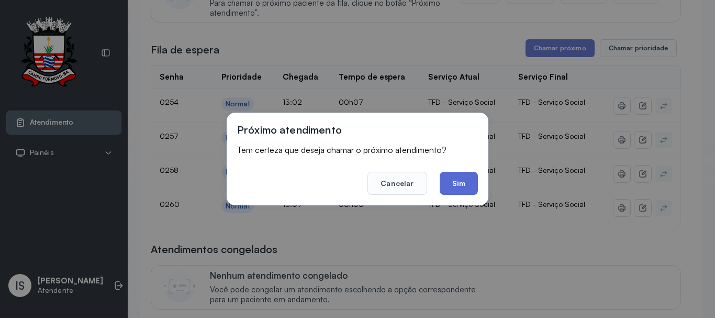
click at [470, 187] on button "Sim" at bounding box center [458, 183] width 38 height 23
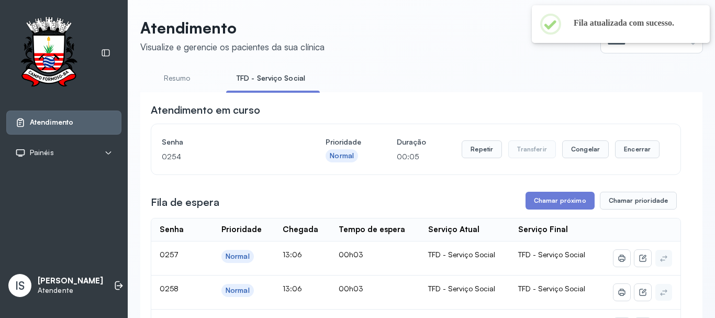
scroll to position [0, 0]
click at [474, 151] on button "Repetir" at bounding box center [481, 150] width 40 height 18
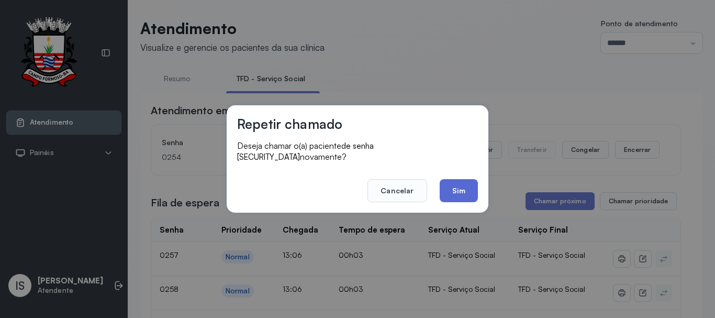
click at [472, 189] on button "Sim" at bounding box center [458, 190] width 38 height 23
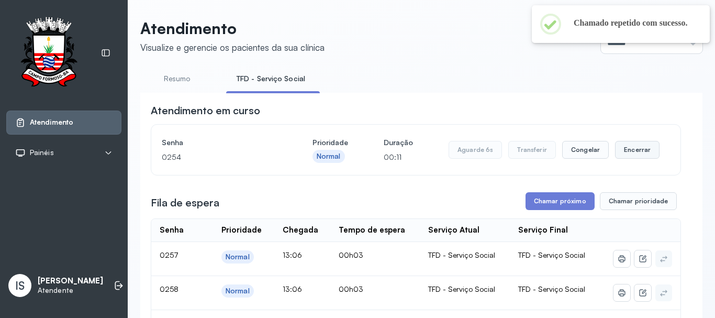
click at [626, 155] on button "Encerrar" at bounding box center [637, 150] width 44 height 18
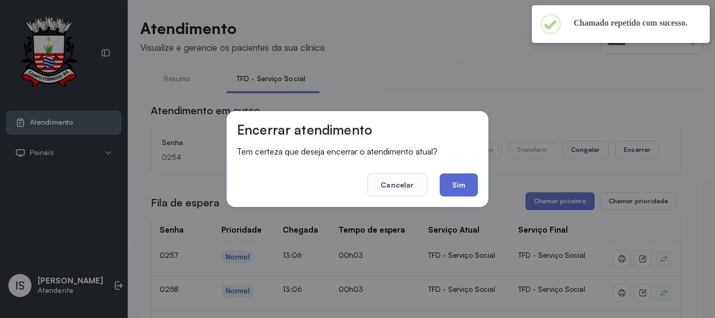
click at [463, 185] on button "Sim" at bounding box center [458, 184] width 38 height 23
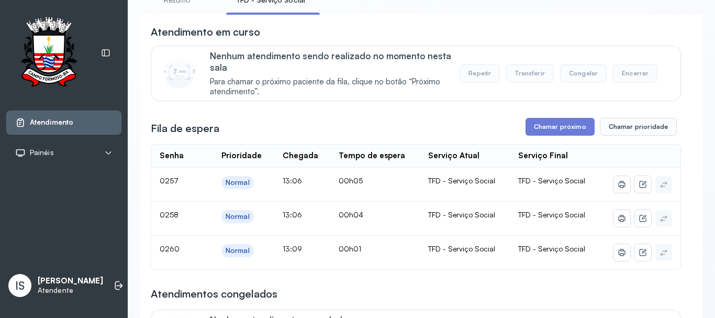
scroll to position [52, 0]
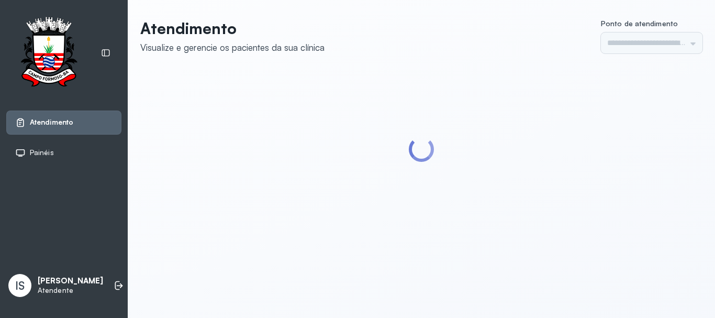
type input "******"
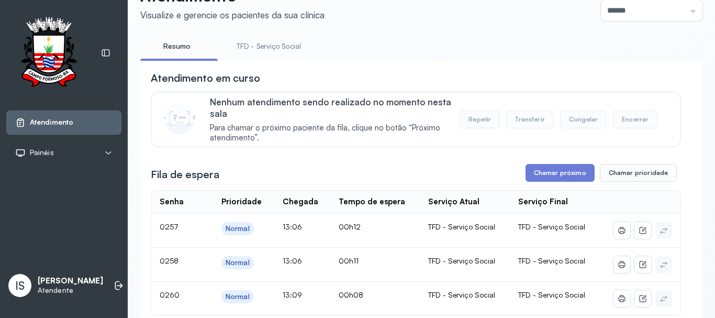
scroll to position [105, 0]
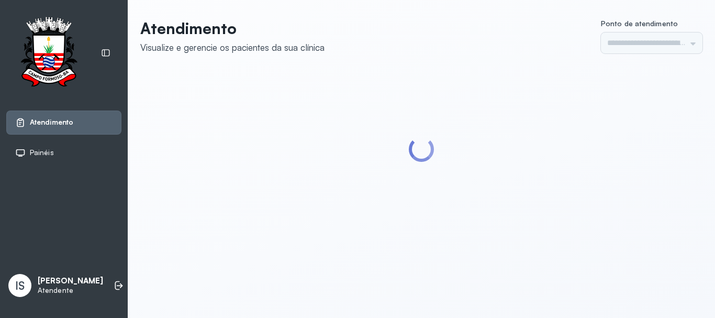
type input "******"
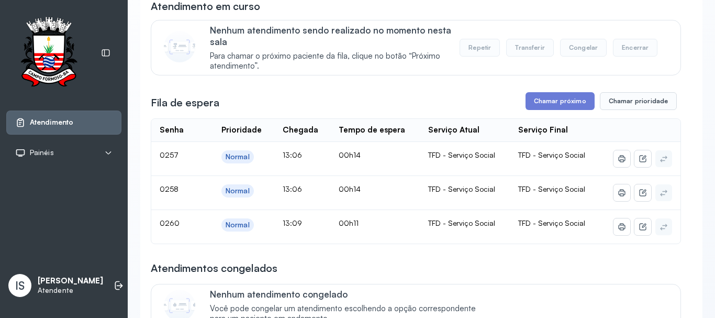
scroll to position [105, 0]
click at [549, 99] on button "Chamar próximo" at bounding box center [559, 101] width 69 height 18
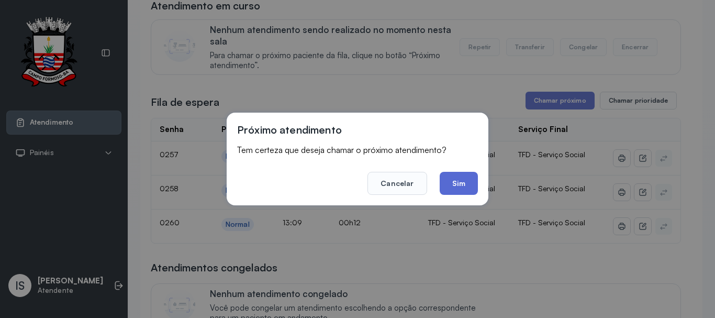
click at [469, 191] on button "Sim" at bounding box center [458, 183] width 38 height 23
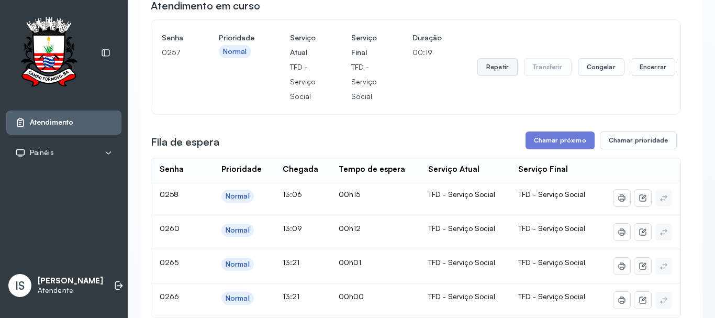
drag, startPoint x: 505, startPoint y: 72, endPoint x: 496, endPoint y: 72, distance: 8.4
click at [496, 72] on button "Repetir" at bounding box center [497, 67] width 40 height 18
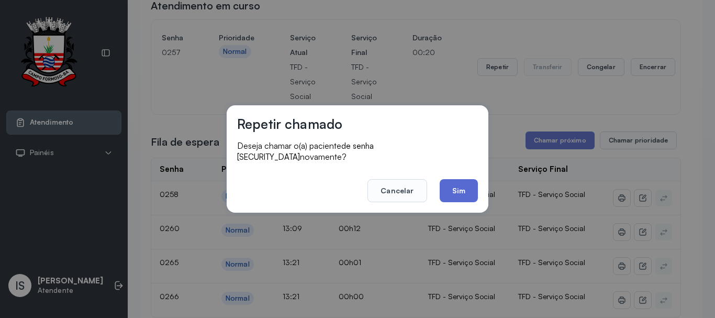
click at [449, 189] on button "Sim" at bounding box center [458, 190] width 38 height 23
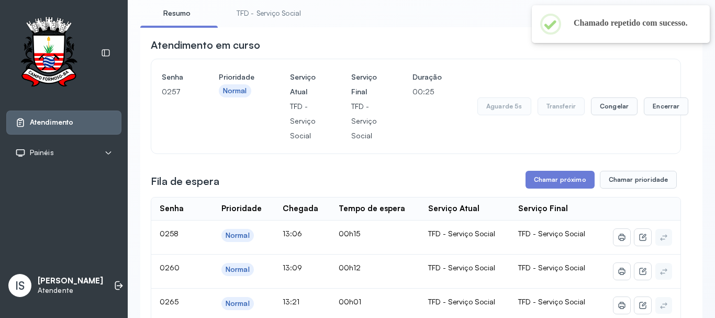
scroll to position [52, 0]
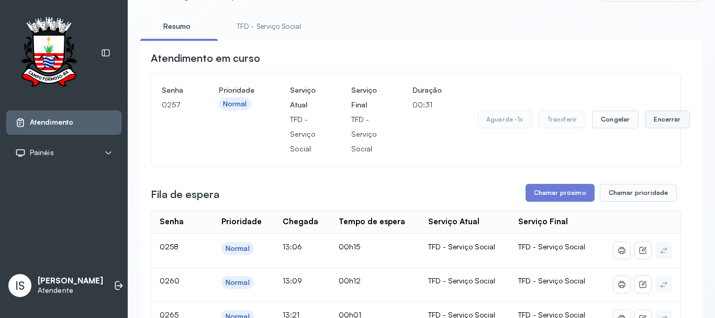
click at [651, 120] on button "Encerrar" at bounding box center [666, 119] width 44 height 18
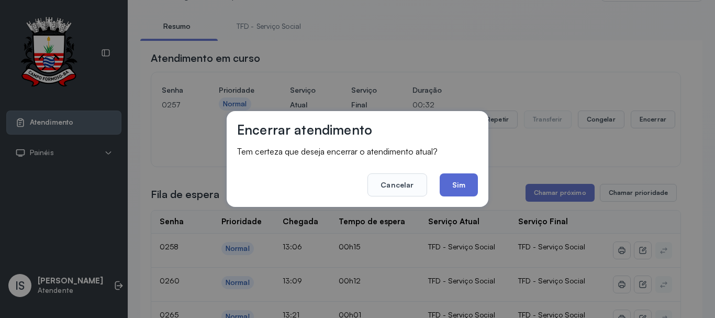
click at [459, 185] on button "Sim" at bounding box center [458, 184] width 38 height 23
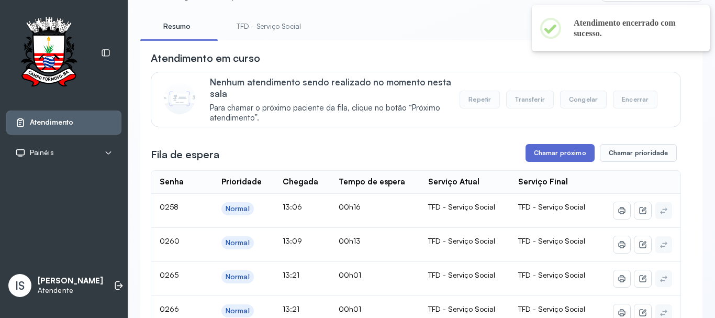
click at [535, 149] on button "Chamar próximo" at bounding box center [559, 153] width 69 height 18
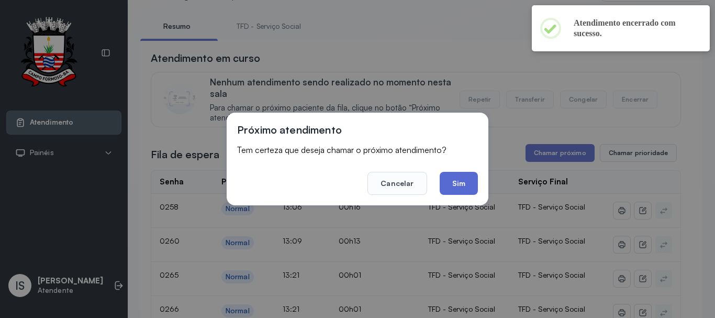
click at [465, 185] on button "Sim" at bounding box center [458, 183] width 38 height 23
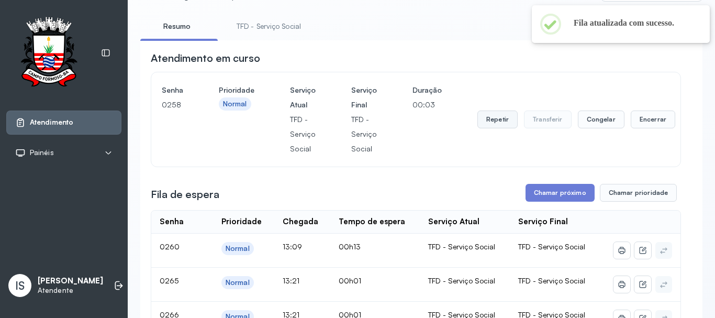
click at [503, 126] on button "Repetir" at bounding box center [497, 119] width 40 height 18
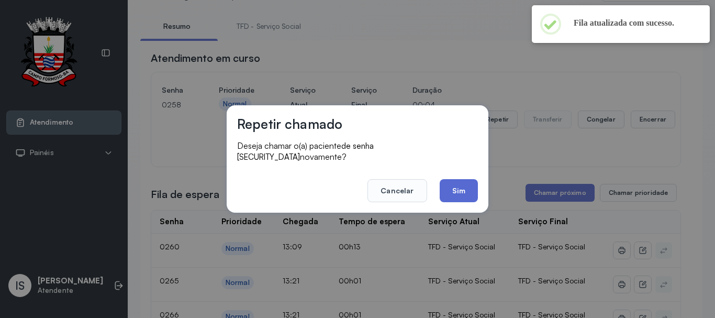
click at [465, 179] on button "Sim" at bounding box center [458, 190] width 38 height 23
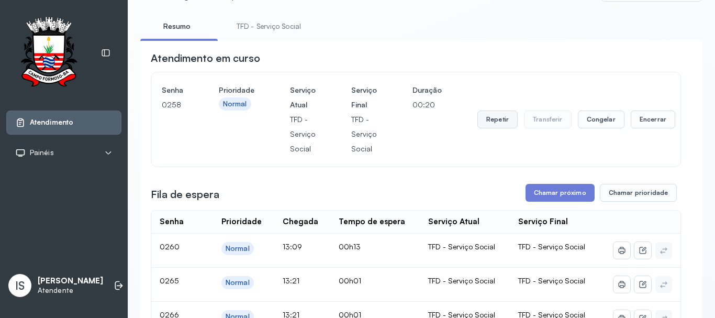
click at [493, 120] on button "Repetir" at bounding box center [497, 119] width 40 height 18
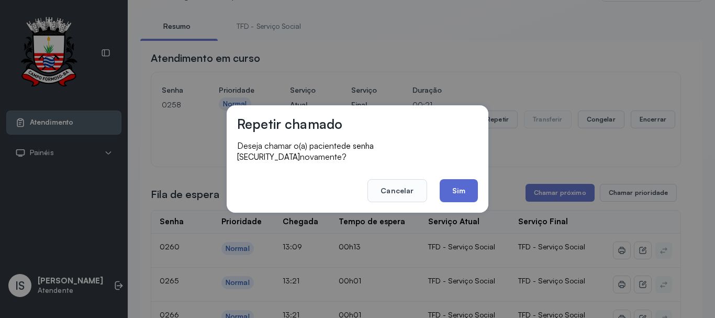
click at [444, 185] on button "Sim" at bounding box center [458, 190] width 38 height 23
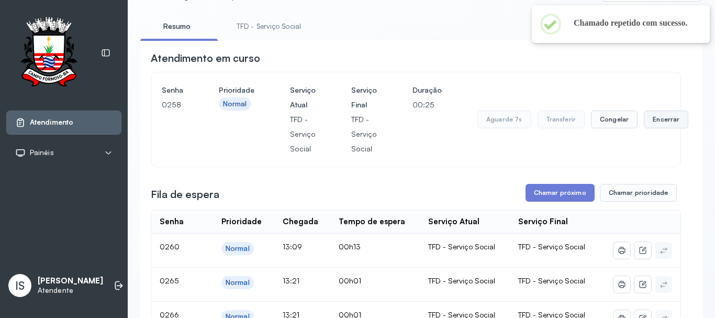
click at [650, 128] on button "Encerrar" at bounding box center [665, 119] width 44 height 18
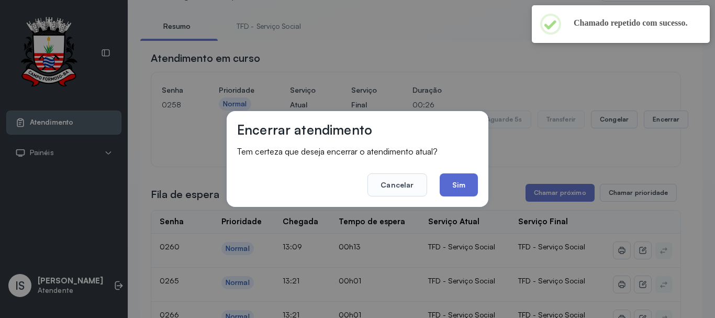
click at [467, 192] on button "Sim" at bounding box center [458, 184] width 38 height 23
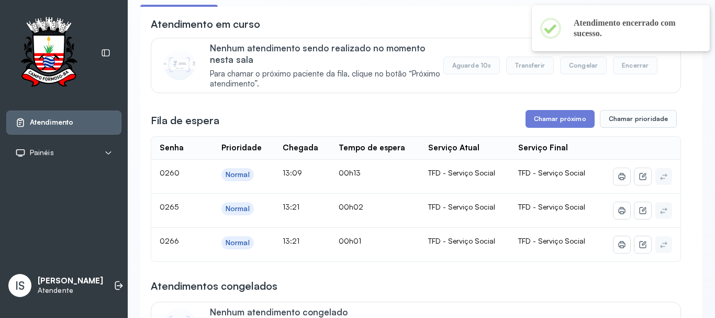
scroll to position [157, 0]
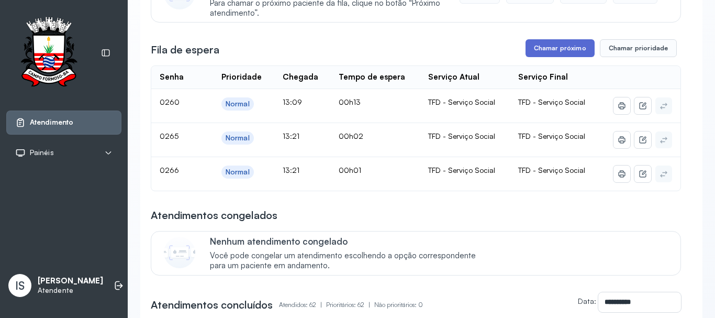
click at [568, 49] on button "Chamar próximo" at bounding box center [559, 48] width 69 height 18
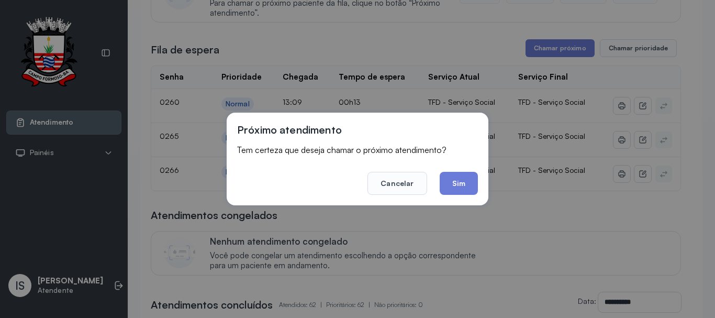
click at [463, 176] on button "Sim" at bounding box center [458, 183] width 38 height 23
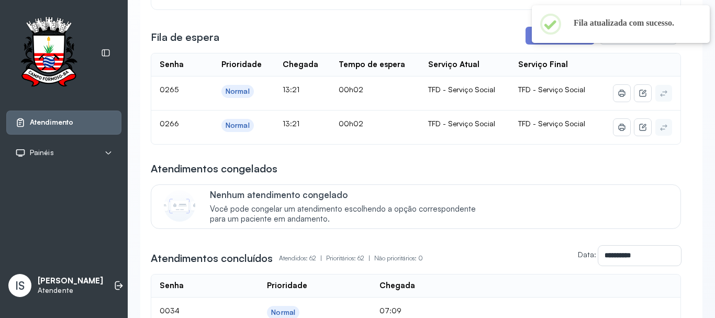
scroll to position [105, 0]
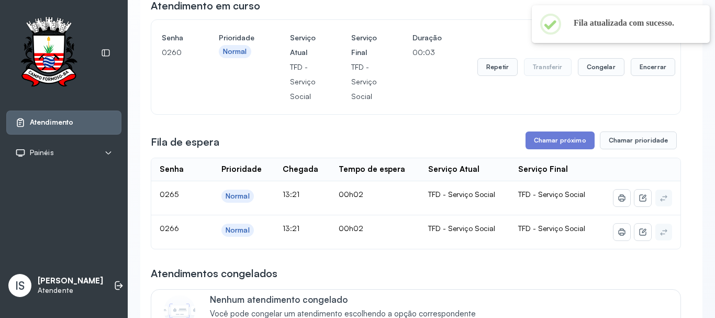
drag, startPoint x: 490, startPoint y: 79, endPoint x: 490, endPoint y: 59, distance: 19.9
click at [490, 63] on div "Repetir Transferir Congelar Encerrar" at bounding box center [576, 66] width 198 height 73
click at [490, 60] on div "Repetir Transferir Congelar Encerrar" at bounding box center [576, 66] width 198 height 73
click at [491, 66] on button "Repetir" at bounding box center [497, 67] width 40 height 18
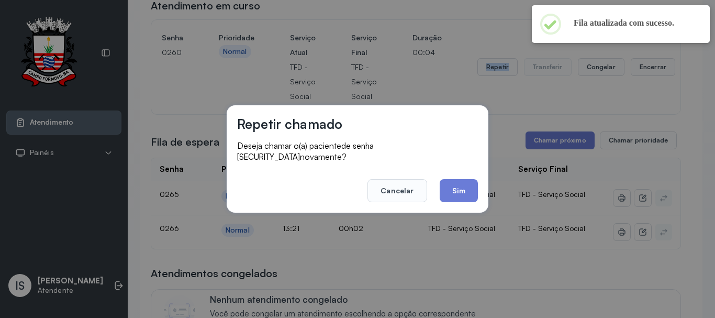
click at [461, 197] on div "Repetir chamado Deseja chamar o(a) paciente de senha 0260 novamente? Cancelar S…" at bounding box center [357, 158] width 262 height 107
click at [460, 189] on button "Sim" at bounding box center [458, 190] width 38 height 23
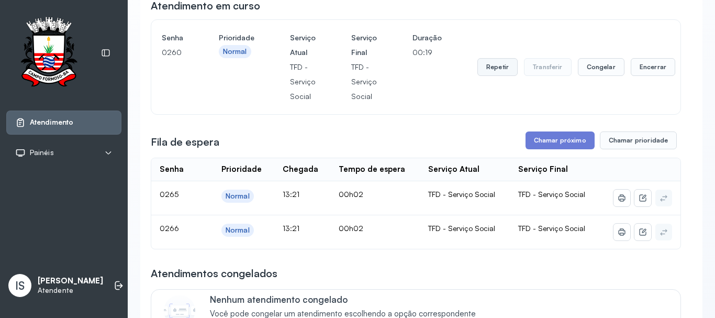
click at [496, 69] on button "Repetir" at bounding box center [497, 67] width 40 height 18
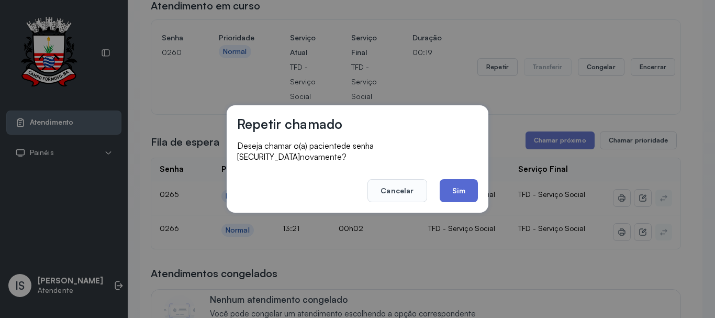
click at [468, 179] on button "Sim" at bounding box center [458, 190] width 38 height 23
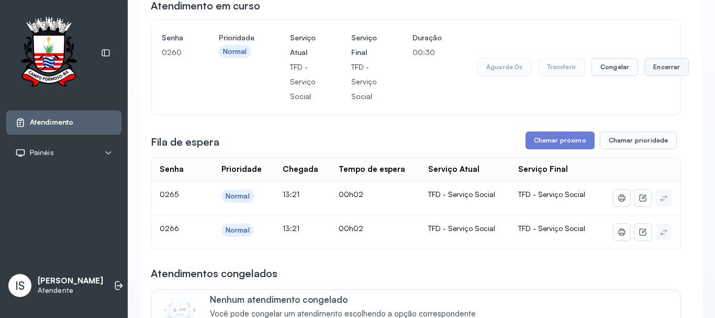
click at [652, 72] on button "Encerrar" at bounding box center [666, 67] width 44 height 18
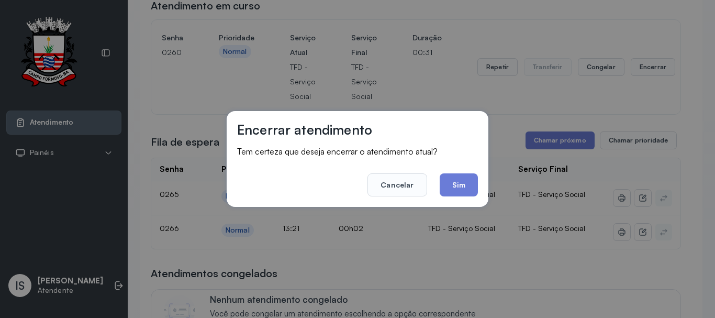
click at [479, 185] on div "Encerrar atendimento Tem certeza que deseja encerrar o atendimento atual? Cance…" at bounding box center [357, 159] width 262 height 96
click at [469, 186] on button "Sim" at bounding box center [458, 184] width 38 height 23
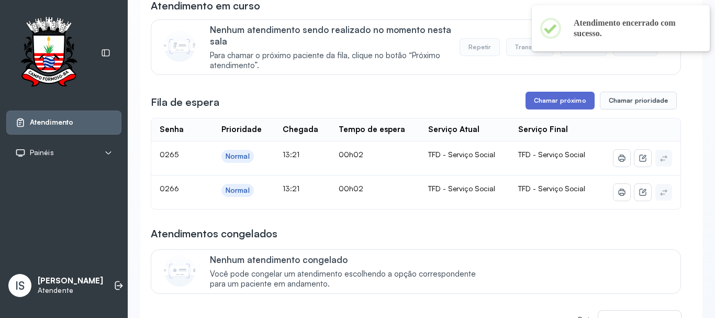
click at [544, 109] on button "Chamar próximo" at bounding box center [559, 101] width 69 height 18
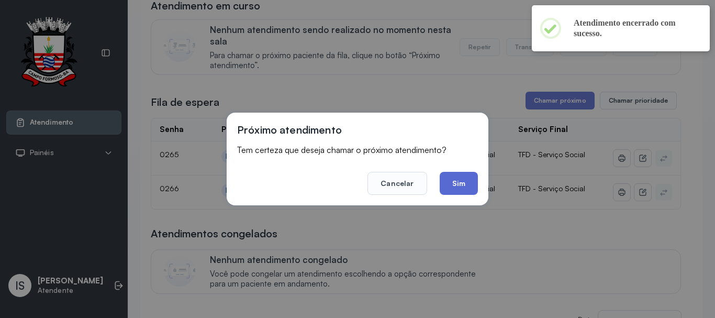
click at [467, 185] on button "Sim" at bounding box center [458, 183] width 38 height 23
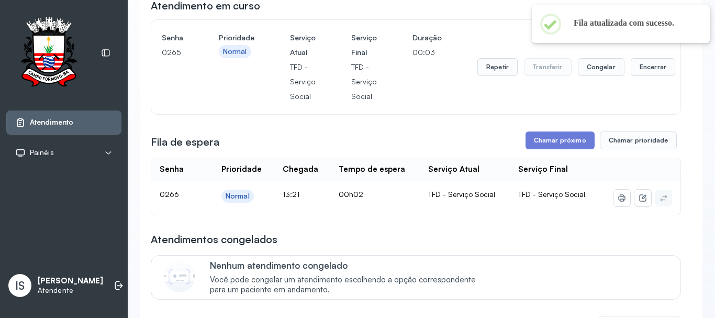
click at [490, 86] on div "Repetir Transferir Congelar Encerrar" at bounding box center [576, 66] width 198 height 73
click at [491, 84] on div "Repetir Transferir Congelar Encerrar" at bounding box center [576, 66] width 198 height 73
click at [489, 65] on button "Repetir" at bounding box center [497, 67] width 40 height 18
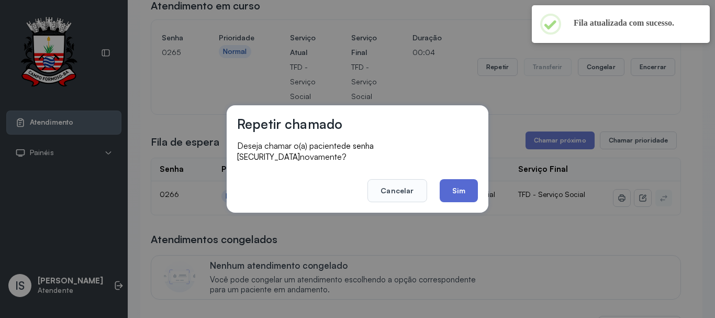
click at [443, 179] on button "Sim" at bounding box center [458, 190] width 38 height 23
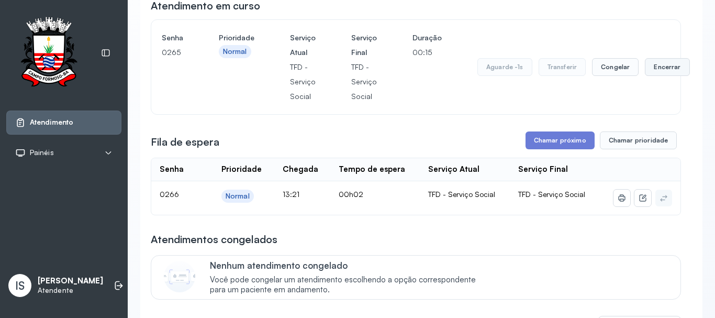
click at [655, 75] on button "Encerrar" at bounding box center [666, 67] width 44 height 18
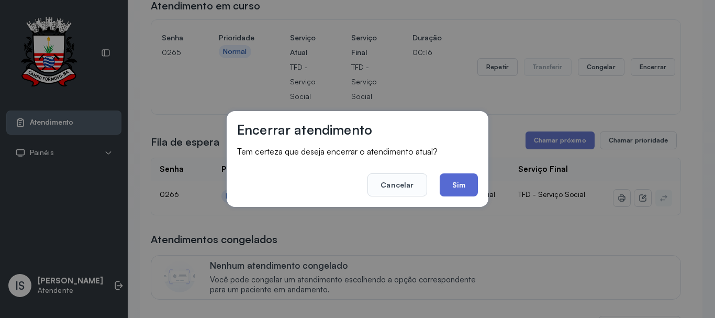
click at [454, 184] on button "Sim" at bounding box center [458, 184] width 38 height 23
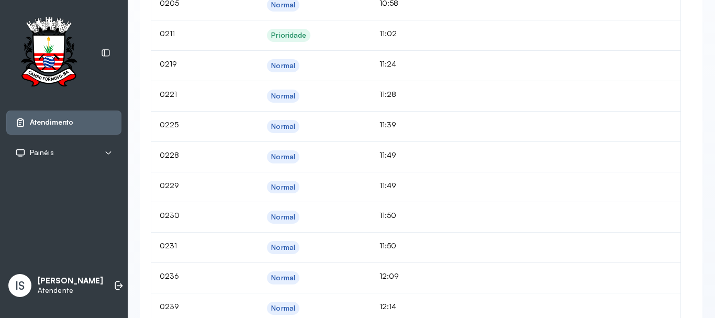
scroll to position [2160, 0]
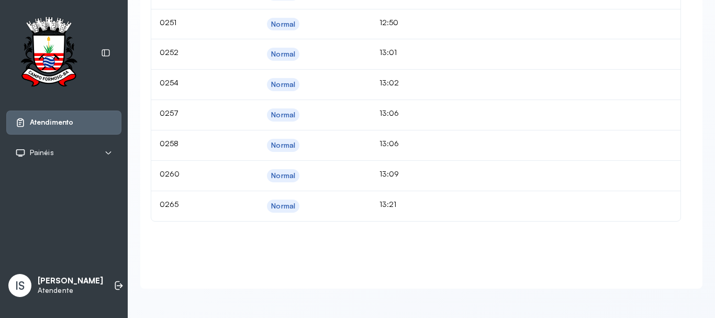
drag, startPoint x: 444, startPoint y: 212, endPoint x: 324, endPoint y: 281, distance: 138.7
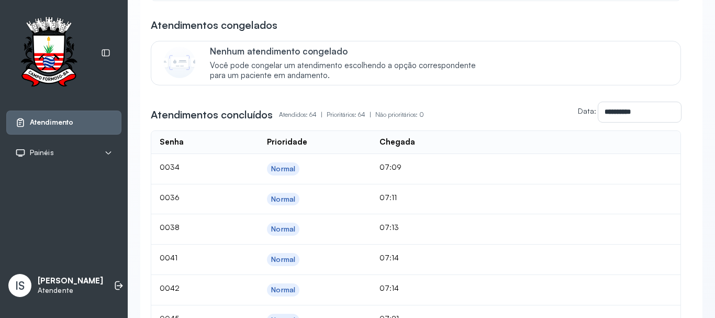
scroll to position [277, 0]
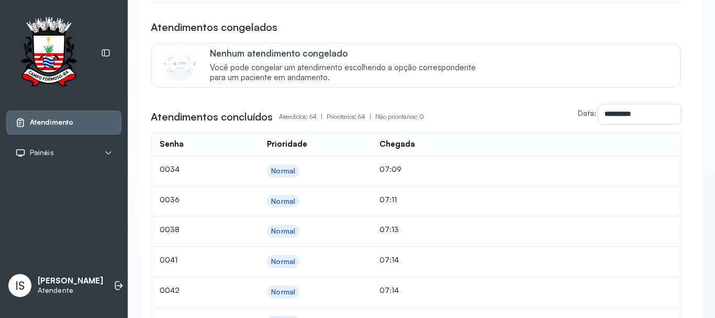
drag, startPoint x: 536, startPoint y: 117, endPoint x: 500, endPoint y: 135, distance: 40.7
click at [531, 118] on div "**********" at bounding box center [416, 114] width 530 height 20
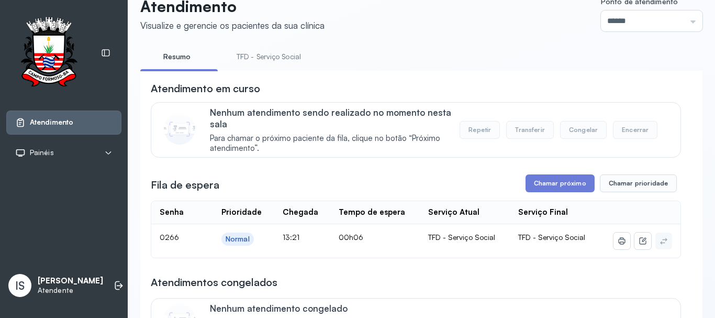
scroll to position [15, 0]
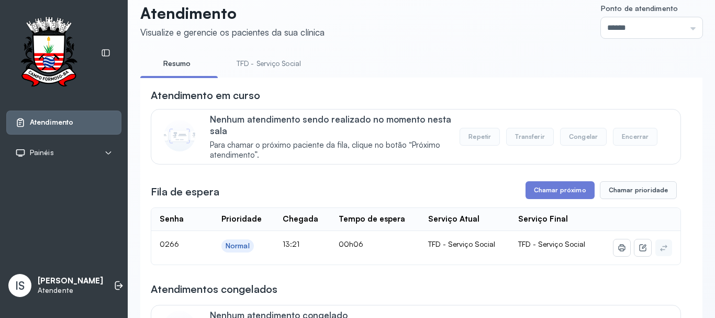
click at [267, 64] on link "TFD - Serviço Social" at bounding box center [268, 63] width 85 height 17
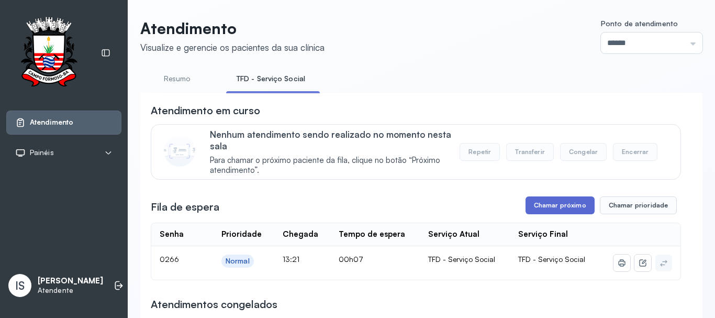
click at [538, 211] on button "Chamar próximo" at bounding box center [559, 205] width 69 height 18
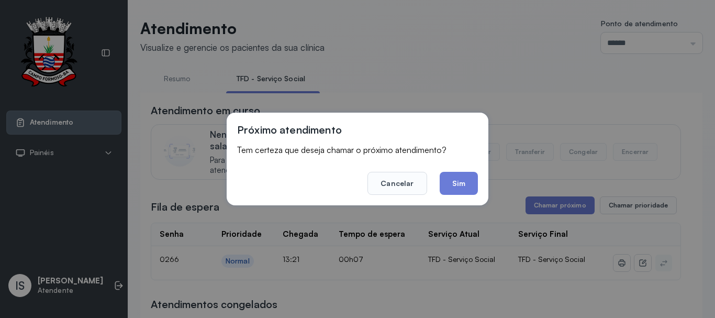
click at [399, 188] on button "Cancelar" at bounding box center [396, 183] width 59 height 23
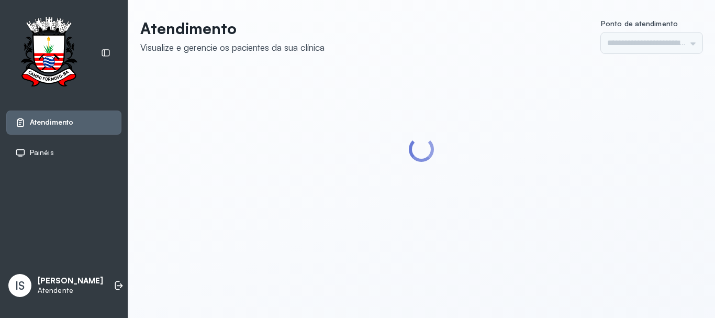
type input "******"
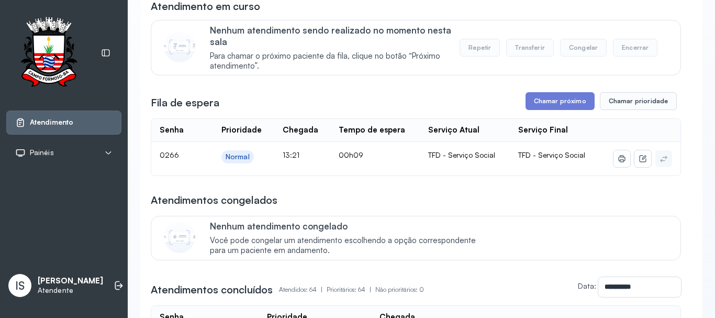
scroll to position [105, 0]
click at [535, 108] on button "Chamar próximo" at bounding box center [559, 101] width 69 height 18
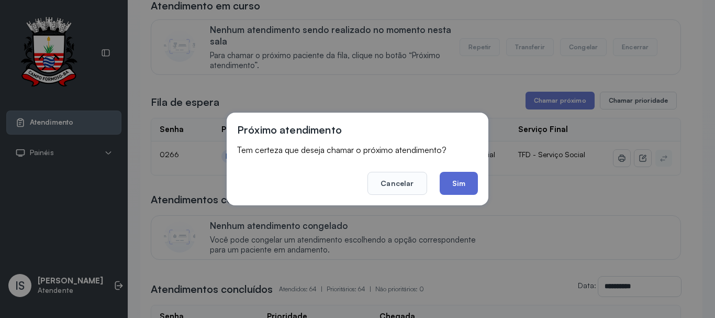
click at [467, 192] on button "Sim" at bounding box center [458, 183] width 38 height 23
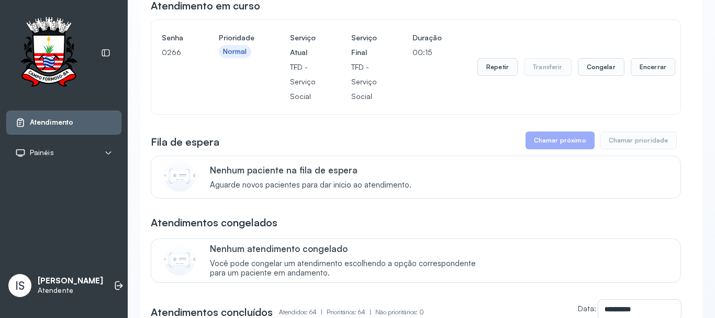
click at [629, 79] on div "Repetir Transferir Congelar Encerrar" at bounding box center [576, 66] width 198 height 73
click at [640, 71] on button "Encerrar" at bounding box center [652, 67] width 44 height 18
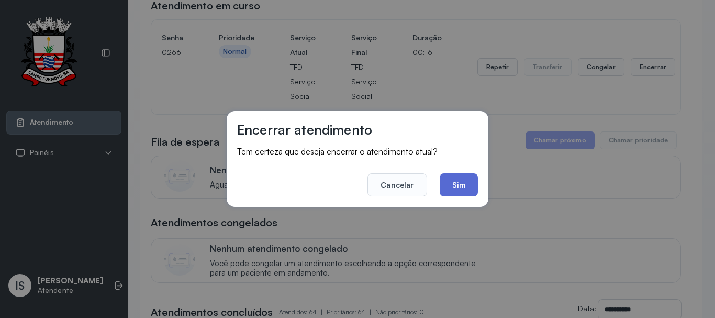
click at [460, 196] on button "Sim" at bounding box center [458, 184] width 38 height 23
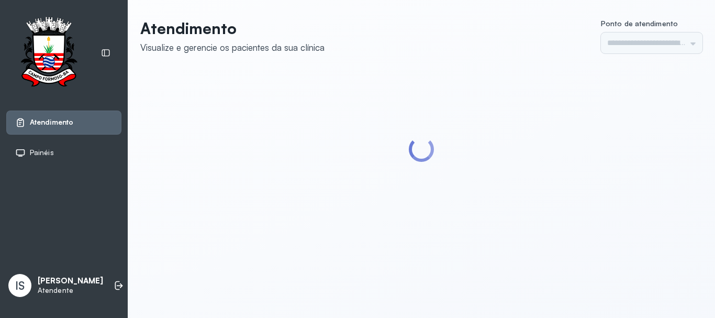
type input "******"
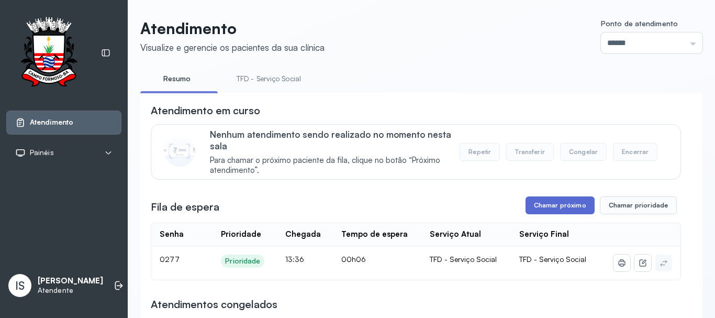
click at [562, 203] on button "Chamar próximo" at bounding box center [559, 205] width 69 height 18
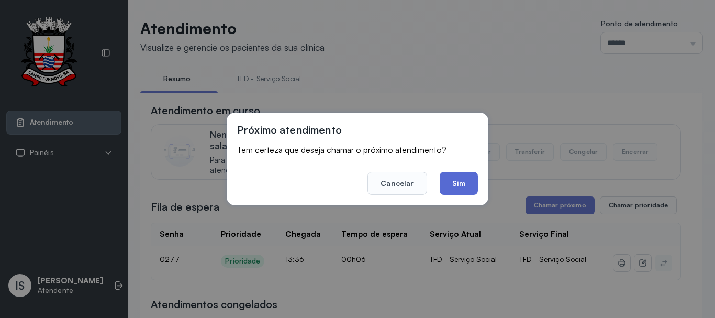
click at [457, 182] on button "Sim" at bounding box center [458, 183] width 38 height 23
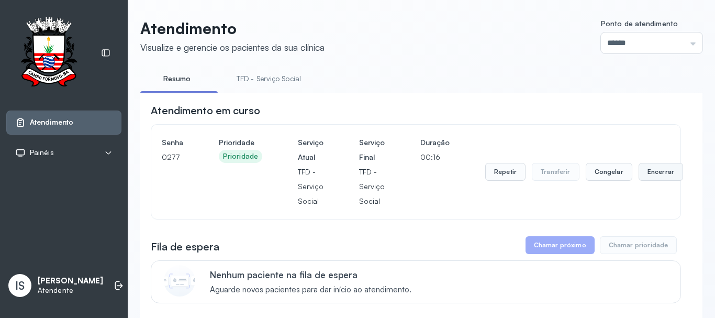
click at [649, 176] on button "Encerrar" at bounding box center [660, 172] width 44 height 18
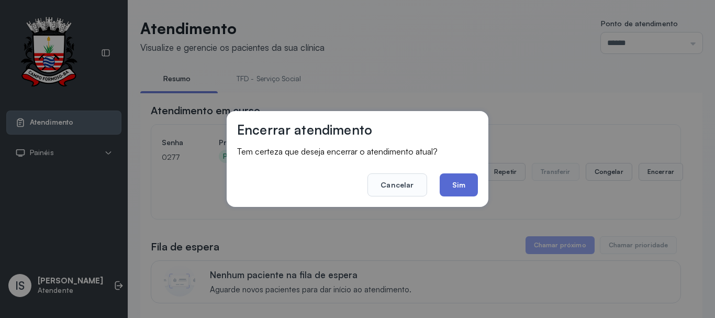
click at [473, 184] on button "Sim" at bounding box center [458, 184] width 38 height 23
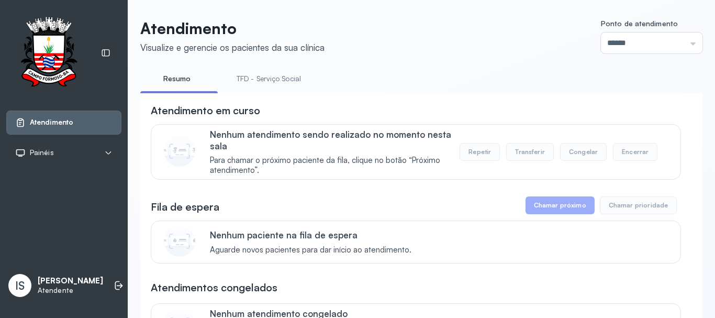
click at [282, 80] on link "TFD - Serviço Social" at bounding box center [268, 78] width 85 height 17
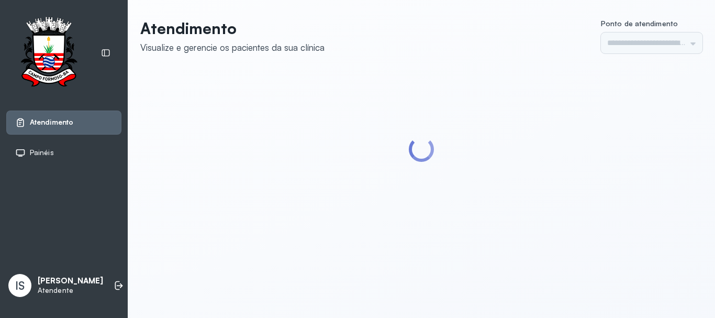
type input "******"
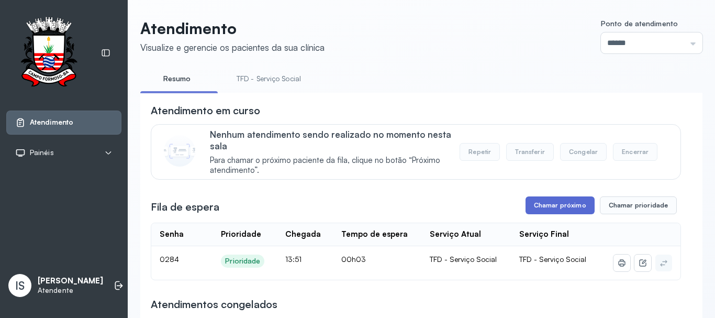
click at [542, 207] on button "Chamar próximo" at bounding box center [559, 205] width 69 height 18
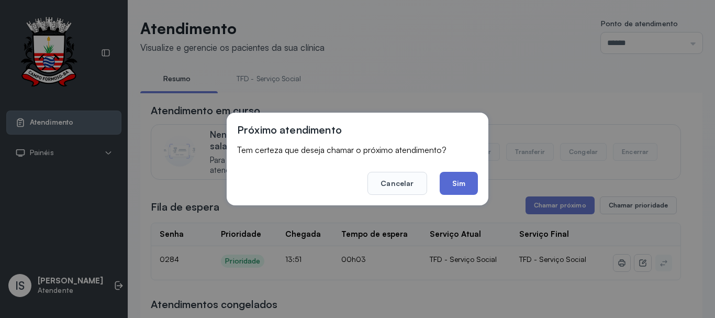
click at [450, 183] on button "Sim" at bounding box center [458, 183] width 38 height 23
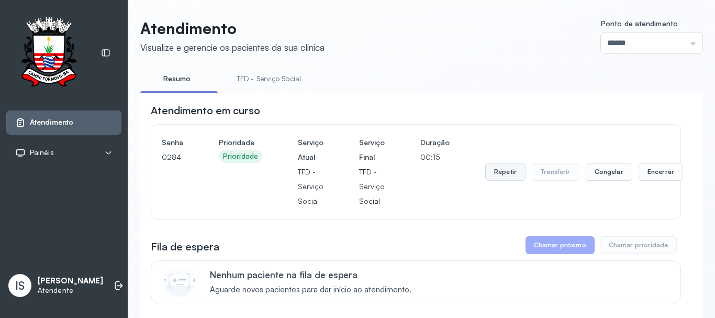
click at [487, 175] on button "Repetir" at bounding box center [505, 172] width 40 height 18
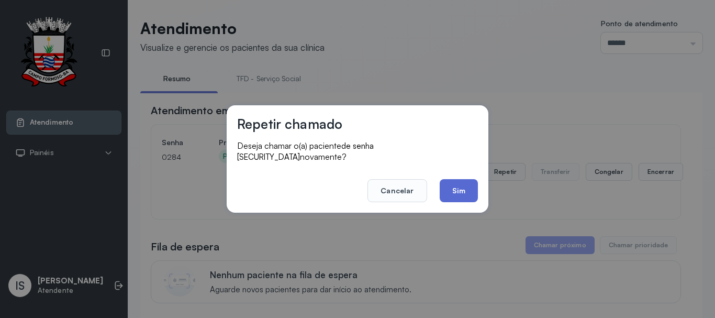
click at [444, 192] on button "Sim" at bounding box center [458, 190] width 38 height 23
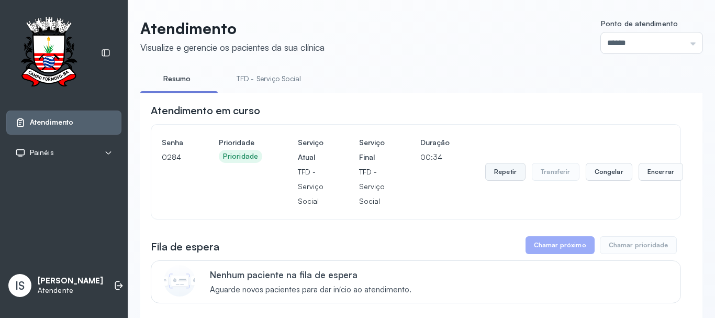
click at [485, 176] on button "Repetir" at bounding box center [505, 172] width 40 height 18
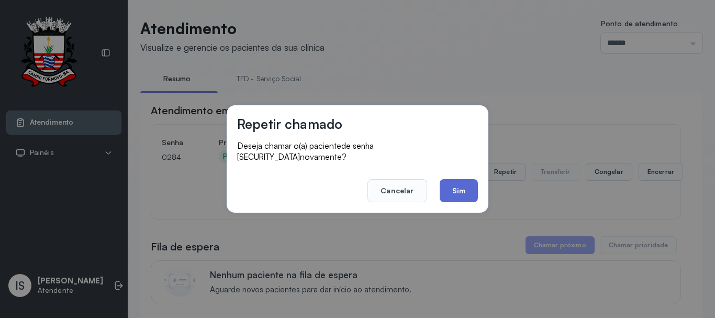
click at [465, 188] on button "Sim" at bounding box center [458, 190] width 38 height 23
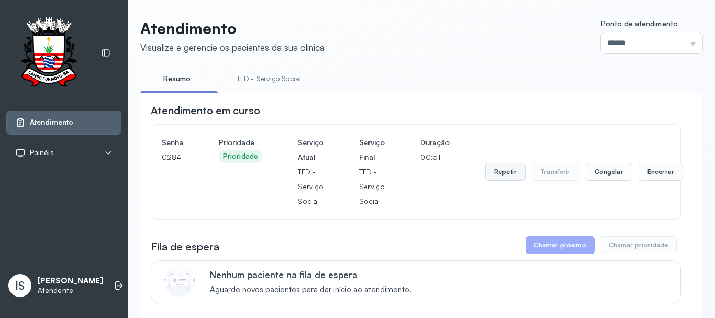
click at [510, 174] on button "Repetir" at bounding box center [505, 172] width 40 height 18
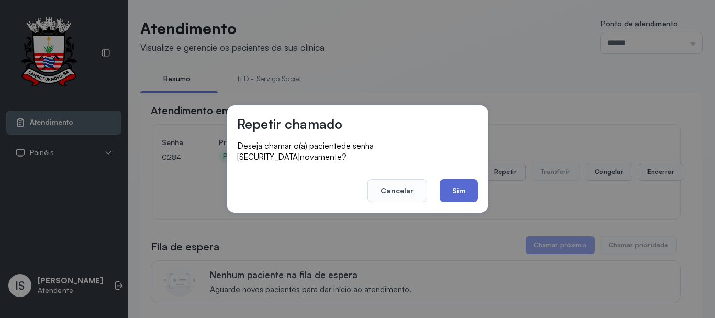
click at [461, 185] on button "Sim" at bounding box center [458, 190] width 38 height 23
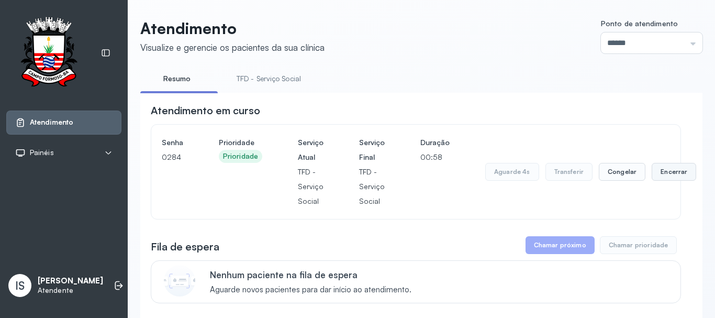
click at [665, 179] on button "Encerrar" at bounding box center [673, 172] width 44 height 18
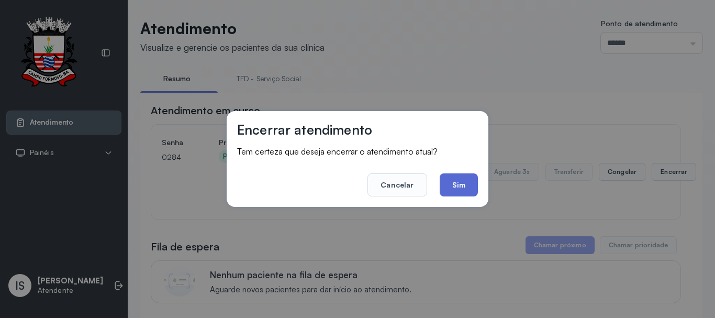
click at [463, 188] on button "Sim" at bounding box center [458, 184] width 38 height 23
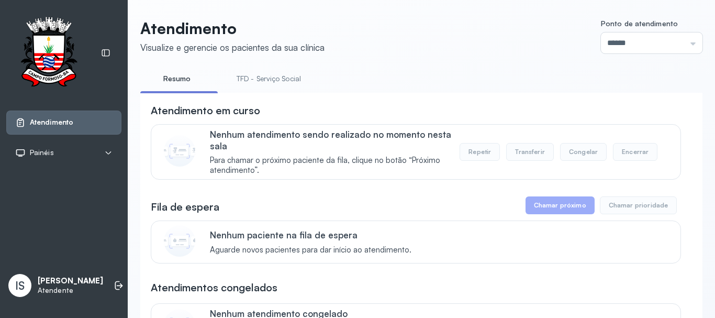
click at [252, 74] on link "TFD - Serviço Social" at bounding box center [268, 78] width 85 height 17
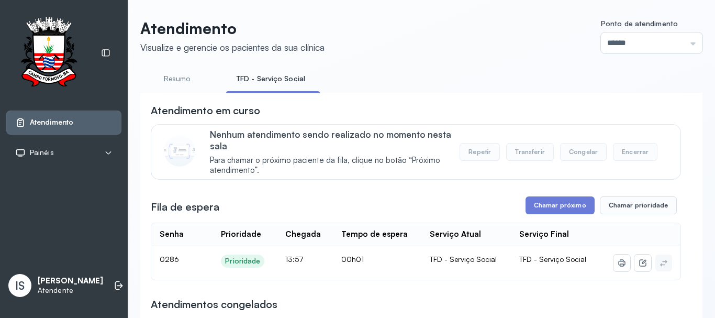
click at [533, 212] on button "Chamar próximo" at bounding box center [559, 205] width 69 height 18
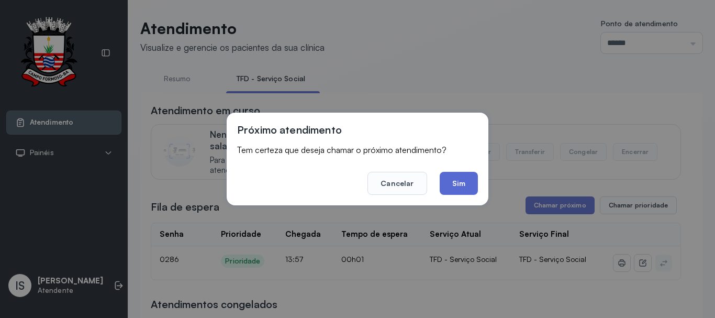
click at [451, 186] on button "Sim" at bounding box center [458, 183] width 38 height 23
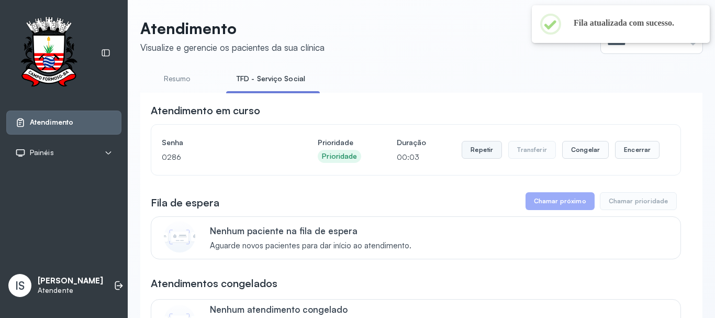
click at [465, 152] on button "Repetir" at bounding box center [481, 150] width 40 height 18
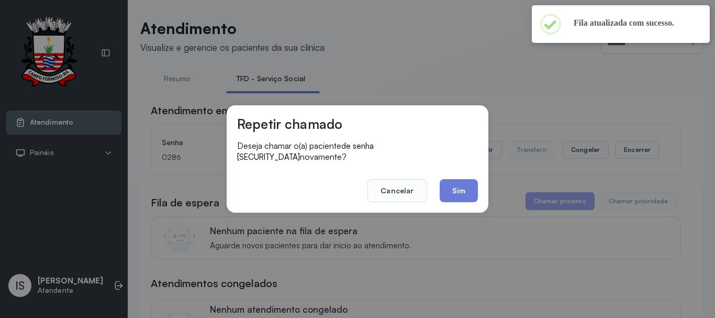
click at [444, 173] on footer "Cancelar Sim" at bounding box center [357, 183] width 241 height 38
click at [446, 184] on button "Sim" at bounding box center [458, 190] width 38 height 23
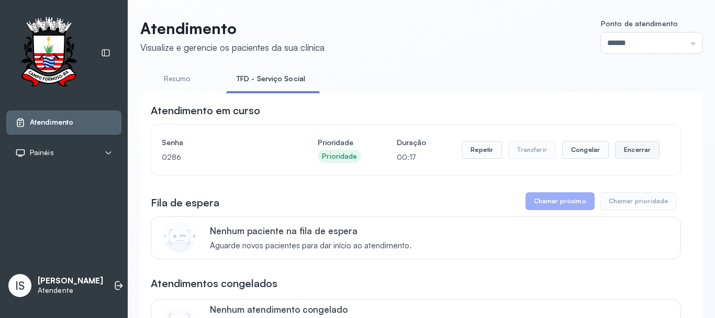
click at [627, 148] on button "Encerrar" at bounding box center [637, 150] width 44 height 18
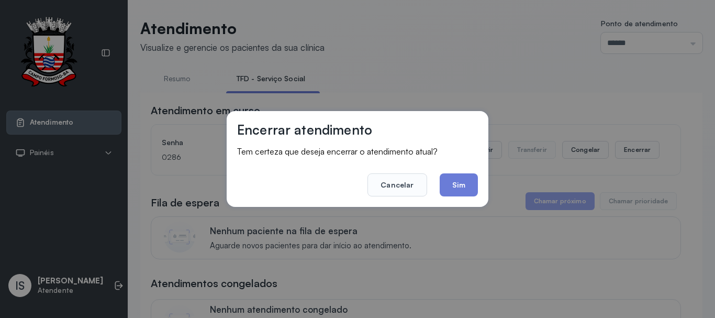
click at [471, 194] on button "Sim" at bounding box center [458, 184] width 38 height 23
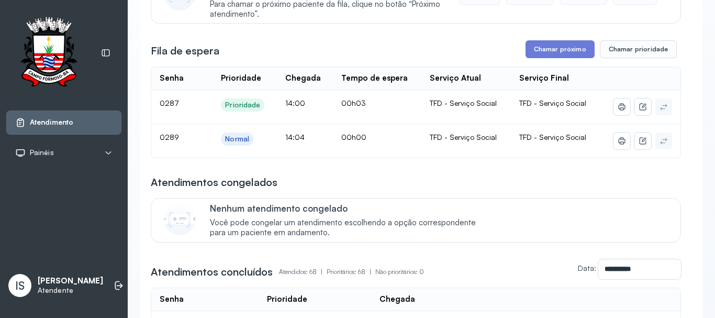
scroll to position [157, 0]
click at [543, 48] on button "Chamar próximo" at bounding box center [559, 48] width 69 height 18
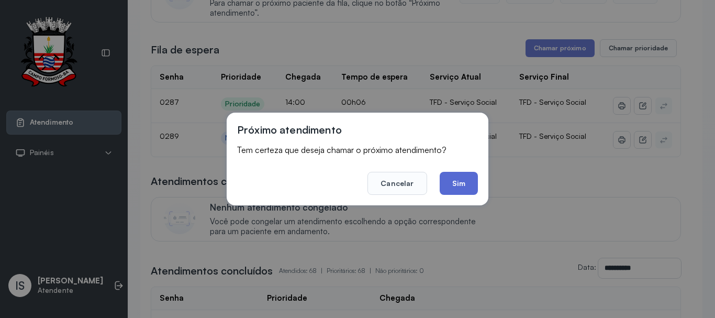
click at [464, 182] on button "Sim" at bounding box center [458, 183] width 38 height 23
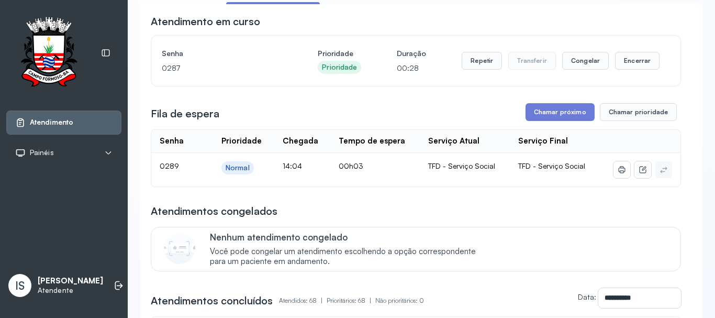
scroll to position [0, 0]
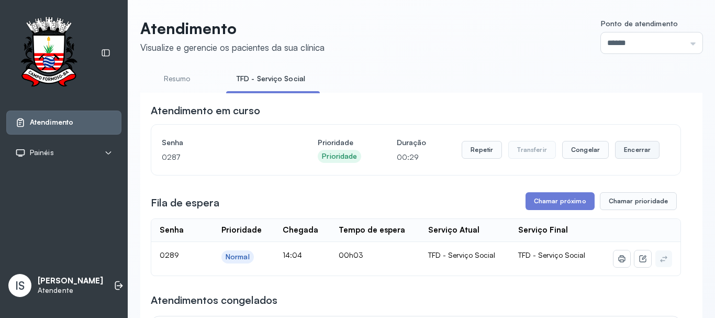
click at [639, 152] on button "Encerrar" at bounding box center [637, 150] width 44 height 18
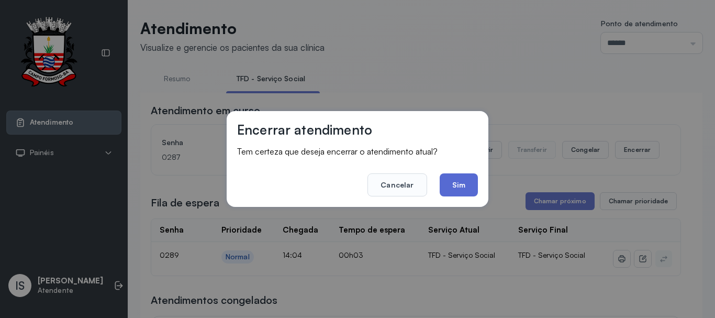
click at [456, 187] on button "Sim" at bounding box center [458, 184] width 38 height 23
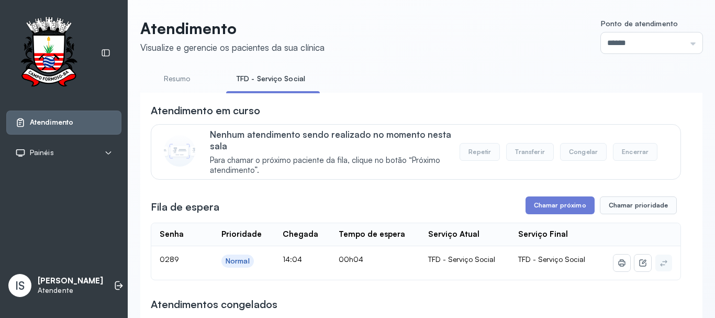
click at [529, 203] on button "Chamar próximo" at bounding box center [559, 205] width 69 height 18
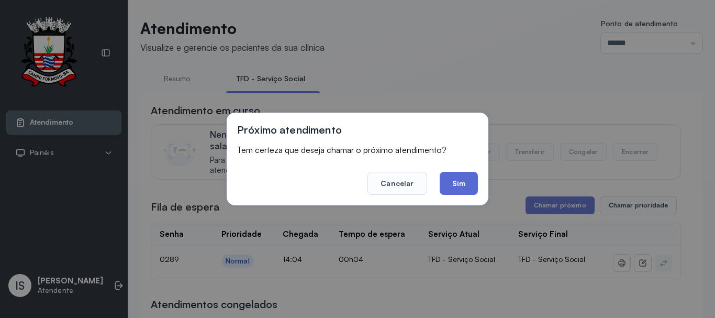
click at [470, 180] on button "Sim" at bounding box center [458, 183] width 38 height 23
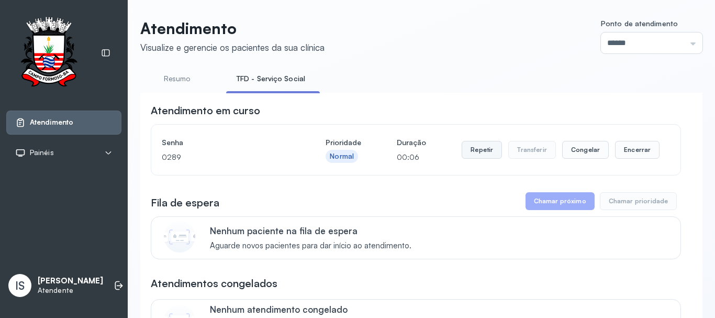
click at [470, 156] on button "Repetir" at bounding box center [481, 150] width 40 height 18
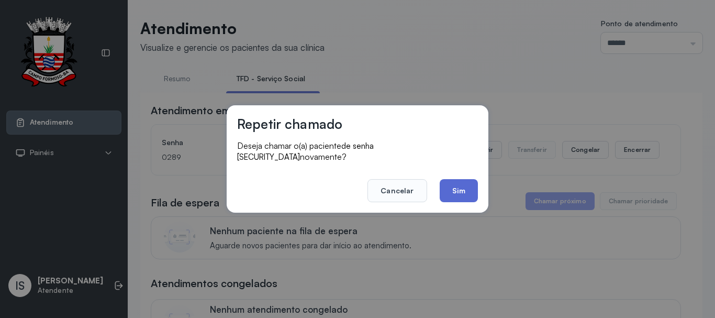
click at [469, 184] on button "Sim" at bounding box center [458, 190] width 38 height 23
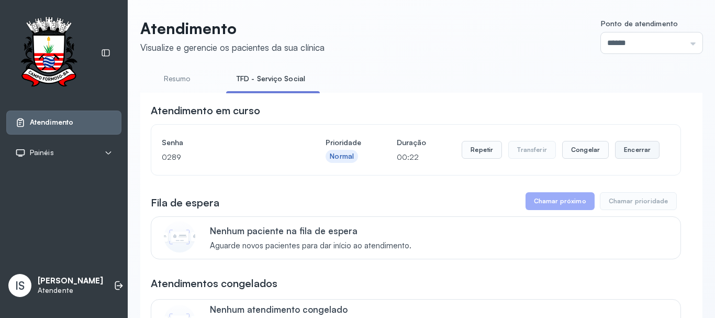
click at [624, 156] on button "Encerrar" at bounding box center [637, 150] width 44 height 18
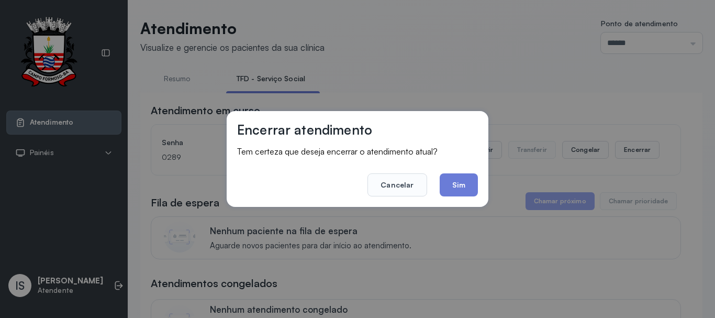
click at [466, 191] on button "Sim" at bounding box center [458, 184] width 38 height 23
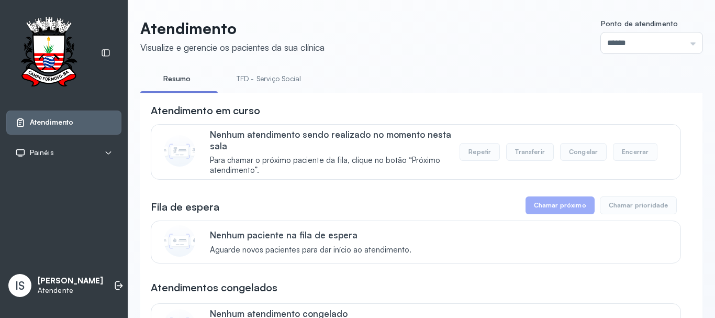
drag, startPoint x: 291, startPoint y: 69, endPoint x: 281, endPoint y: 77, distance: 13.3
click at [281, 77] on link "TFD - Serviço Social" at bounding box center [268, 78] width 85 height 17
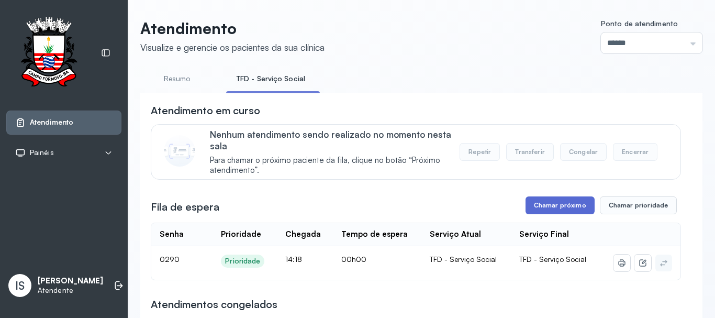
click at [538, 203] on button "Chamar próximo" at bounding box center [559, 205] width 69 height 18
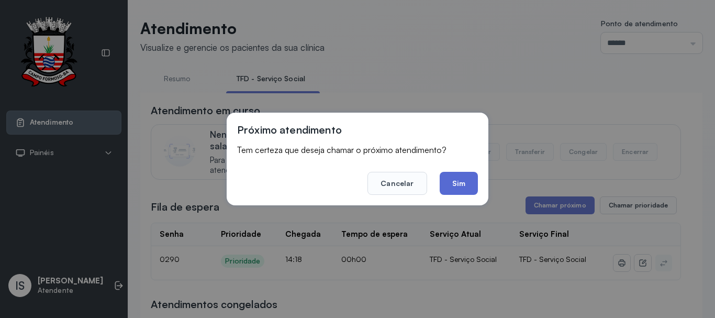
click at [459, 180] on button "Sim" at bounding box center [458, 183] width 38 height 23
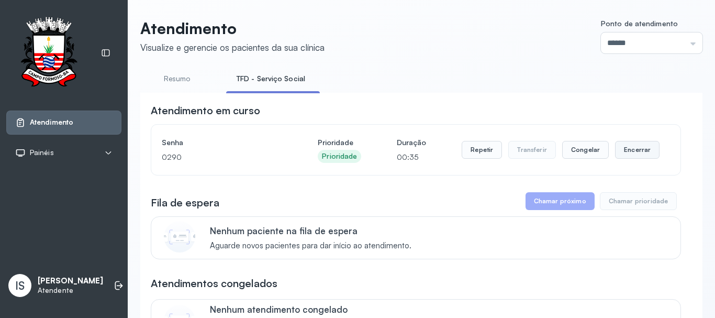
click at [615, 150] on button "Encerrar" at bounding box center [637, 150] width 44 height 18
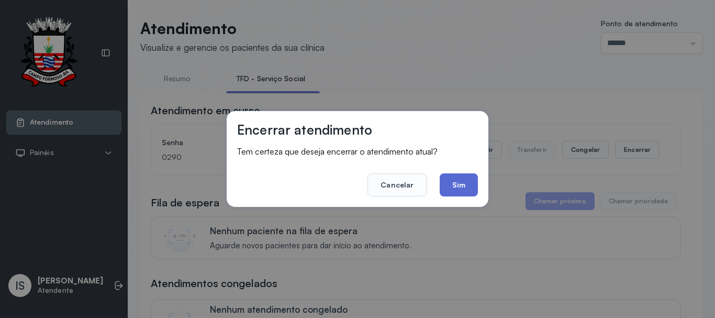
click at [456, 186] on button "Sim" at bounding box center [458, 184] width 38 height 23
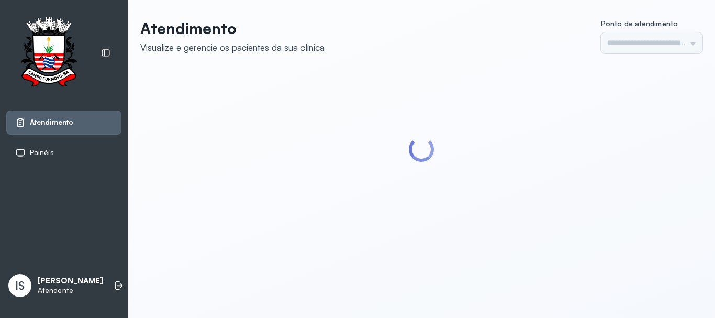
type input "******"
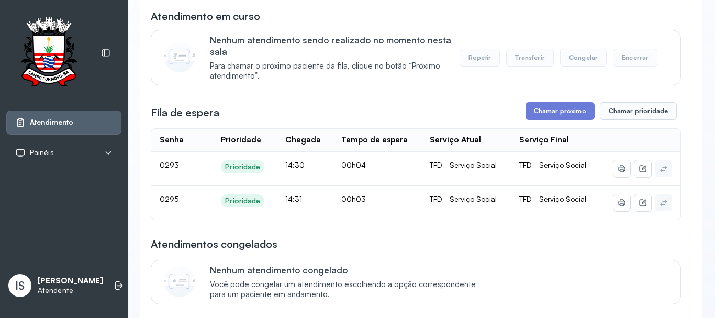
scroll to position [105, 0]
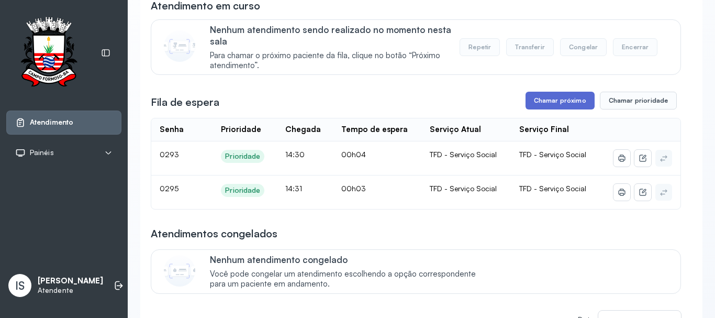
click at [548, 109] on button "Chamar próximo" at bounding box center [559, 101] width 69 height 18
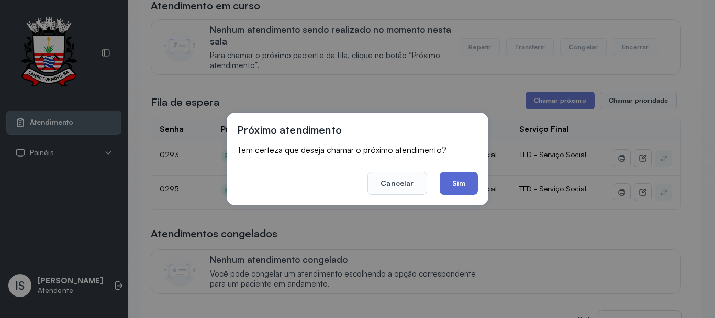
click at [460, 180] on button "Sim" at bounding box center [458, 183] width 38 height 23
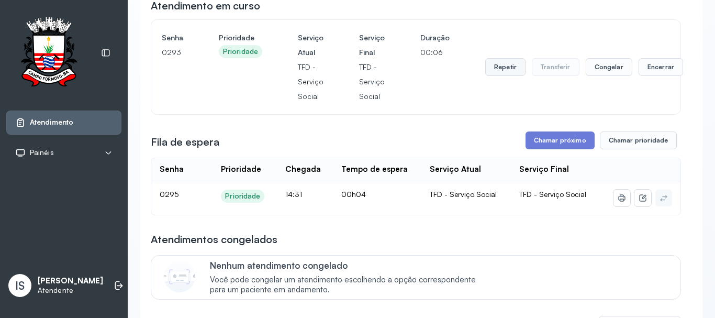
click at [492, 69] on button "Repetir" at bounding box center [505, 67] width 40 height 18
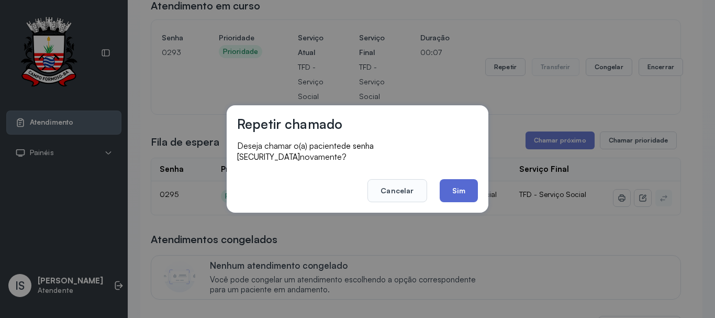
click at [477, 179] on button "Sim" at bounding box center [458, 190] width 38 height 23
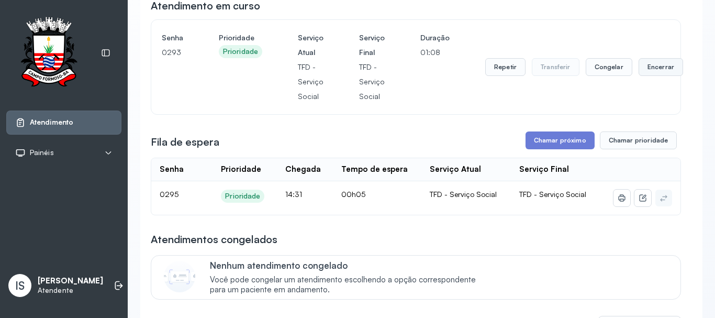
drag, startPoint x: 626, startPoint y: 61, endPoint x: 649, endPoint y: 73, distance: 25.7
click at [638, 64] on div "Repetir Transferir Congelar Encerrar" at bounding box center [584, 67] width 198 height 18
click at [649, 73] on button "Encerrar" at bounding box center [660, 67] width 44 height 18
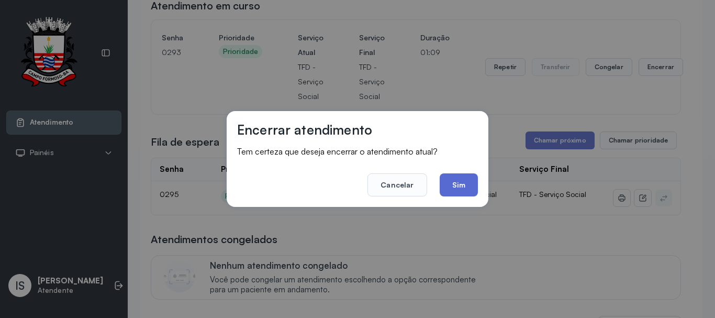
click at [452, 186] on button "Sim" at bounding box center [458, 184] width 38 height 23
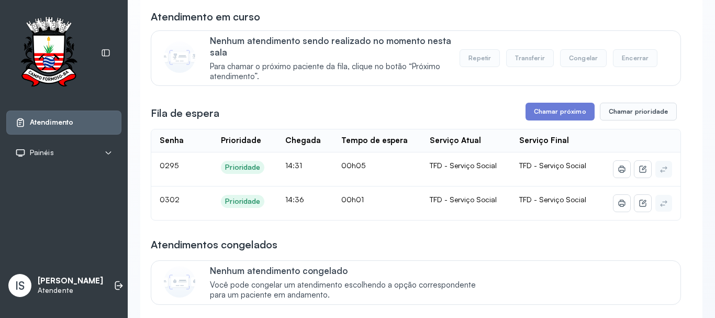
scroll to position [105, 0]
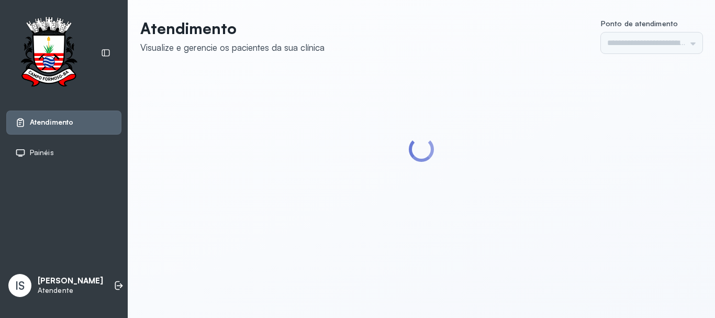
type input "******"
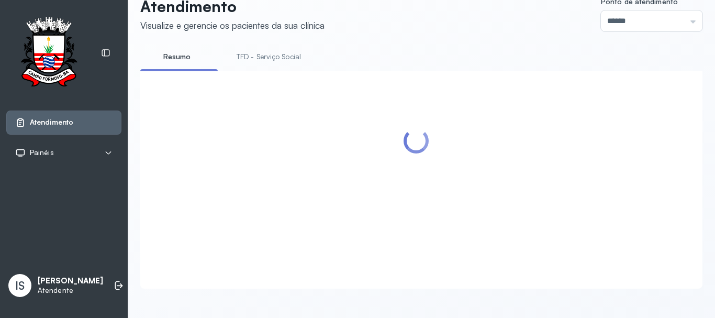
scroll to position [157, 0]
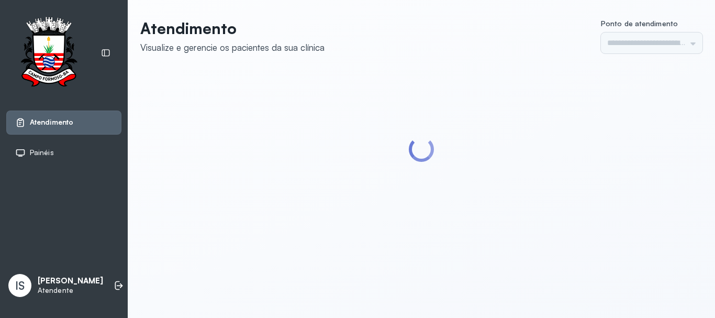
type input "******"
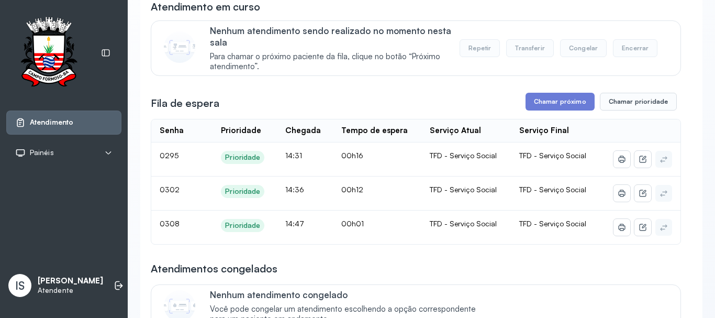
scroll to position [105, 0]
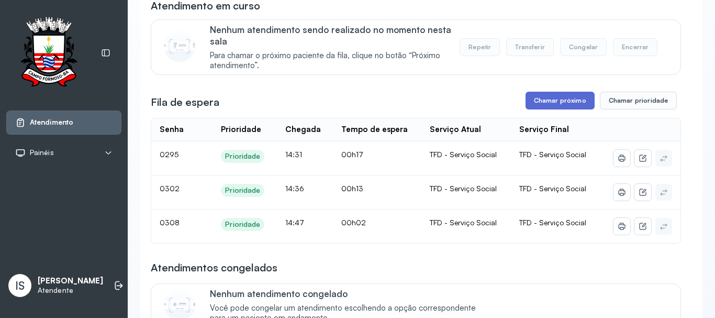
click at [540, 97] on button "Chamar próximo" at bounding box center [559, 101] width 69 height 18
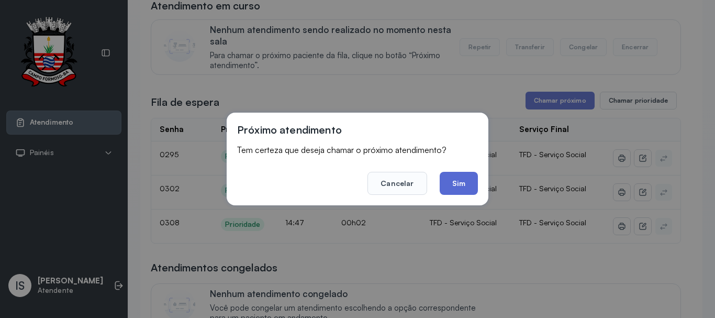
click at [440, 179] on button "Sim" at bounding box center [458, 183] width 38 height 23
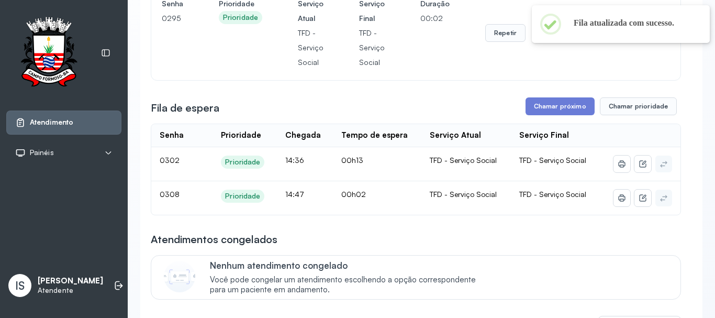
scroll to position [157, 0]
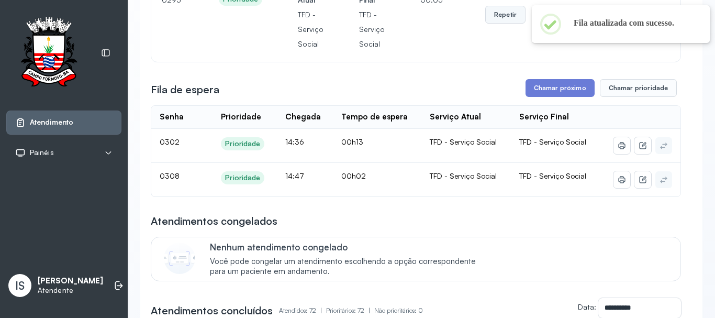
click at [486, 16] on button "Repetir" at bounding box center [505, 15] width 40 height 18
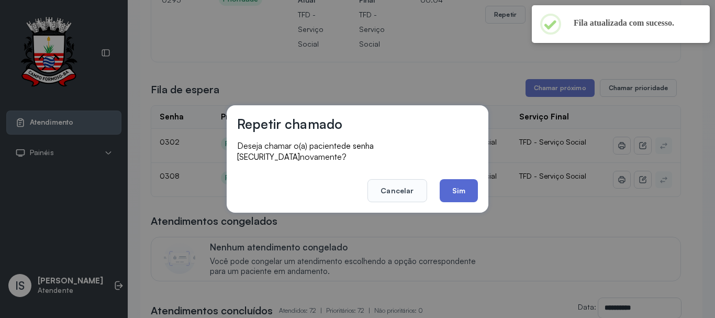
click at [462, 190] on button "Sim" at bounding box center [458, 190] width 38 height 23
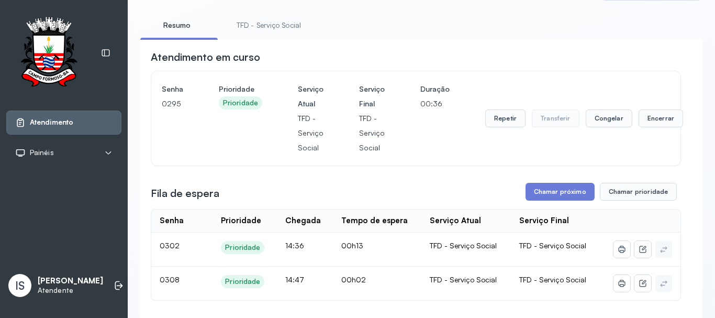
scroll to position [52, 0]
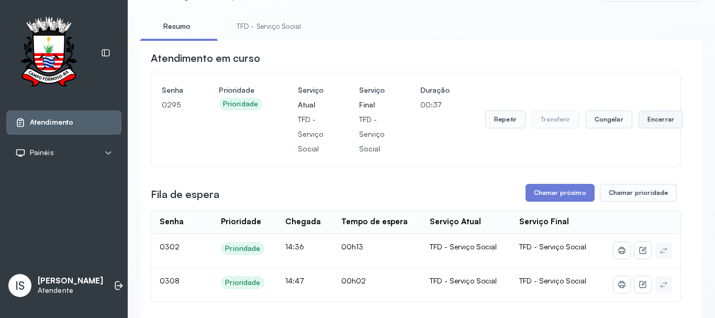
click at [644, 123] on button "Encerrar" at bounding box center [660, 119] width 44 height 18
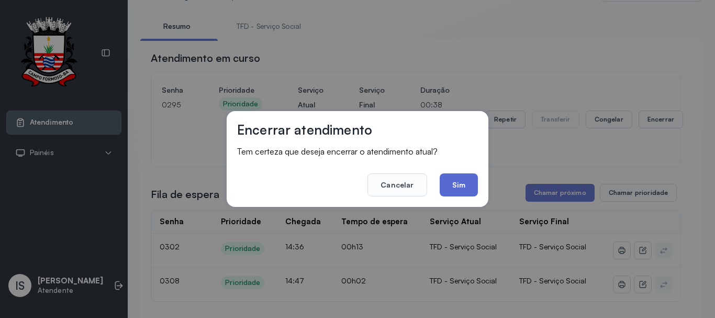
click at [466, 182] on button "Sim" at bounding box center [458, 184] width 38 height 23
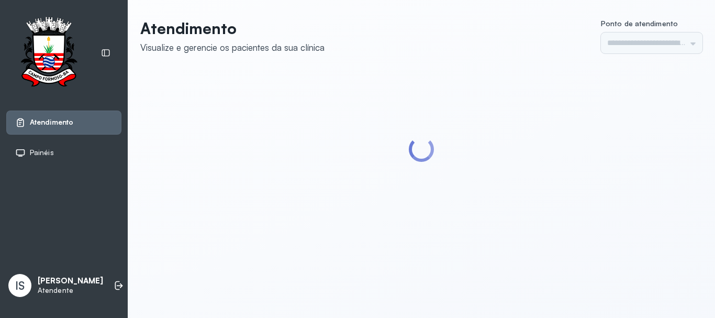
type input "******"
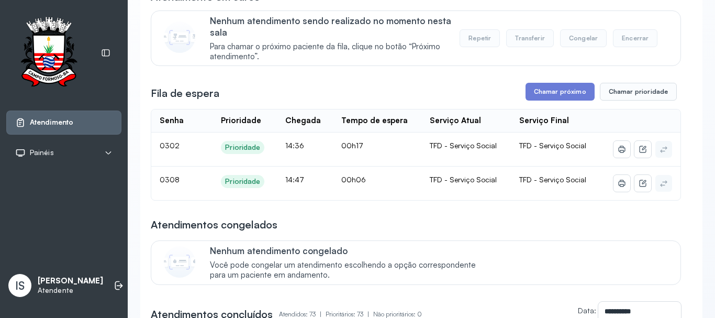
scroll to position [157, 0]
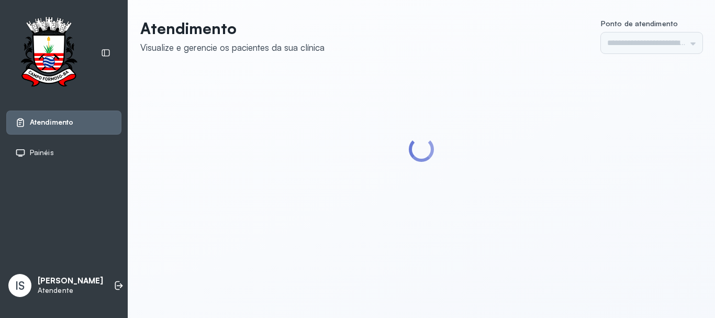
type input "******"
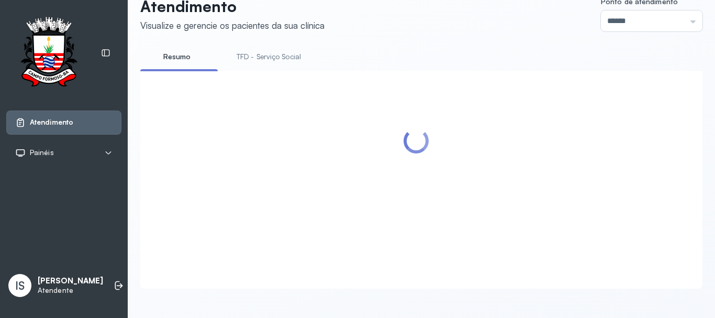
scroll to position [52, 0]
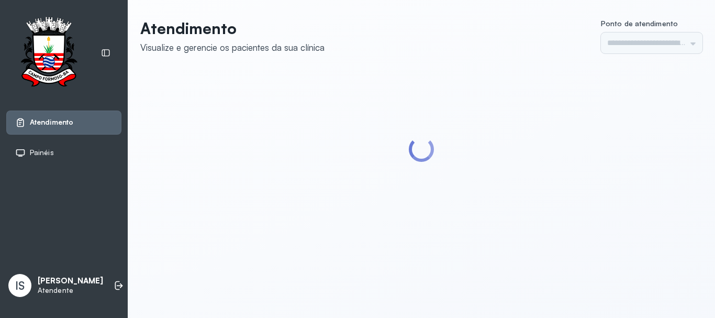
type input "******"
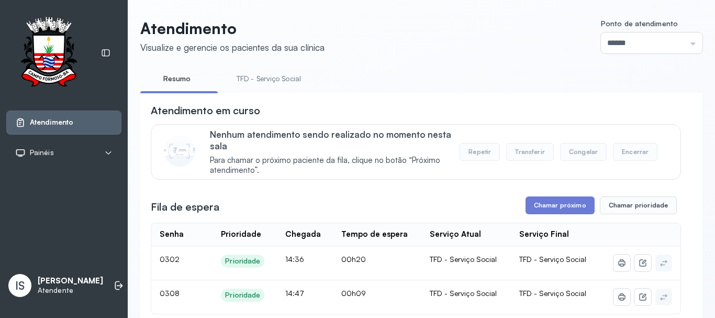
click at [291, 80] on link "TFD - Serviço Social" at bounding box center [268, 78] width 85 height 17
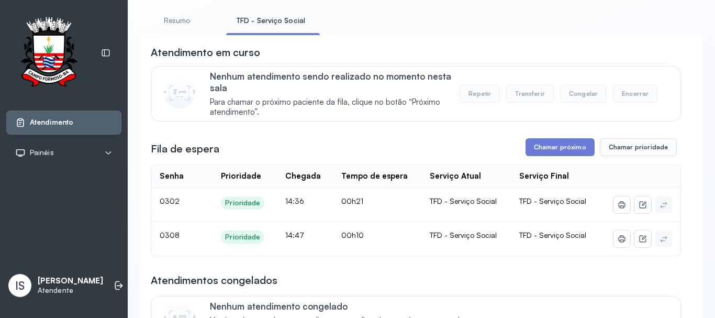
scroll to position [52, 0]
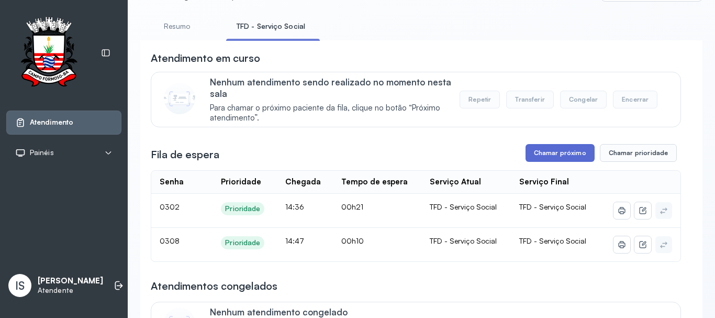
click at [550, 151] on button "Chamar próximo" at bounding box center [559, 153] width 69 height 18
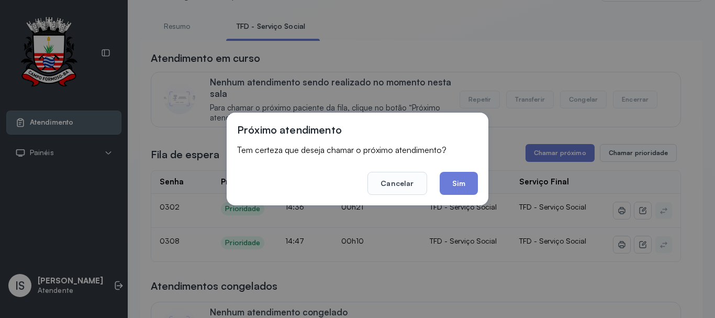
click at [463, 185] on button "Sim" at bounding box center [458, 183] width 38 height 23
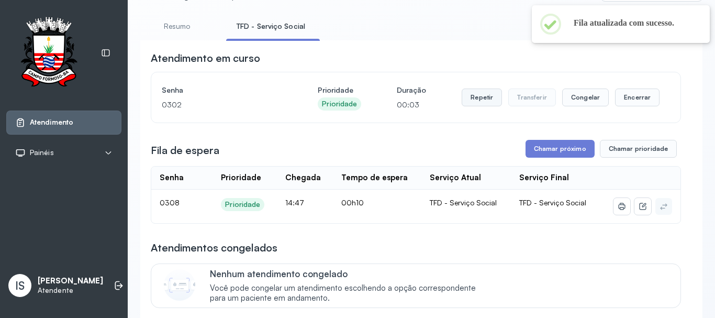
click at [483, 106] on button "Repetir" at bounding box center [481, 97] width 40 height 18
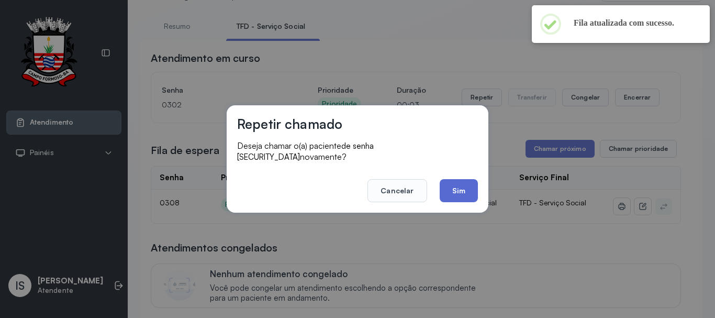
click at [460, 185] on button "Sim" at bounding box center [458, 190] width 38 height 23
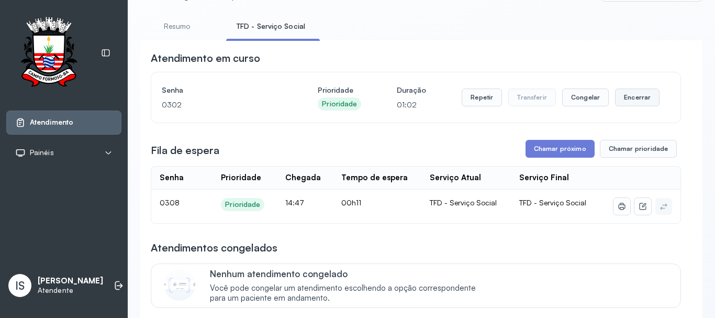
click at [642, 103] on button "Encerrar" at bounding box center [637, 97] width 44 height 18
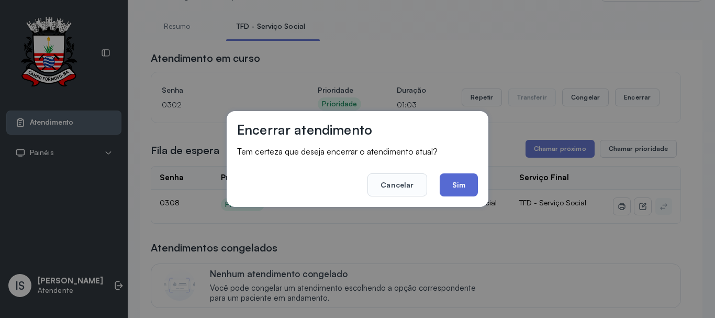
click at [462, 182] on button "Sim" at bounding box center [458, 184] width 38 height 23
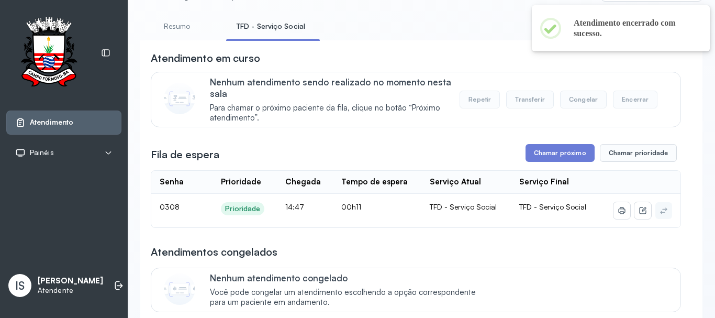
scroll to position [0, 0]
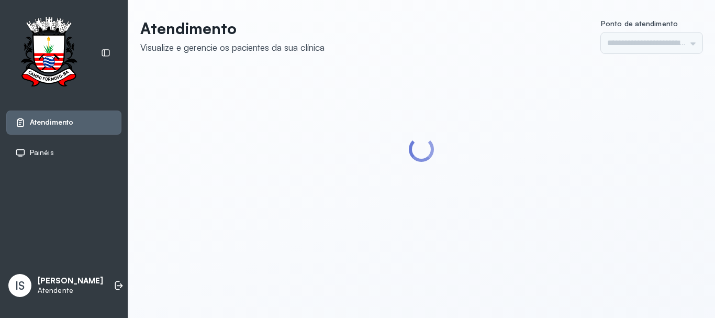
type input "******"
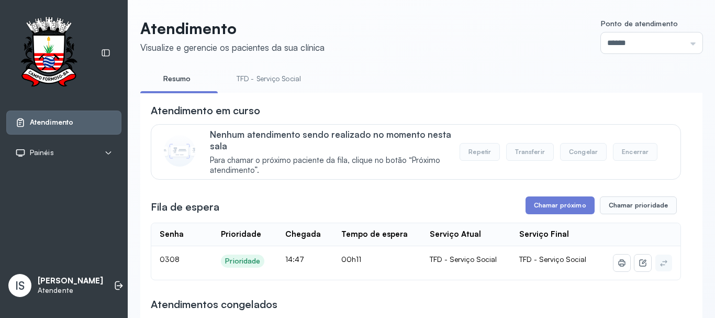
click at [267, 82] on link "TFD - Serviço Social" at bounding box center [268, 78] width 85 height 17
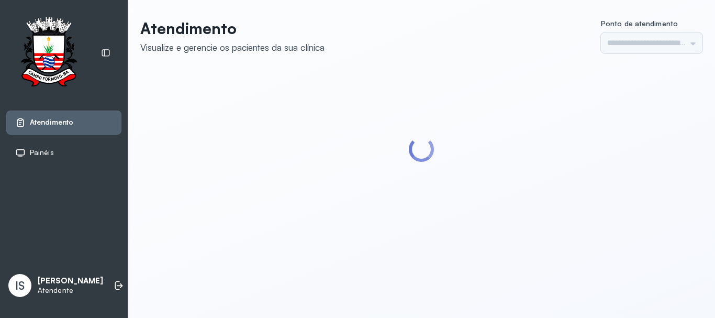
type input "******"
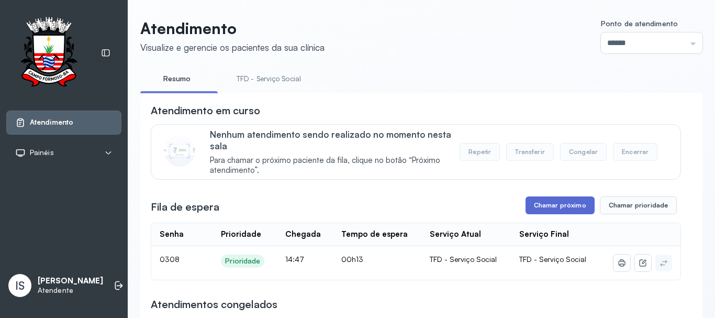
click at [527, 214] on button "Chamar próximo" at bounding box center [559, 205] width 69 height 18
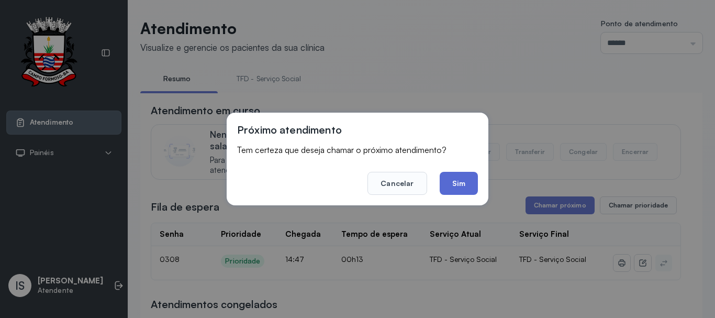
click at [465, 189] on button "Sim" at bounding box center [458, 183] width 38 height 23
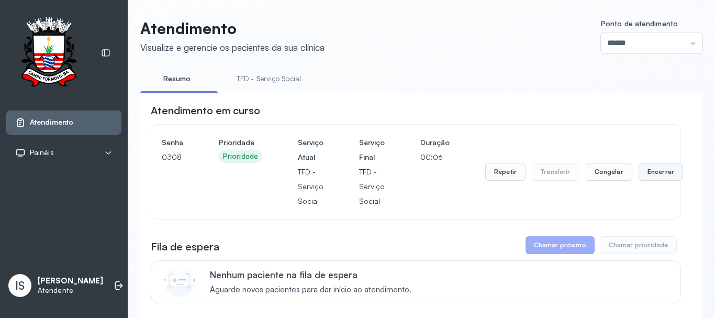
click at [638, 180] on button "Encerrar" at bounding box center [660, 172] width 44 height 18
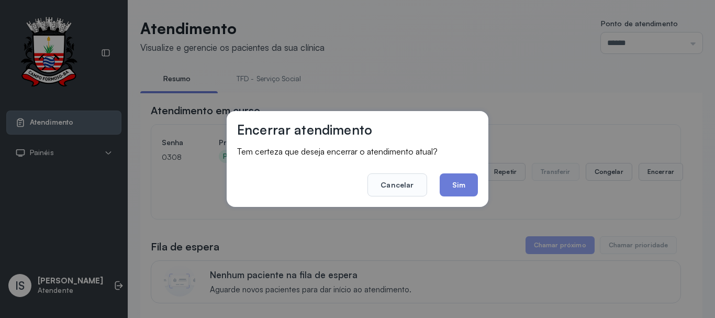
click at [646, 173] on div "Encerrar atendimento Tem certeza que deseja encerrar o atendimento atual? Cance…" at bounding box center [357, 159] width 715 height 318
click at [464, 188] on button "Sim" at bounding box center [458, 184] width 38 height 23
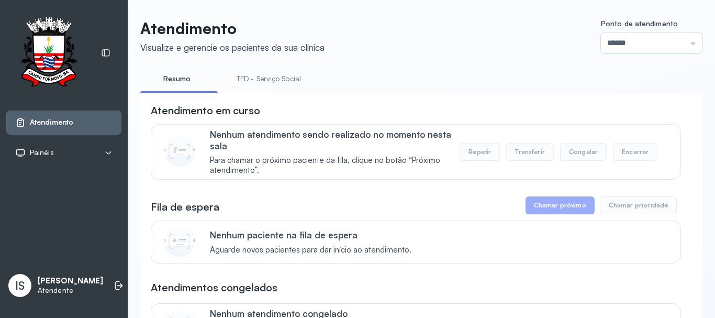
click at [261, 78] on link "TFD - Serviço Social" at bounding box center [268, 78] width 85 height 17
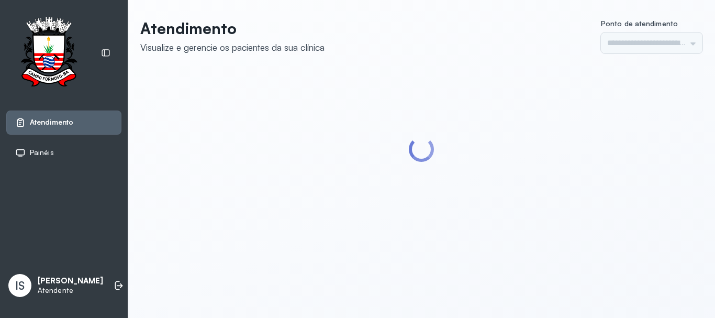
type input "******"
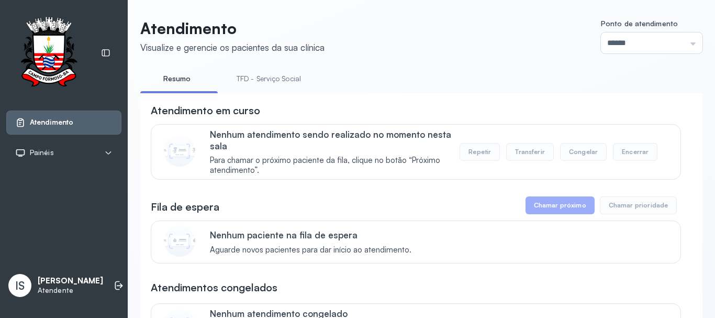
click at [258, 78] on link "TFD - Serviço Social" at bounding box center [268, 78] width 85 height 17
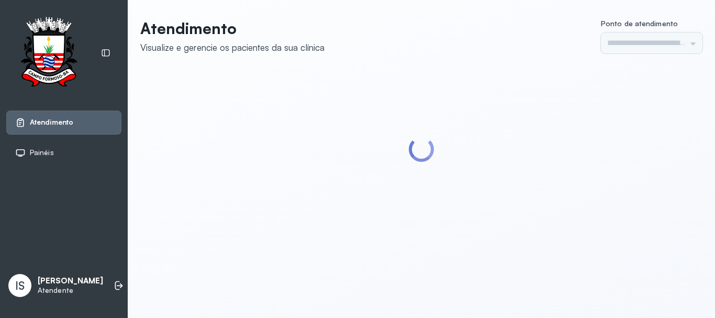
type input "******"
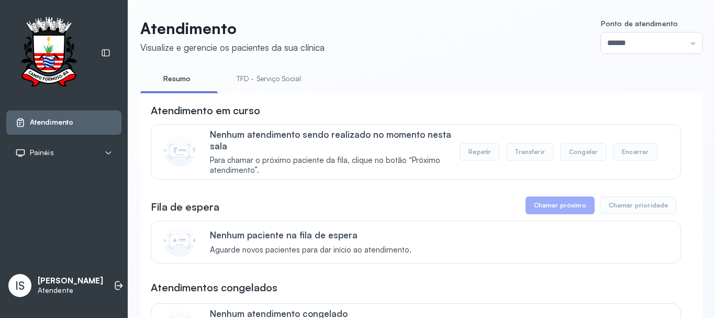
click at [284, 76] on link "TFD - Serviço Social" at bounding box center [268, 78] width 85 height 17
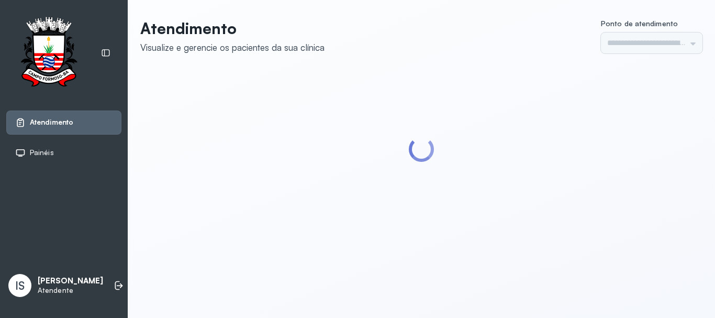
type input "******"
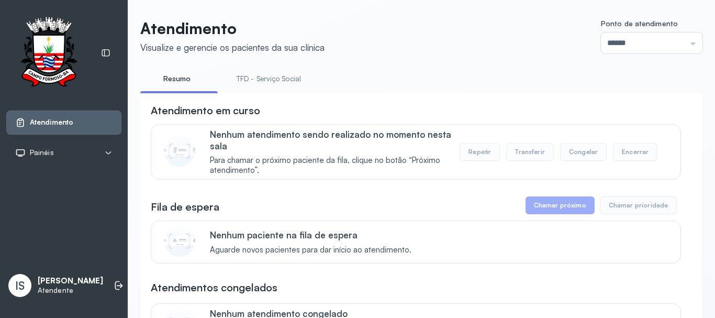
click at [256, 82] on link "TFD - Serviço Social" at bounding box center [268, 78] width 85 height 17
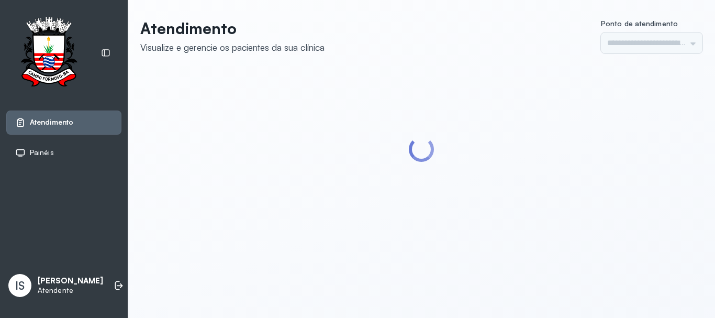
type input "******"
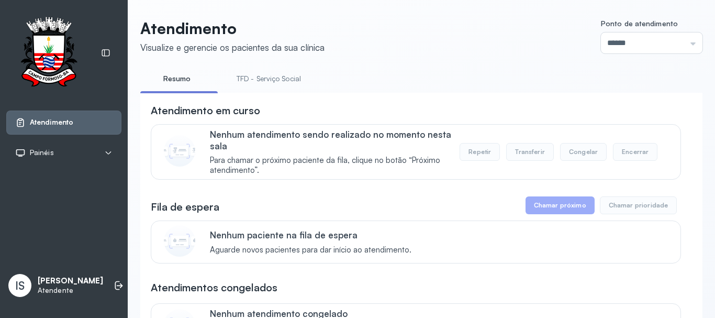
click at [254, 86] on link "TFD - Serviço Social" at bounding box center [268, 78] width 85 height 17
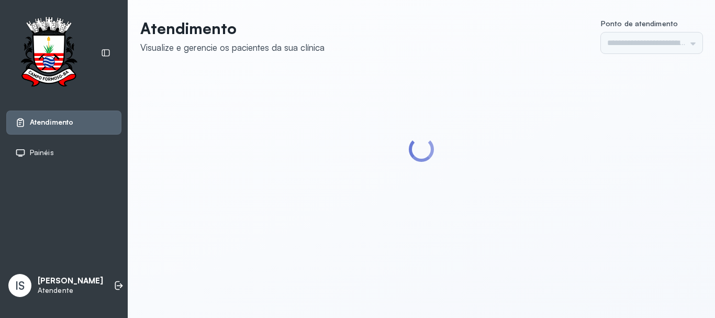
type input "******"
